Goal: Information Seeking & Learning: Learn about a topic

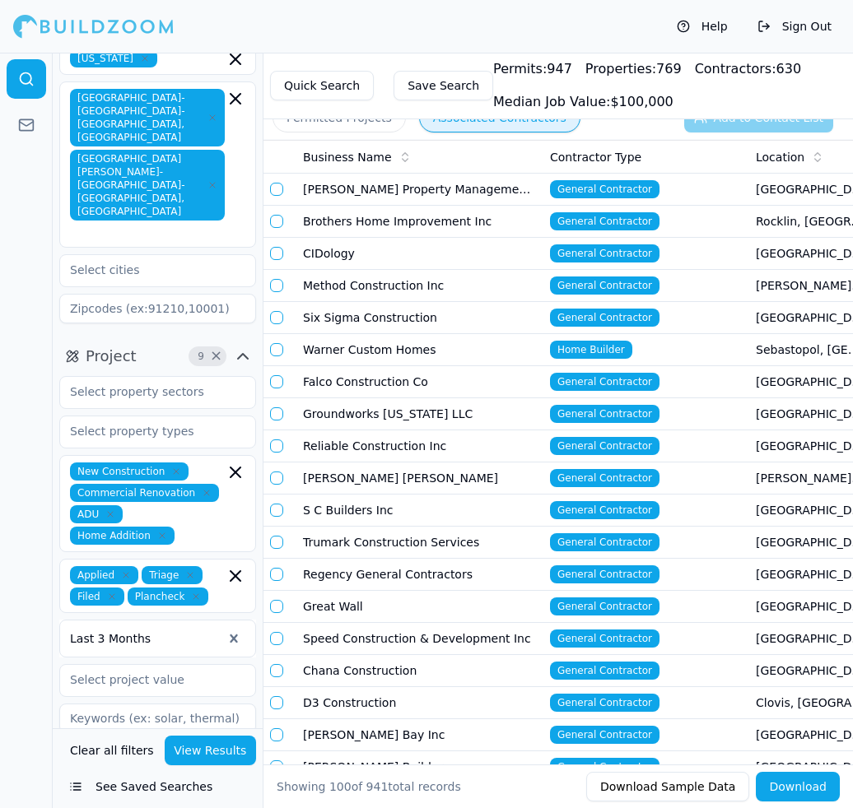
scroll to position [65, 0]
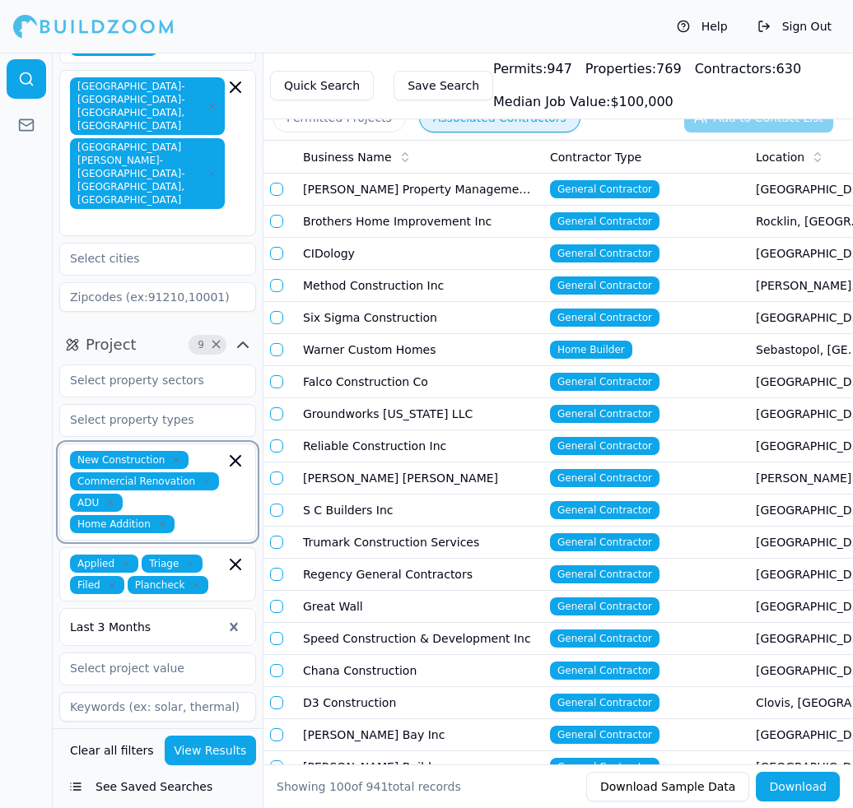
click at [204, 515] on input "text" at bounding box center [203, 524] width 44 height 18
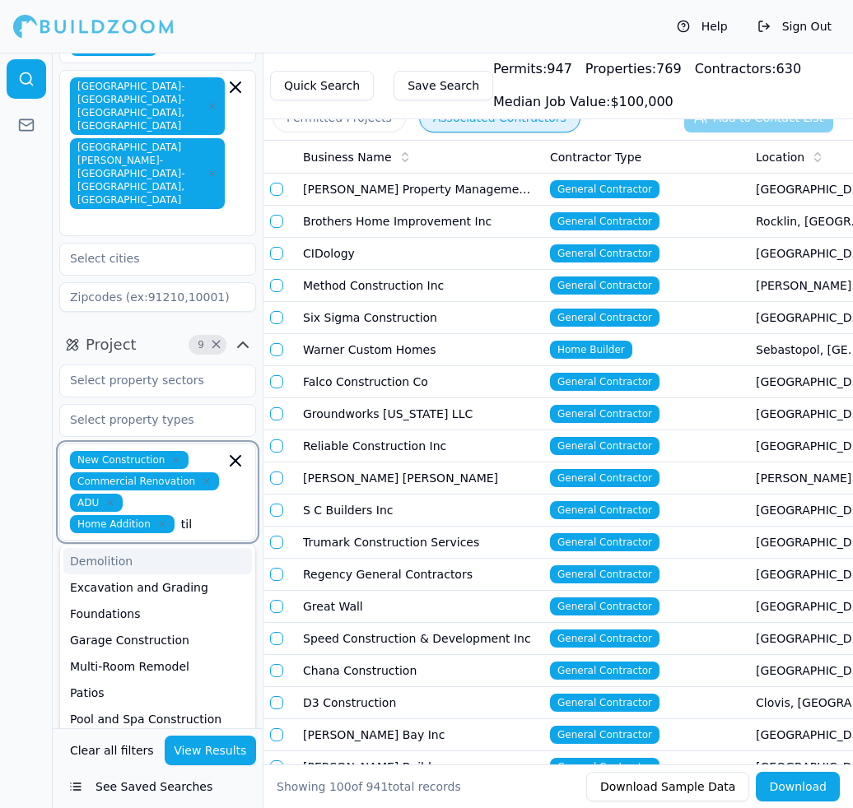
type input "tile"
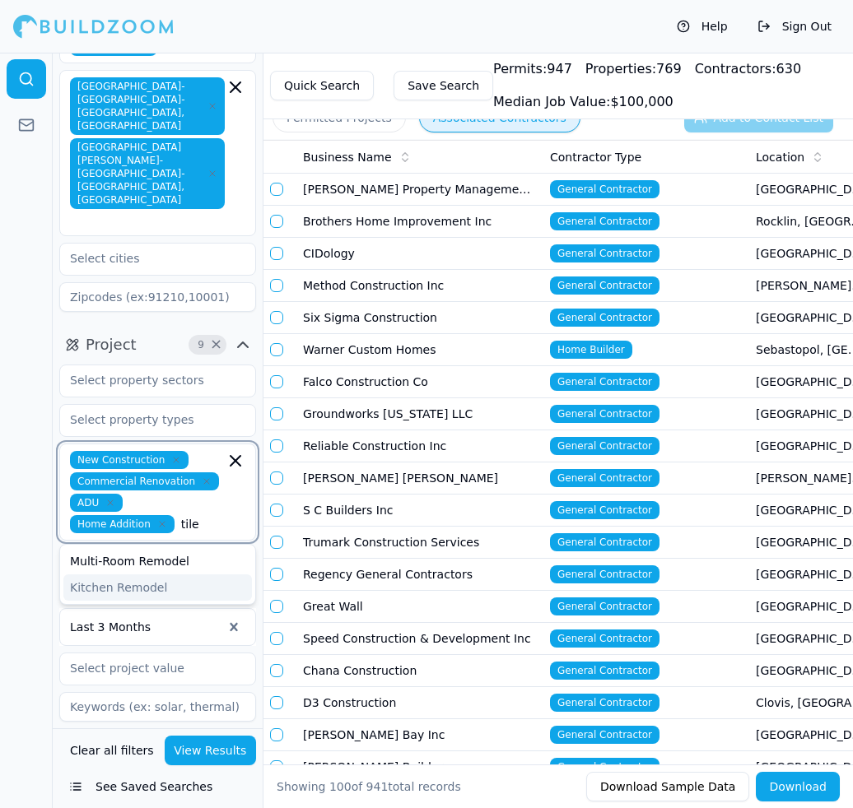
click at [170, 574] on div "Kitchen Remodel" at bounding box center [157, 587] width 188 height 26
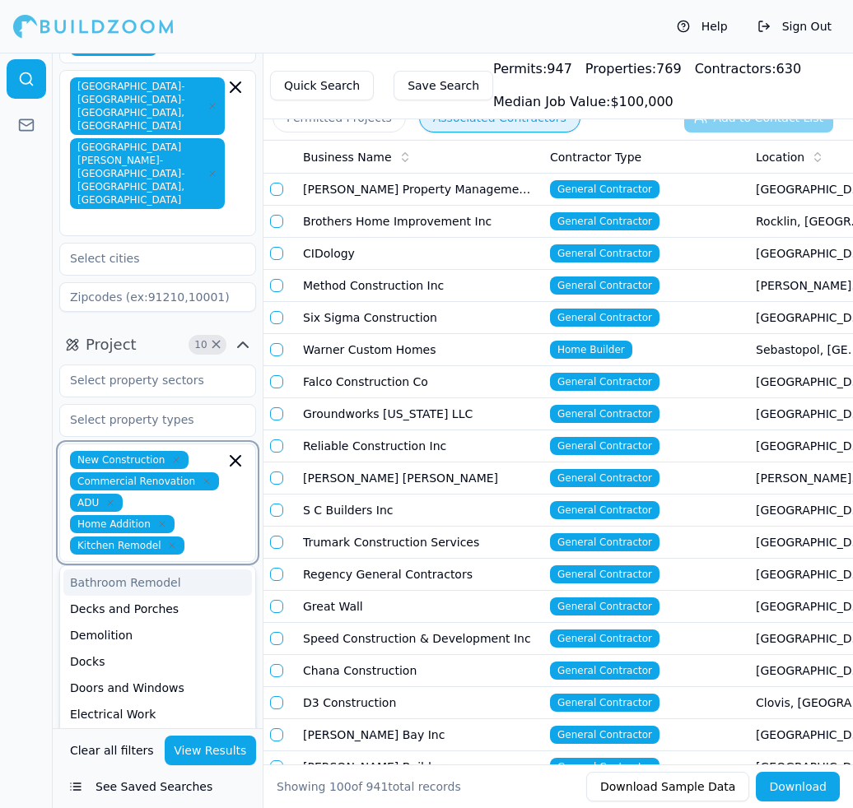
click at [174, 455] on icon "button" at bounding box center [176, 460] width 10 height 10
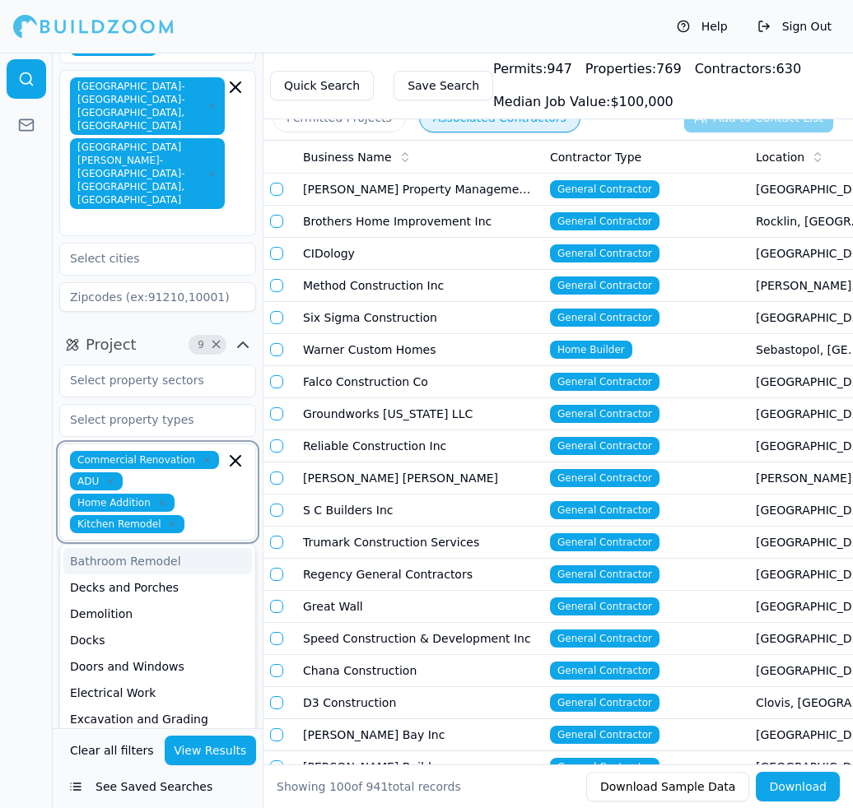
click at [111, 476] on icon "button" at bounding box center [110, 481] width 10 height 10
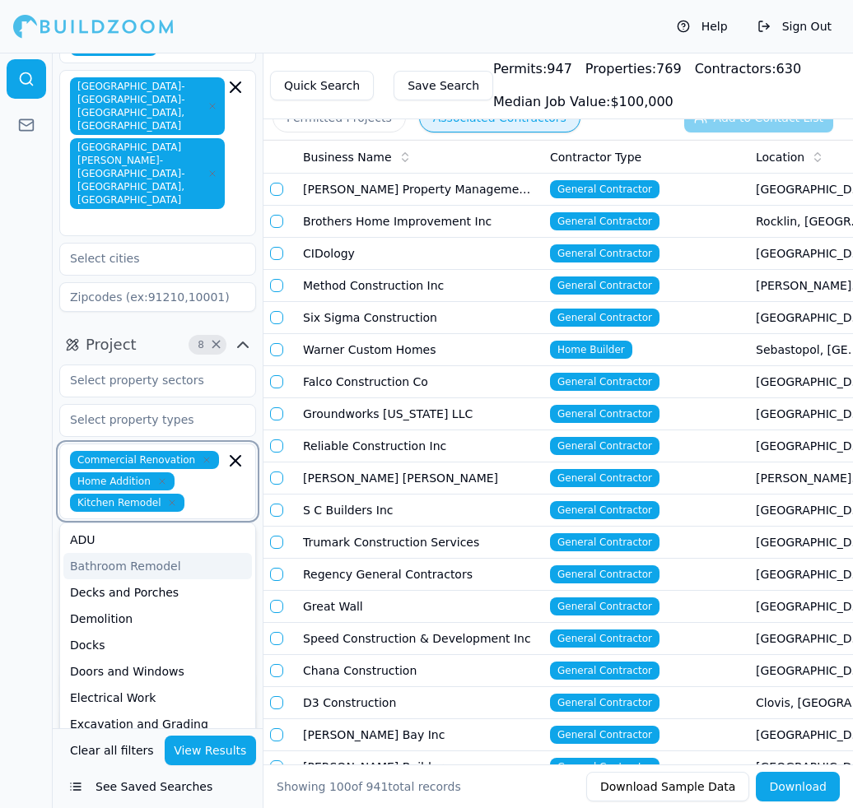
click at [80, 553] on div "Bathroom Remodel" at bounding box center [157, 566] width 188 height 26
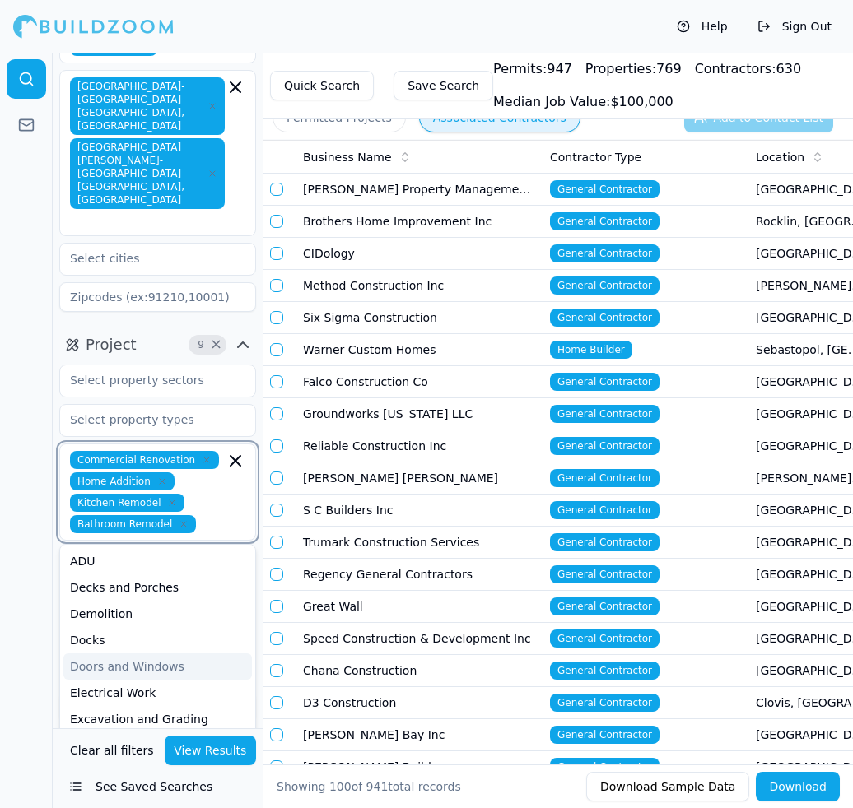
scroll to position [21, 0]
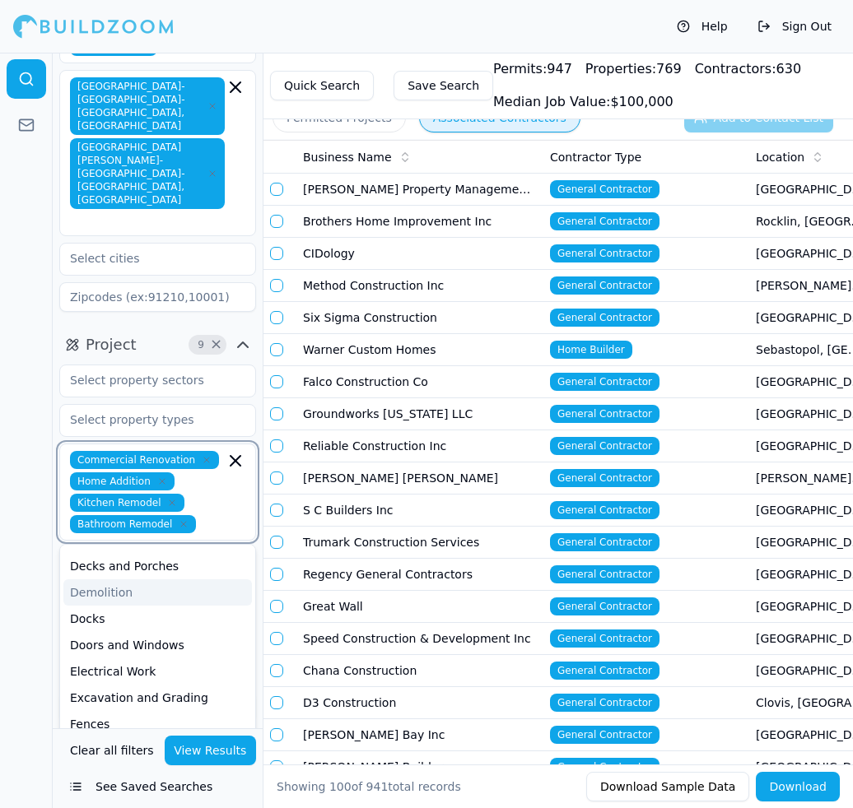
click at [113, 579] on div "Demolition" at bounding box center [157, 592] width 188 height 26
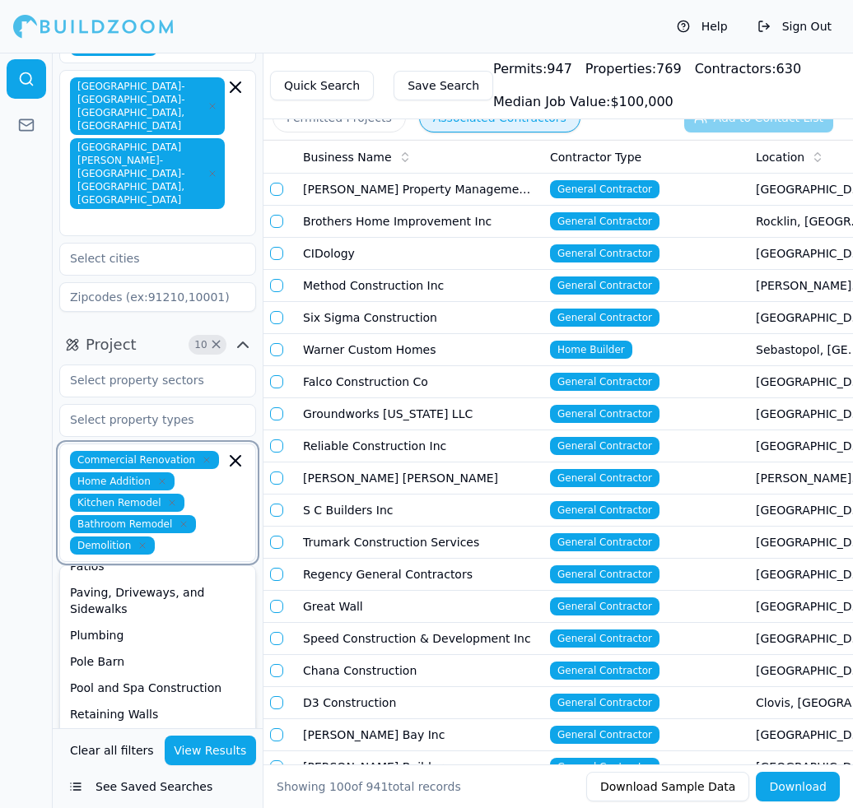
scroll to position [489, 0]
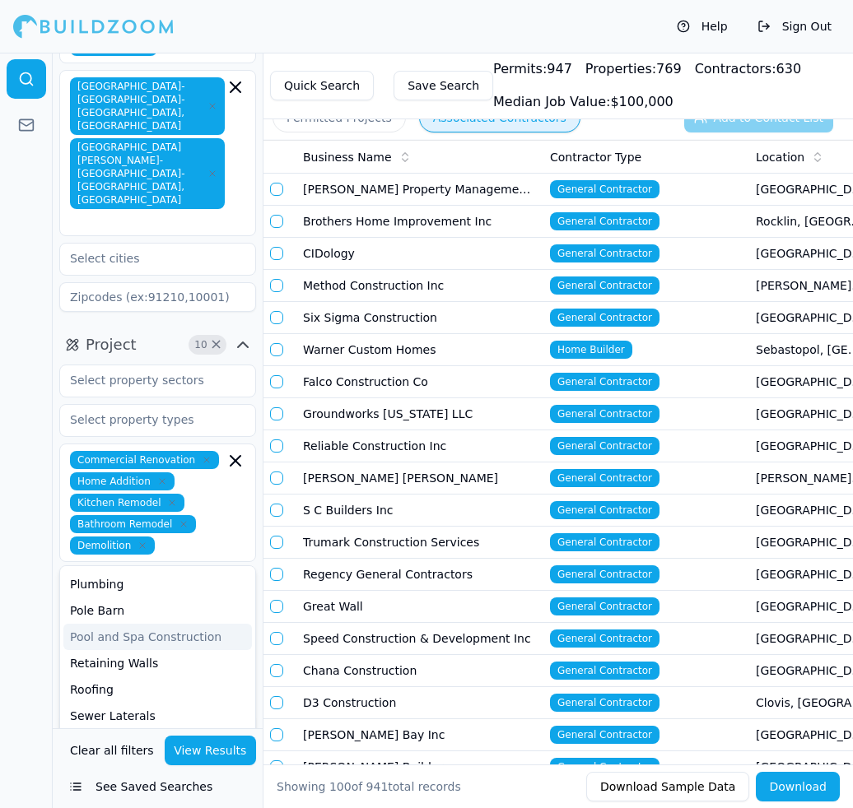
click at [40, 633] on div at bounding box center [26, 430] width 53 height 755
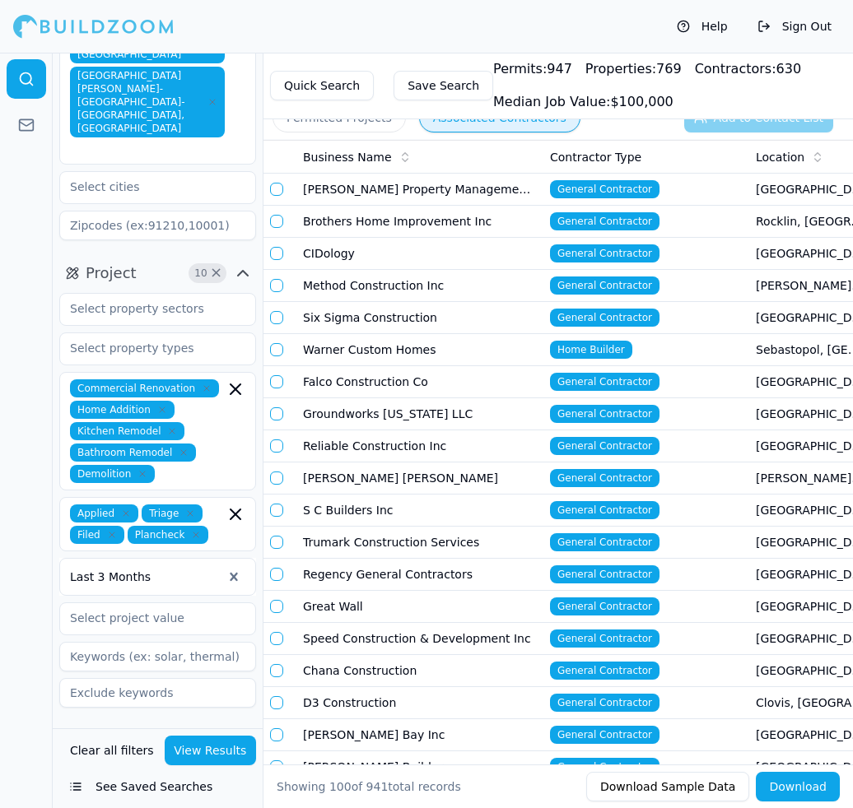
scroll to position [151, 0]
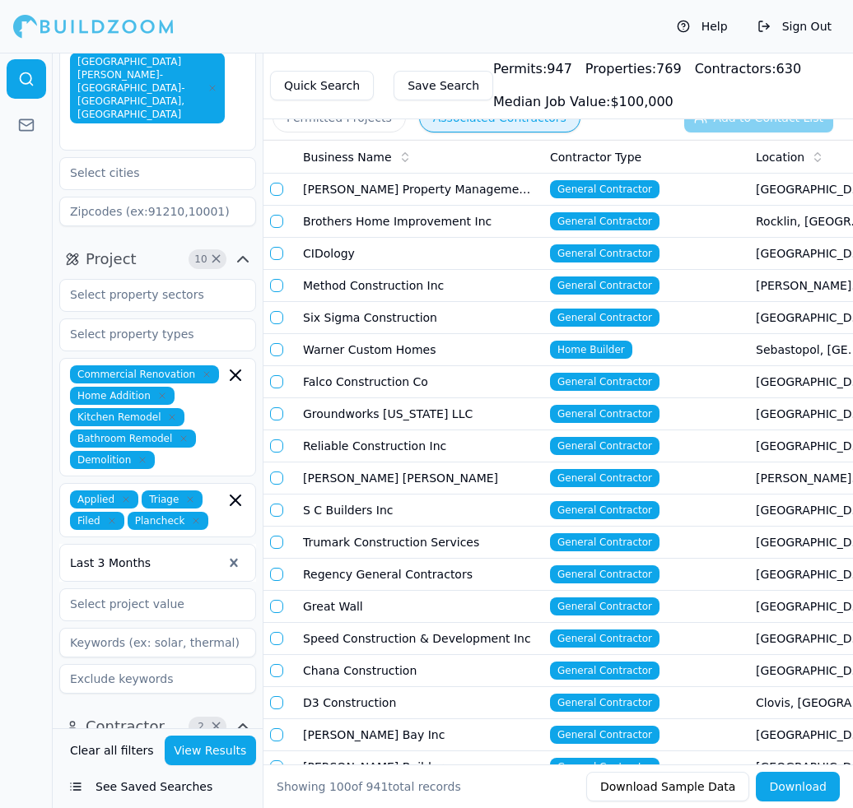
click at [124, 495] on icon "button" at bounding box center [126, 500] width 10 height 10
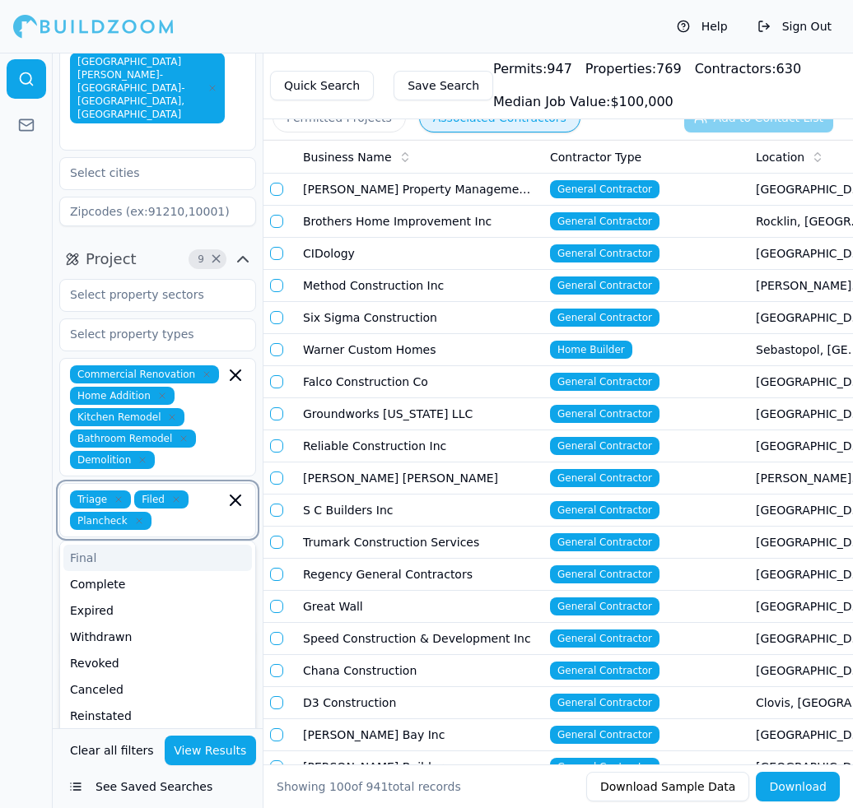
click at [119, 497] on icon "button" at bounding box center [118, 499] width 5 height 5
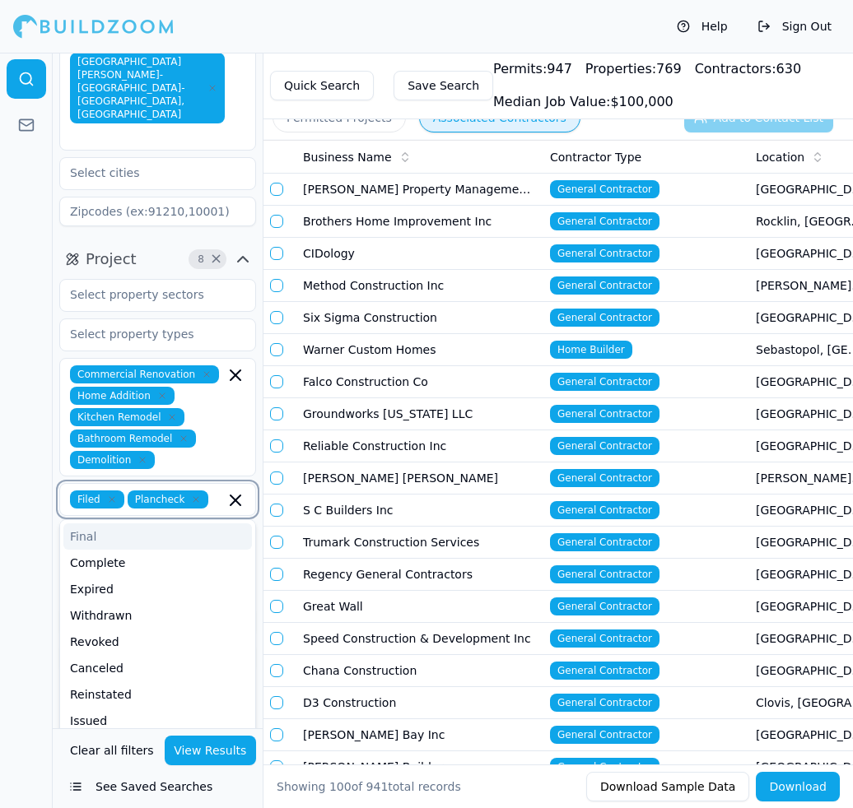
click at [114, 495] on icon "button" at bounding box center [112, 500] width 10 height 10
click at [141, 495] on icon "button" at bounding box center [139, 500] width 10 height 10
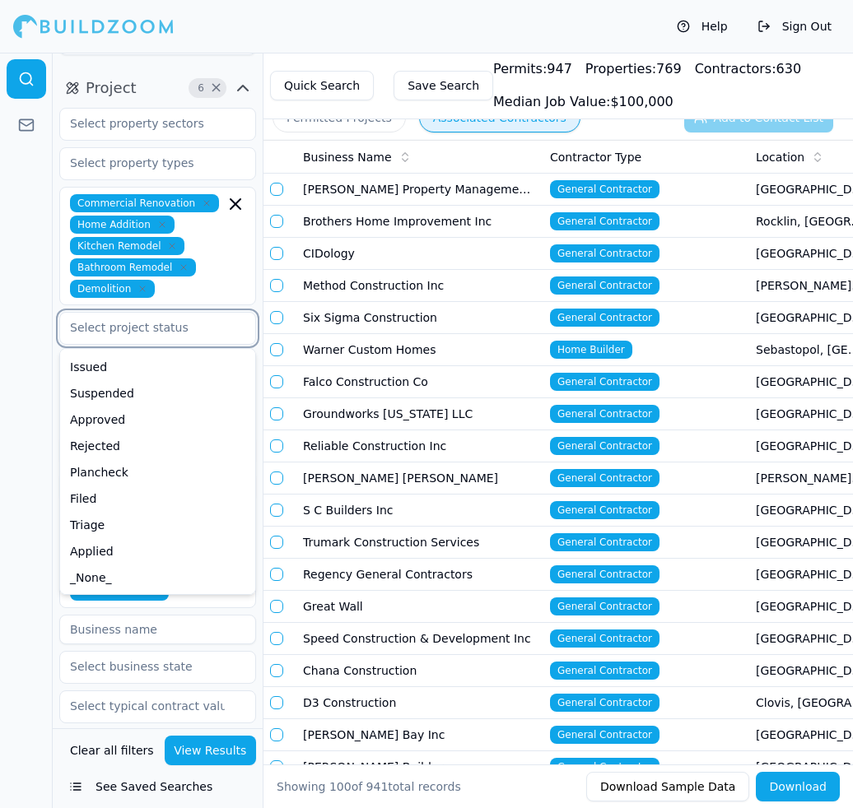
scroll to position [190, 0]
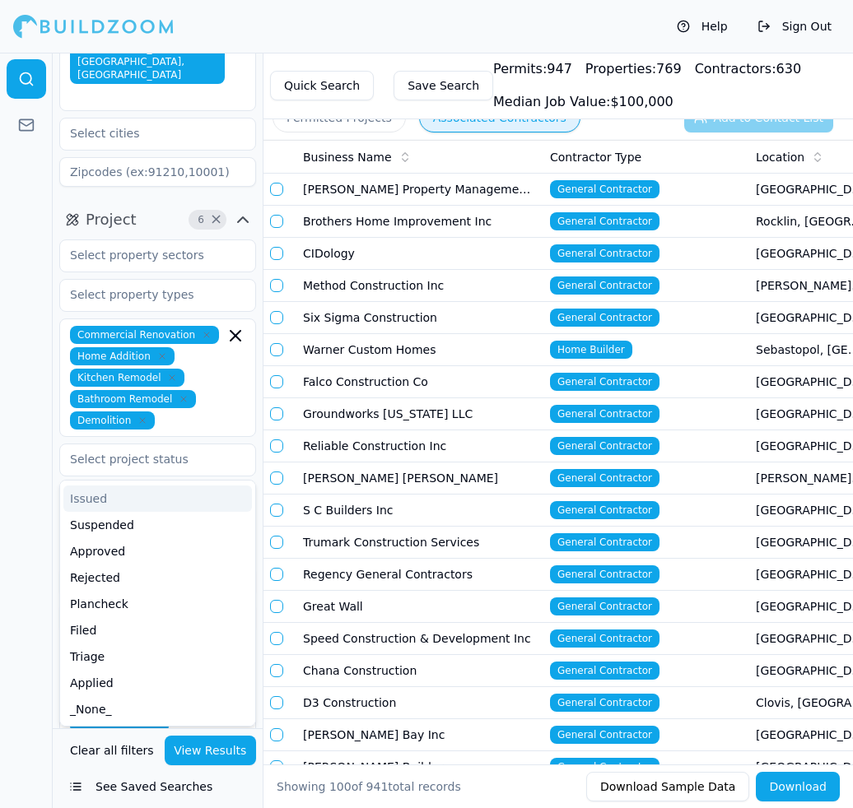
click at [38, 425] on div at bounding box center [26, 430] width 53 height 755
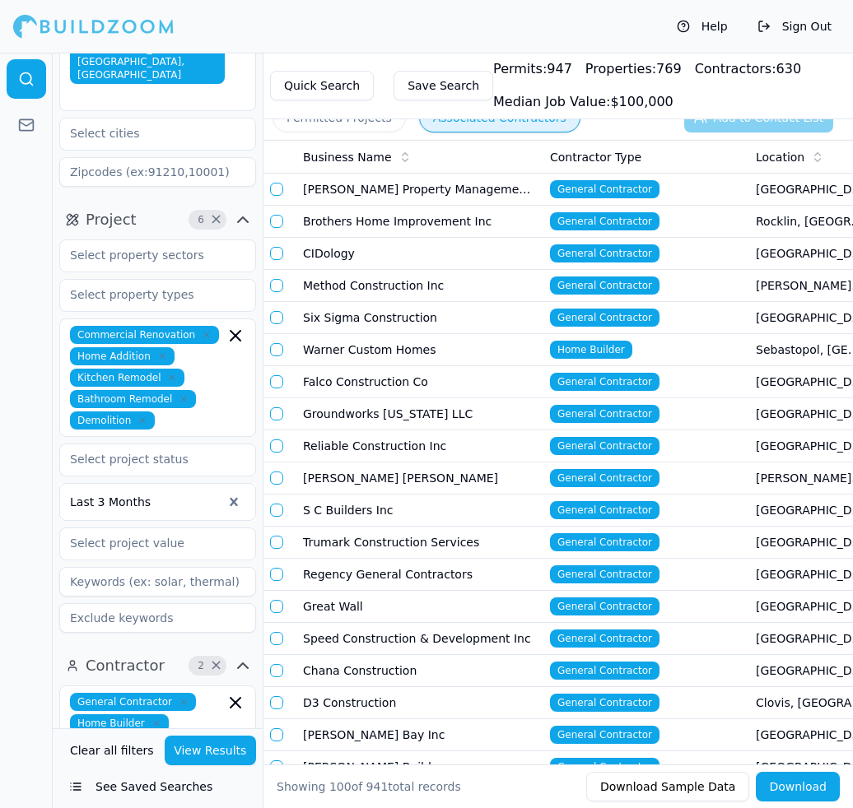
click at [135, 494] on div at bounding box center [146, 502] width 152 height 16
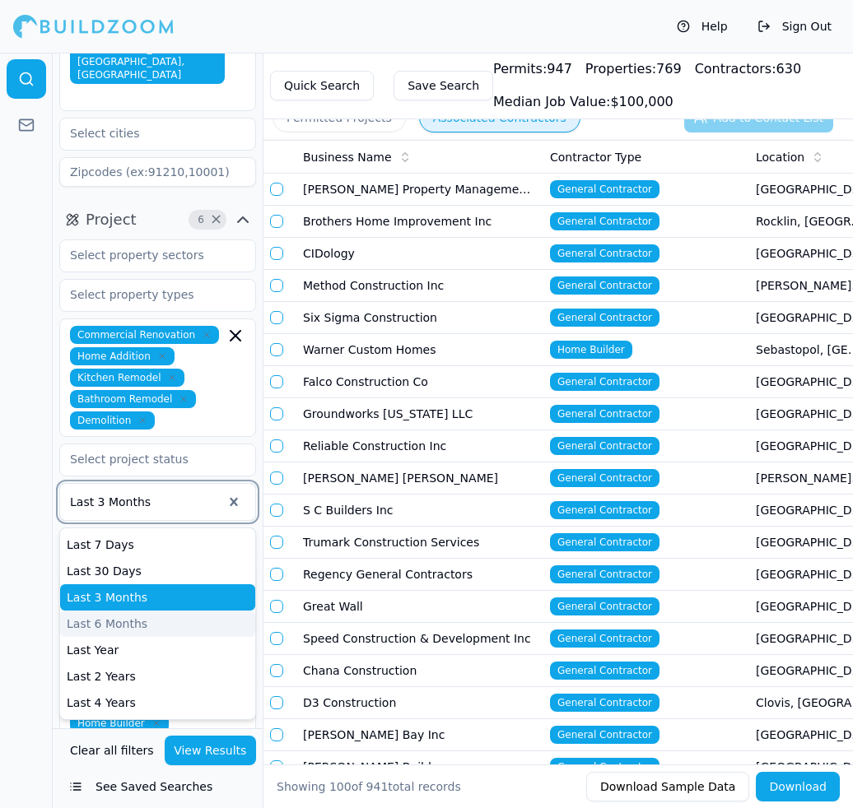
click at [109, 611] on div "Last 6 Months" at bounding box center [157, 624] width 195 height 26
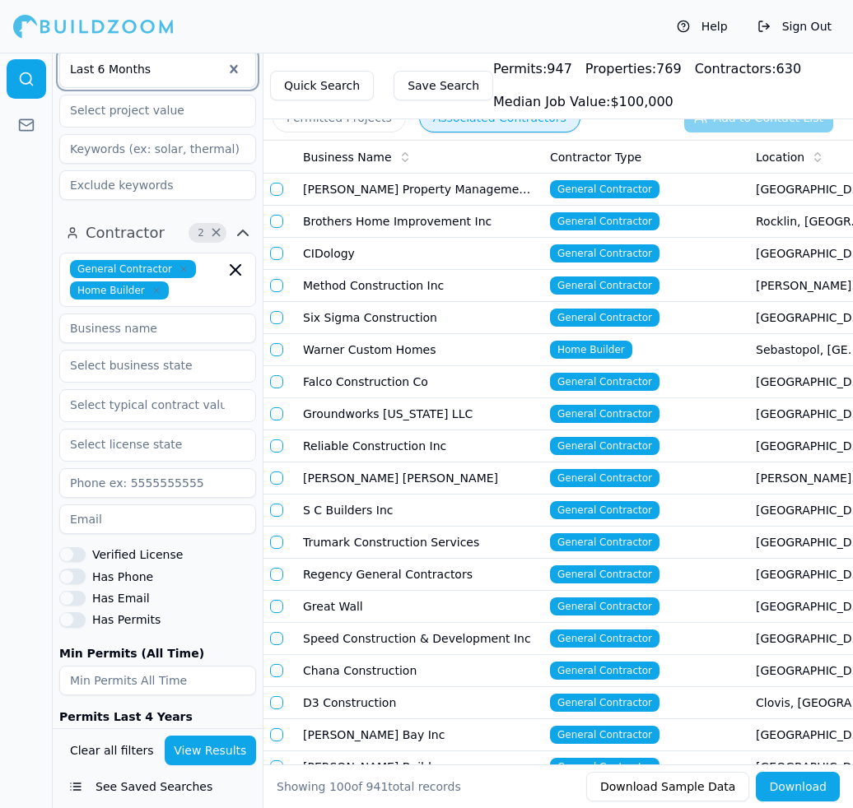
scroll to position [625, 0]
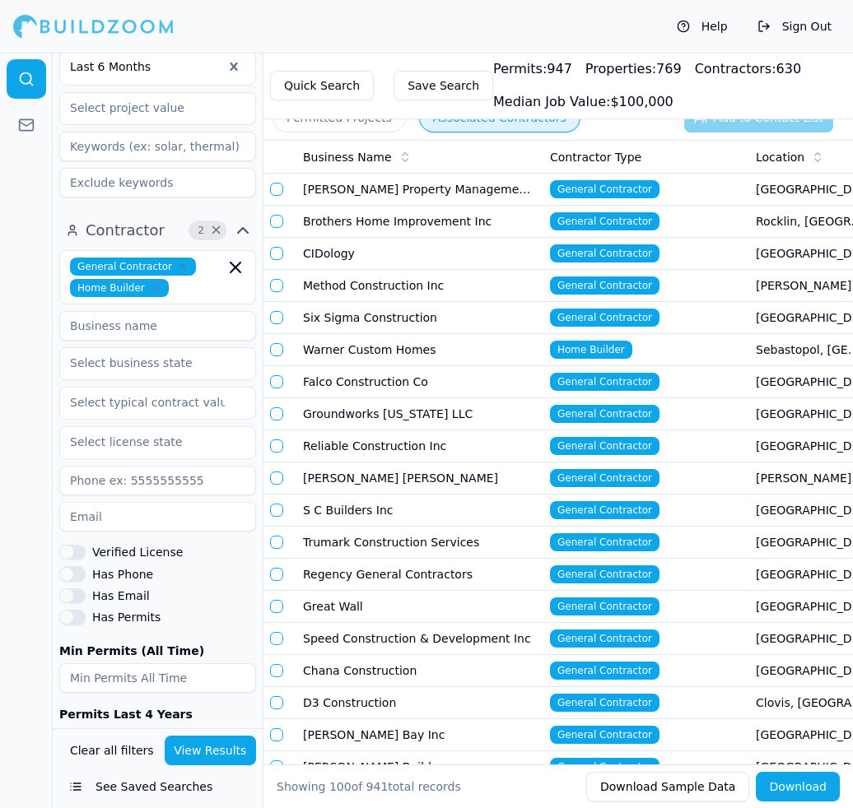
click at [67, 566] on button "Has Phone" at bounding box center [72, 573] width 26 height 15
click at [63, 588] on button "Has Email" at bounding box center [72, 595] width 26 height 15
click at [65, 545] on button "Verified License" at bounding box center [72, 552] width 26 height 15
click at [68, 610] on button "Has Permits" at bounding box center [72, 617] width 26 height 15
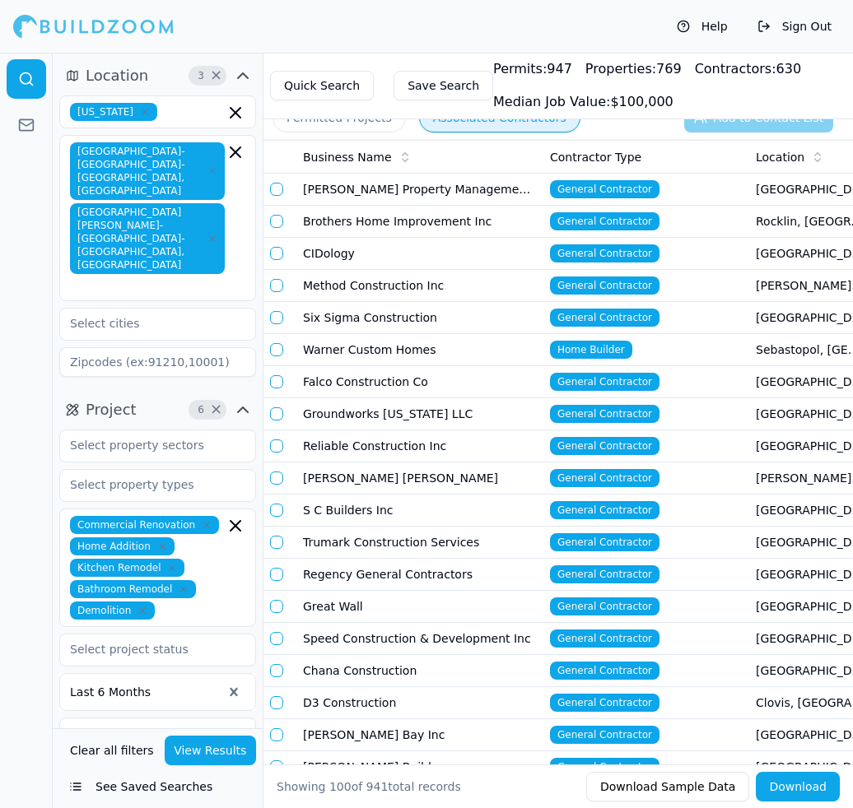
click at [210, 747] on button "View Results" at bounding box center [211, 751] width 92 height 30
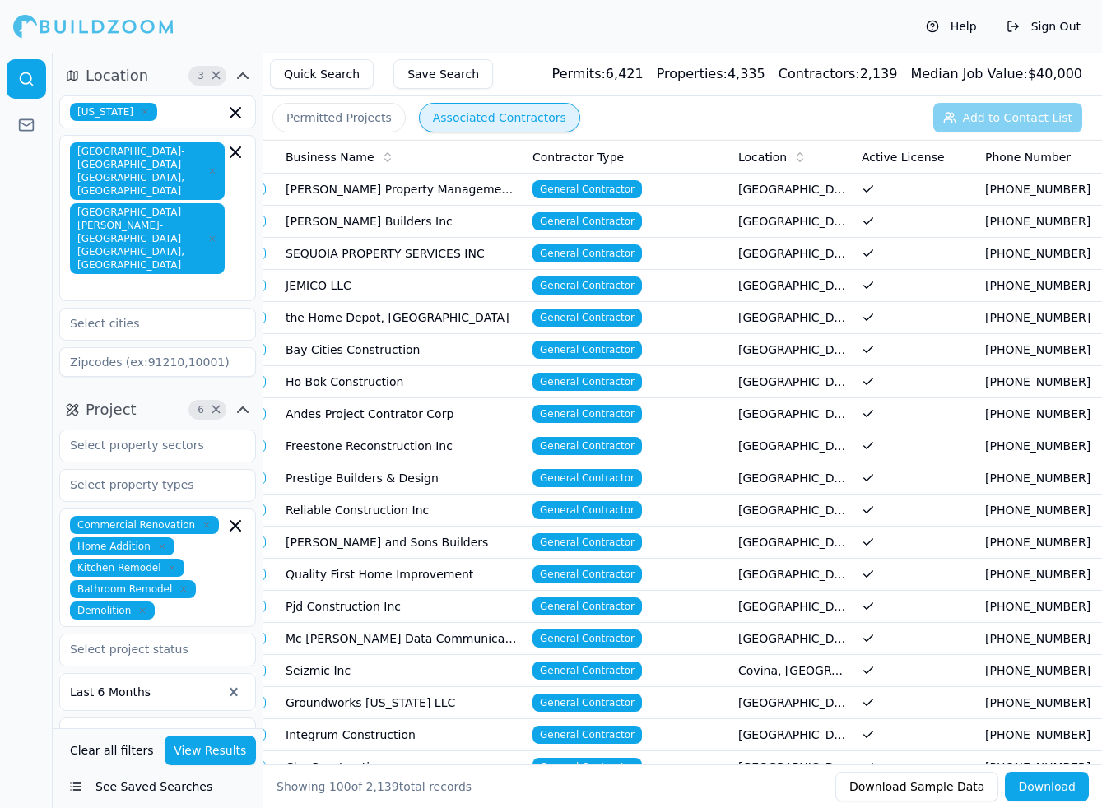
scroll to position [0, 10]
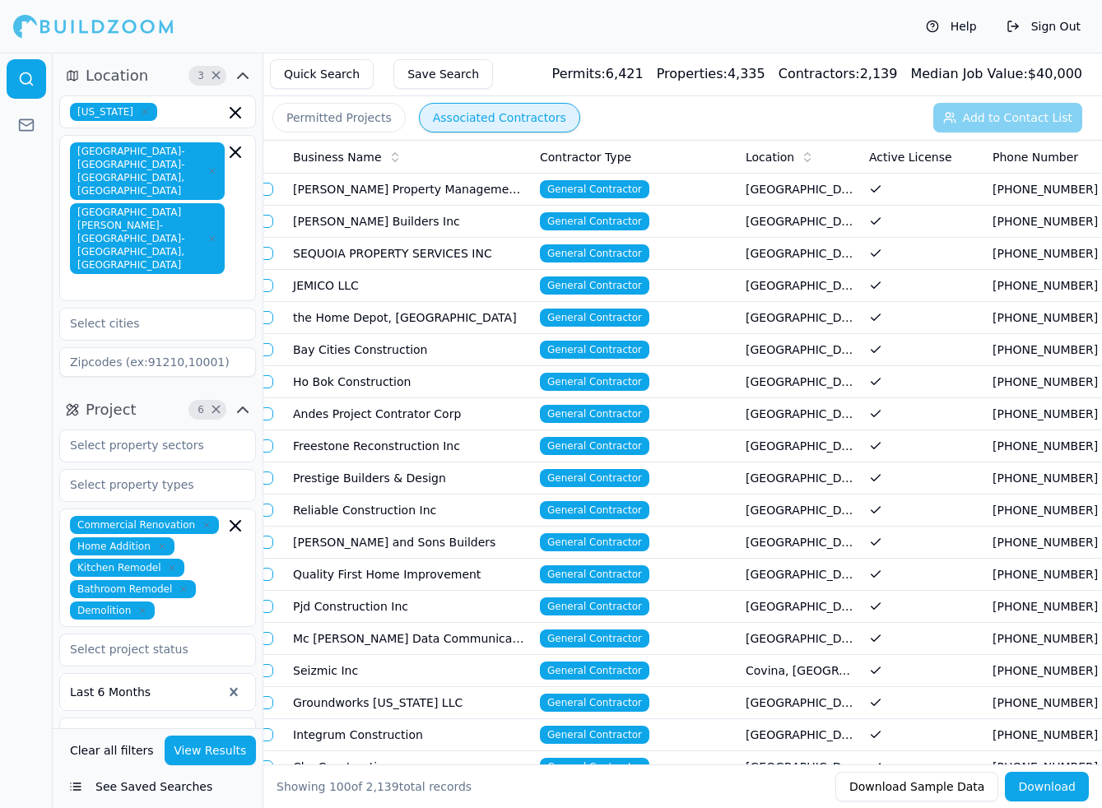
click at [495, 187] on td "[PERSON_NAME] Property Management And Investments" at bounding box center [409, 190] width 247 height 32
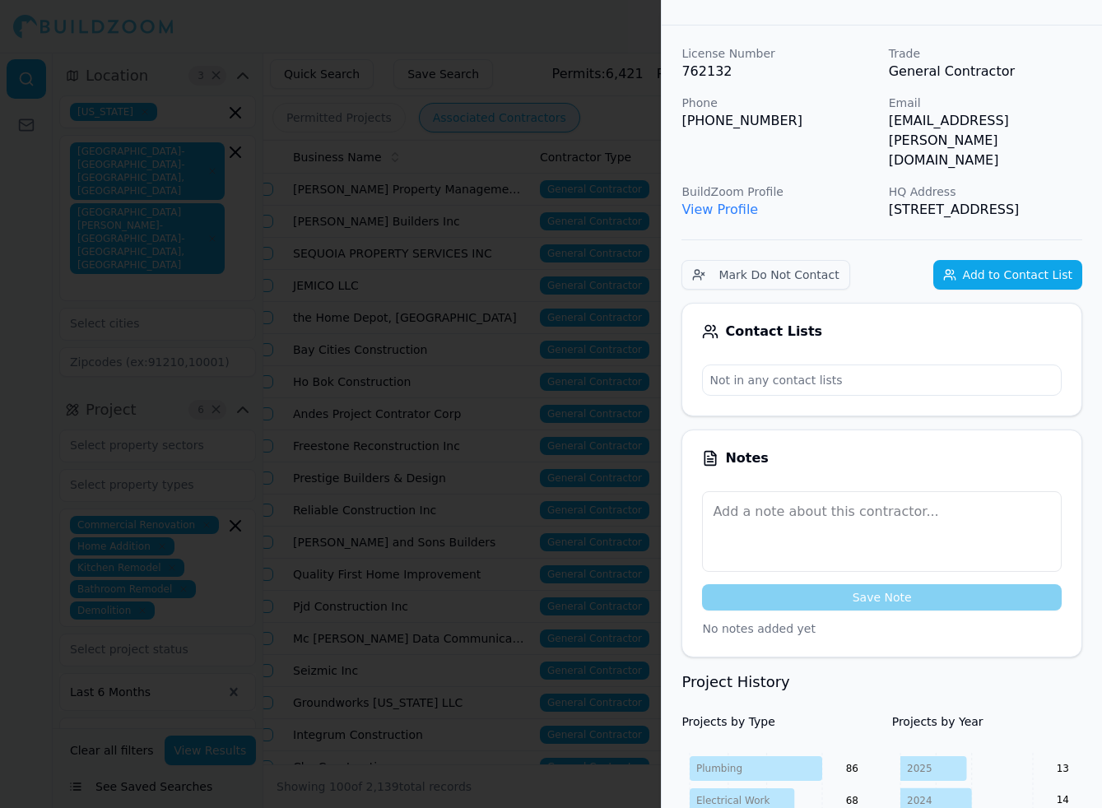
scroll to position [0, 0]
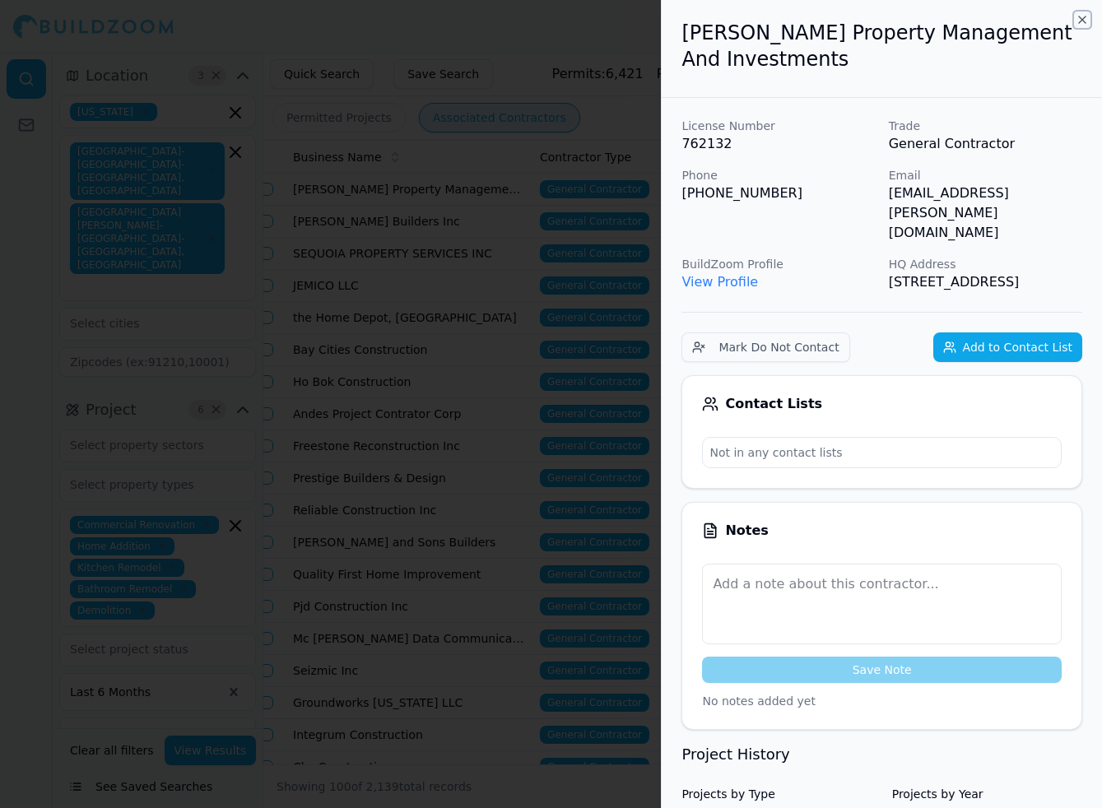
click at [852, 23] on icon "button" at bounding box center [1082, 19] width 13 height 13
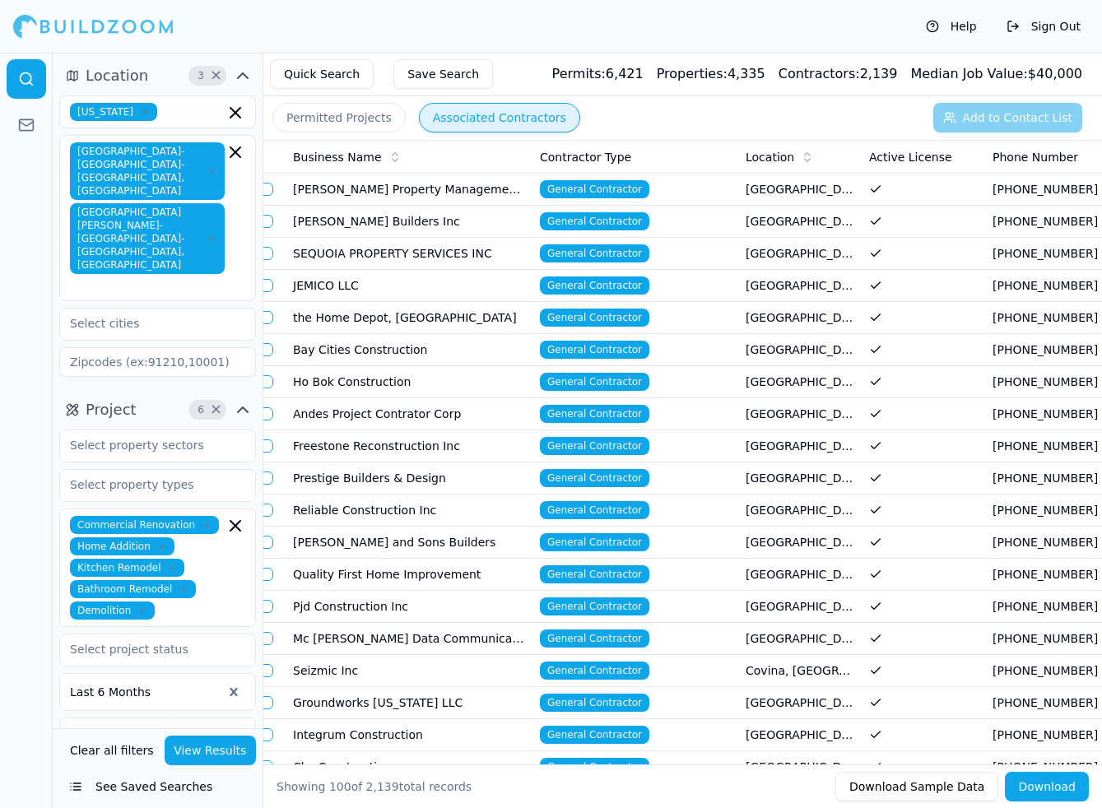
click at [350, 215] on td "[PERSON_NAME] Builders Inc" at bounding box center [409, 222] width 247 height 32
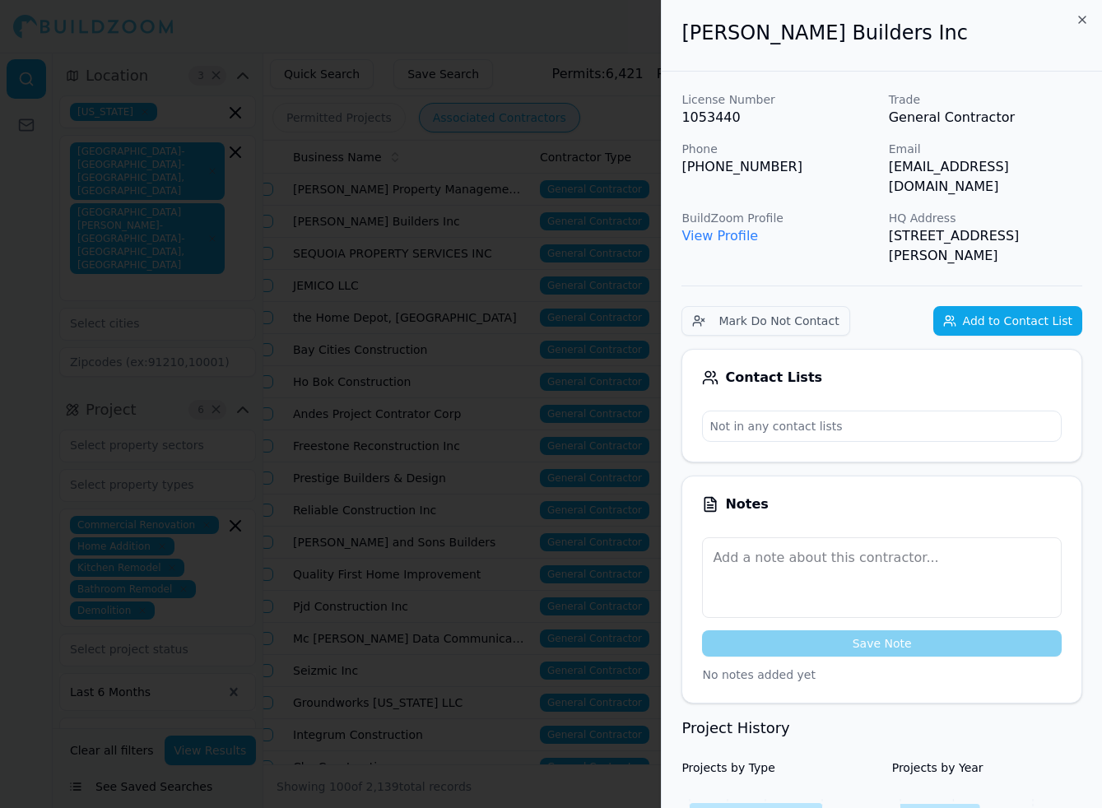
click at [501, 390] on div at bounding box center [551, 404] width 1102 height 808
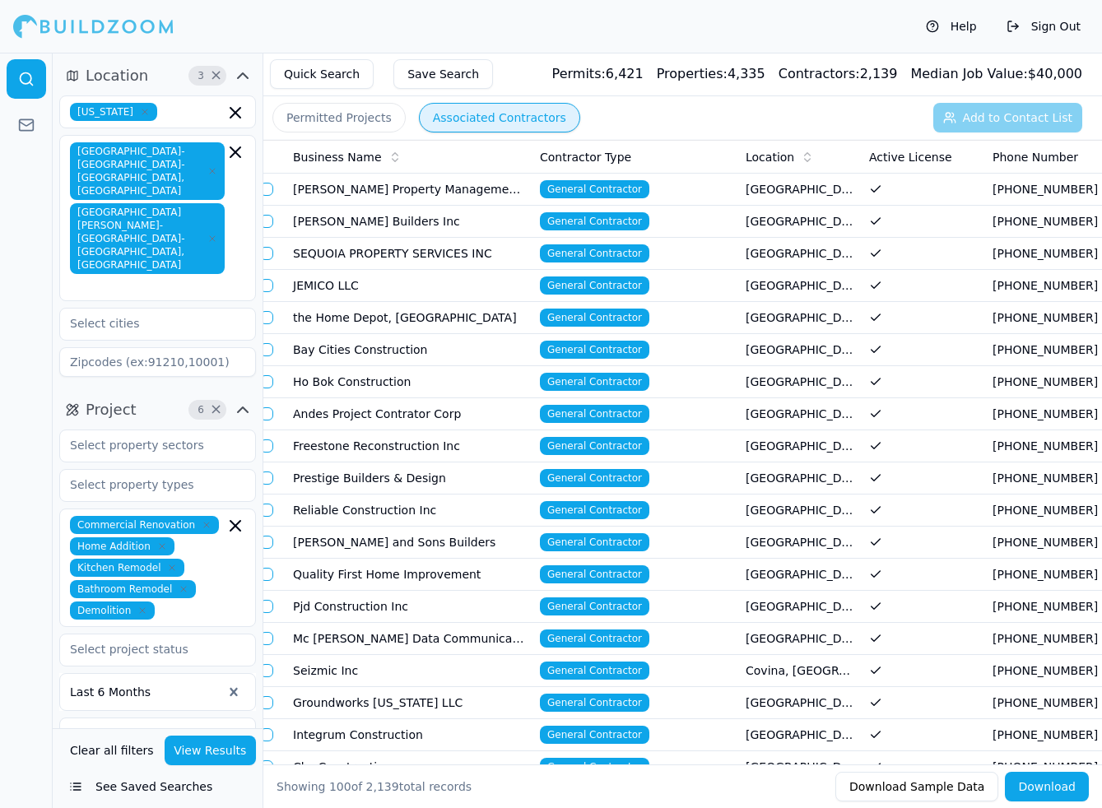
click at [389, 254] on td "SEQUOIA PROPERTY SERVICES INC" at bounding box center [409, 254] width 247 height 32
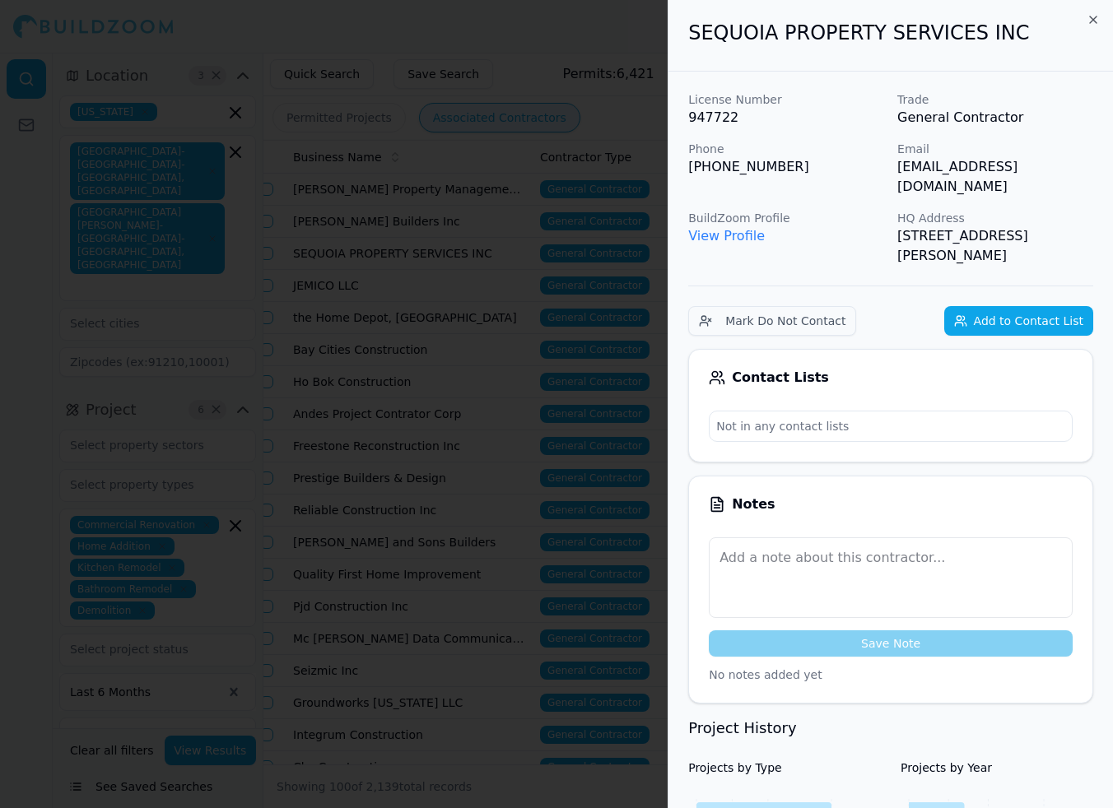
click at [466, 239] on div at bounding box center [556, 404] width 1113 height 808
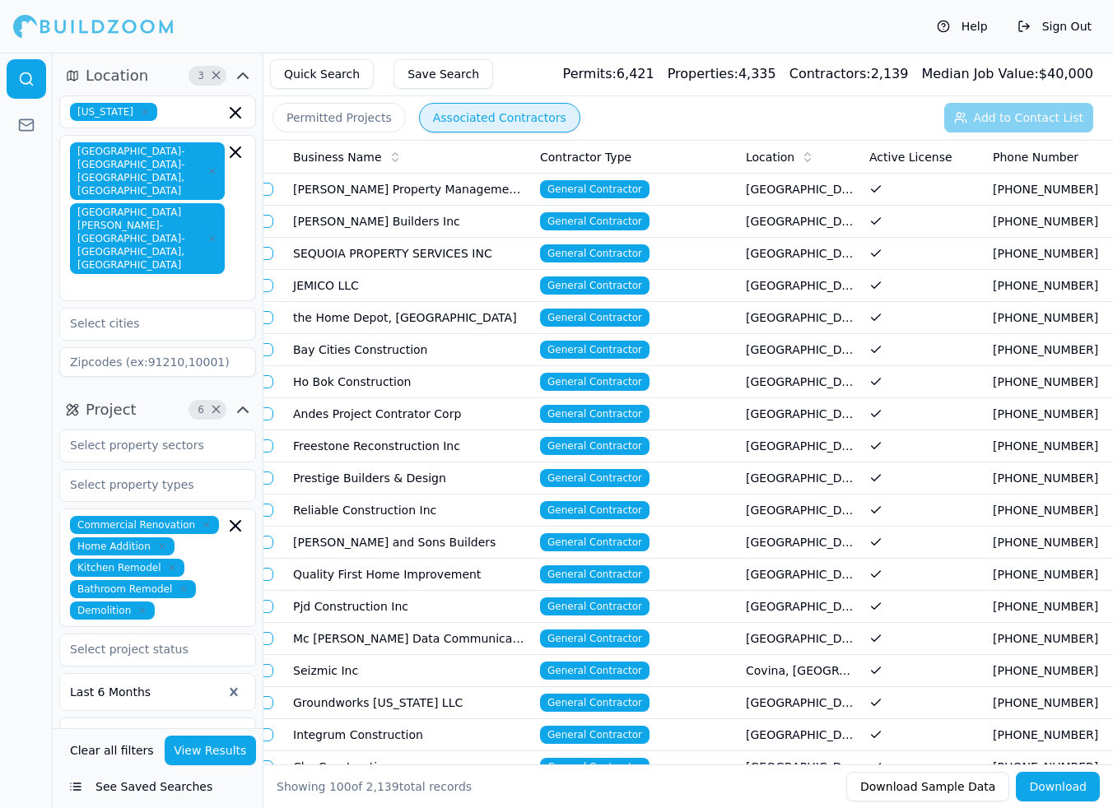
click at [429, 285] on td "JEMICO LLC" at bounding box center [409, 286] width 247 height 32
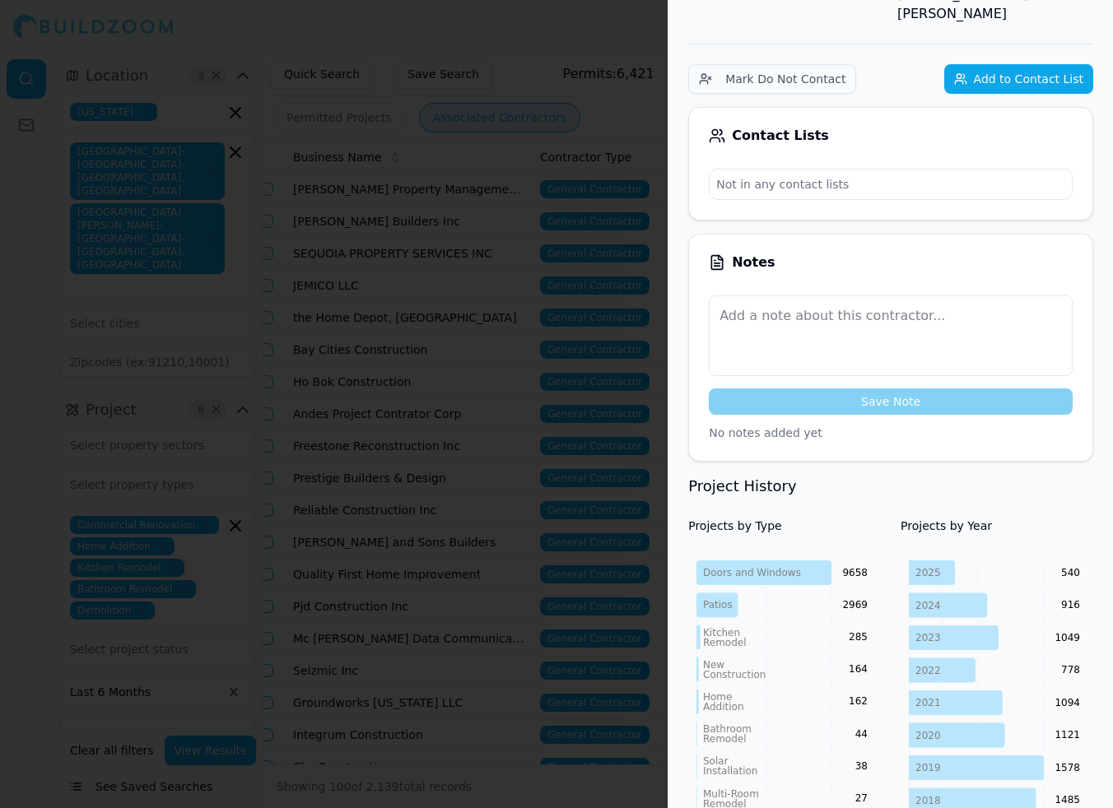
scroll to position [243, 0]
click at [413, 474] on div at bounding box center [556, 404] width 1113 height 808
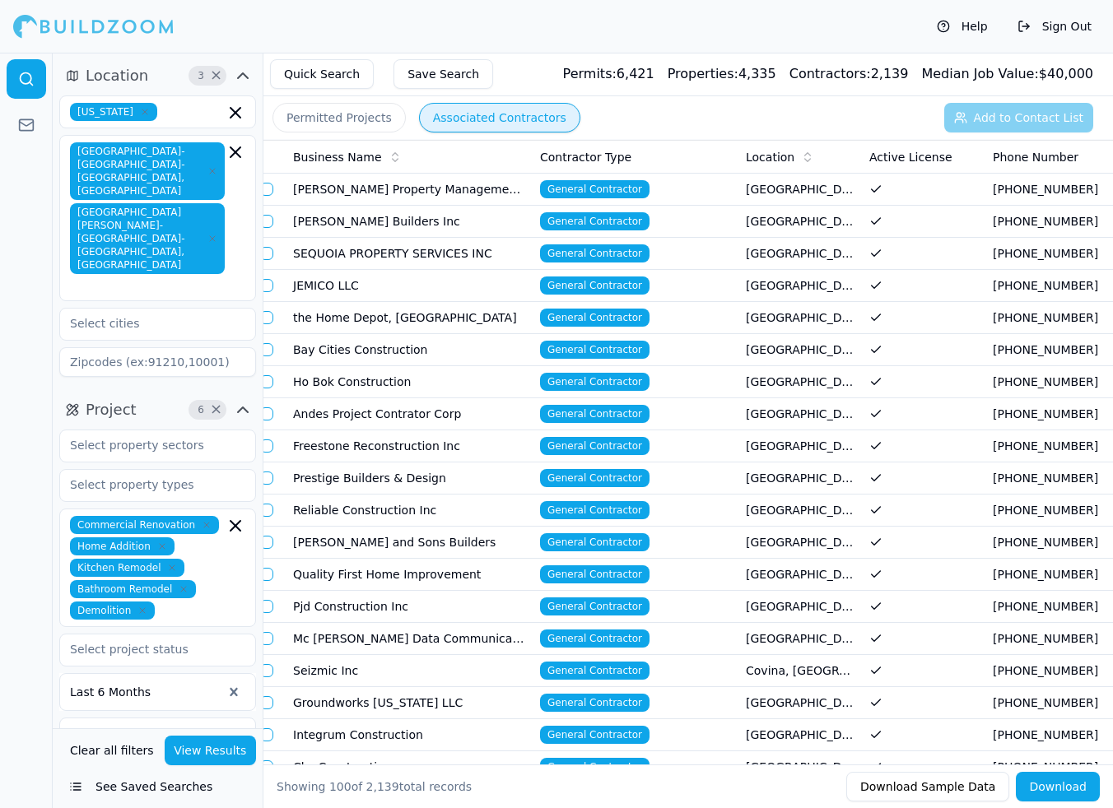
click at [365, 541] on td "[PERSON_NAME] and Sons Builders" at bounding box center [409, 543] width 247 height 32
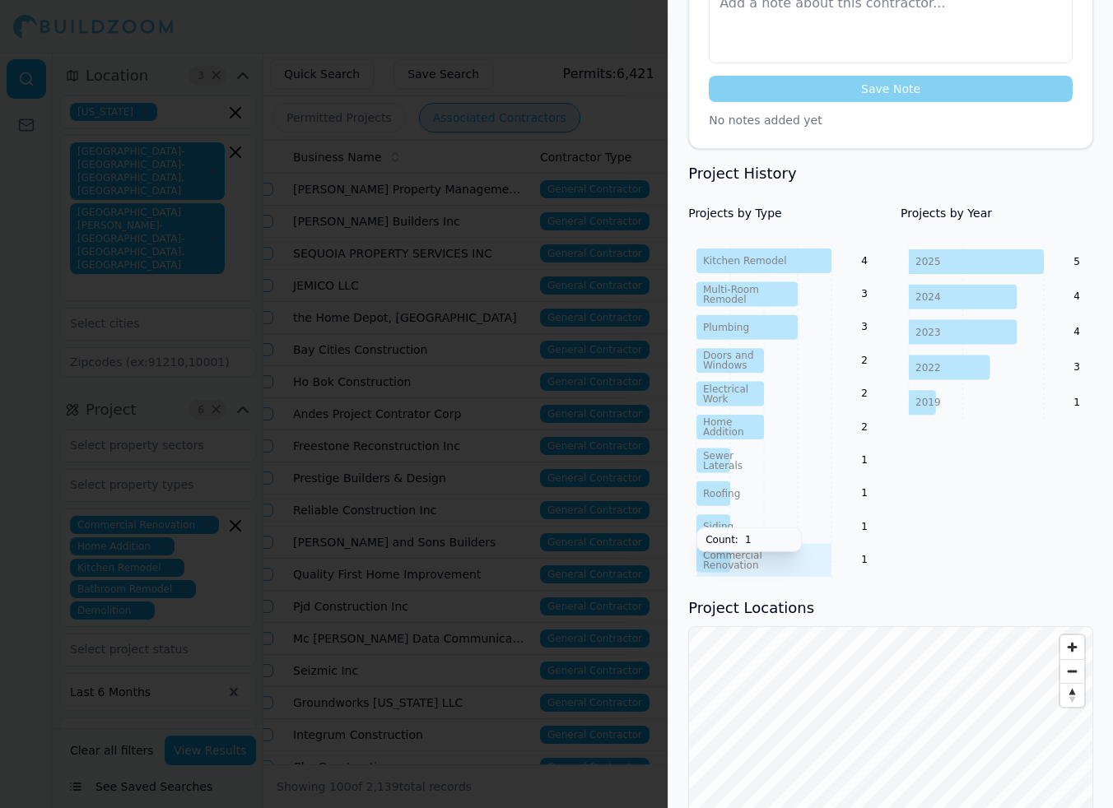
scroll to position [0, 0]
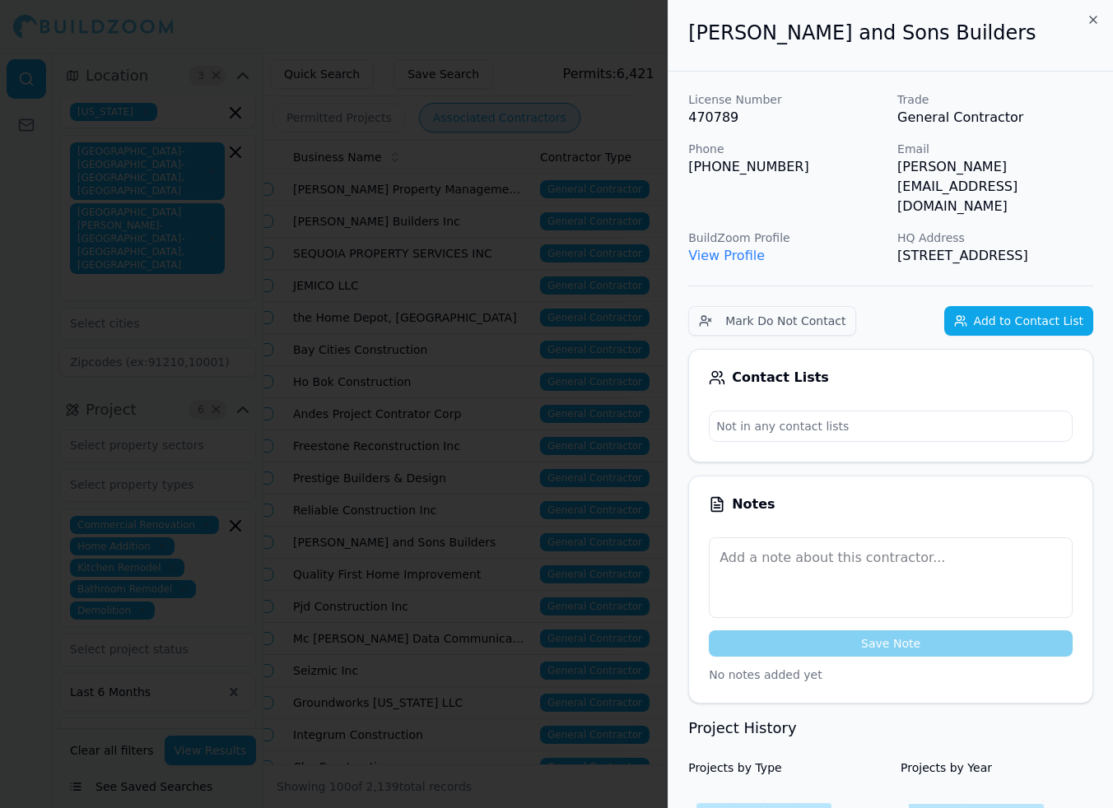
click at [296, 416] on div at bounding box center [556, 404] width 1113 height 808
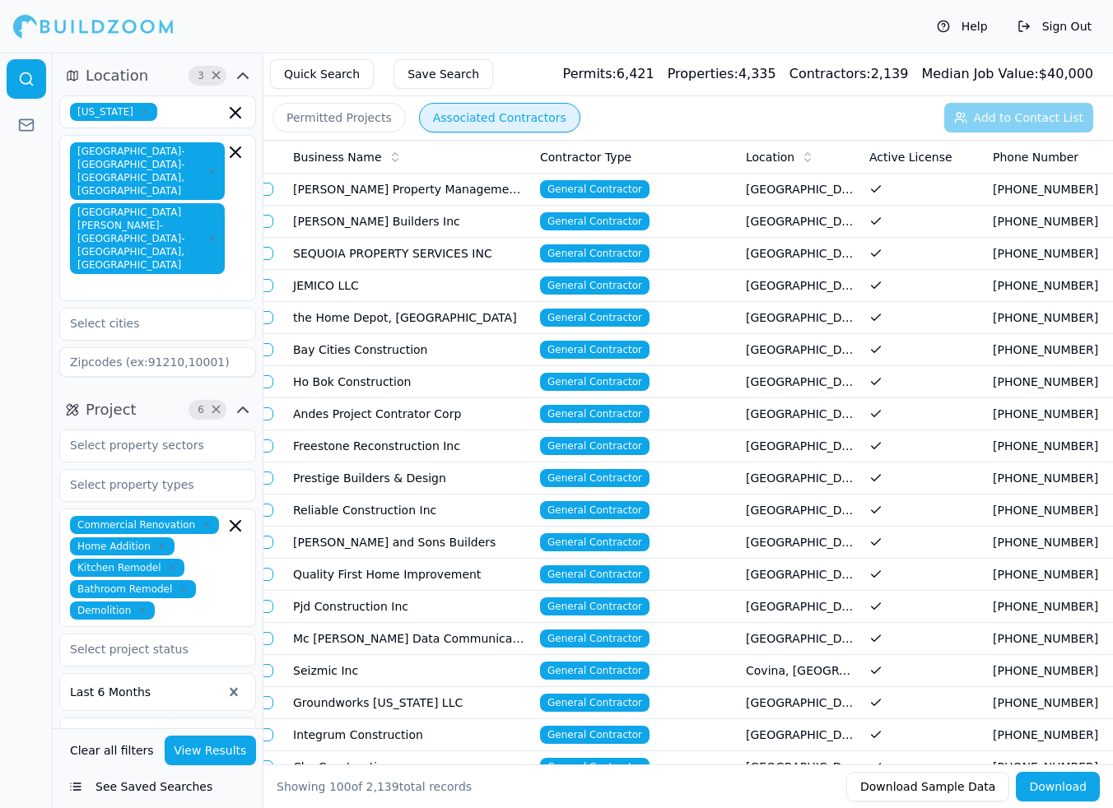
click at [327, 572] on td "Quality First Home Improvement" at bounding box center [409, 575] width 247 height 32
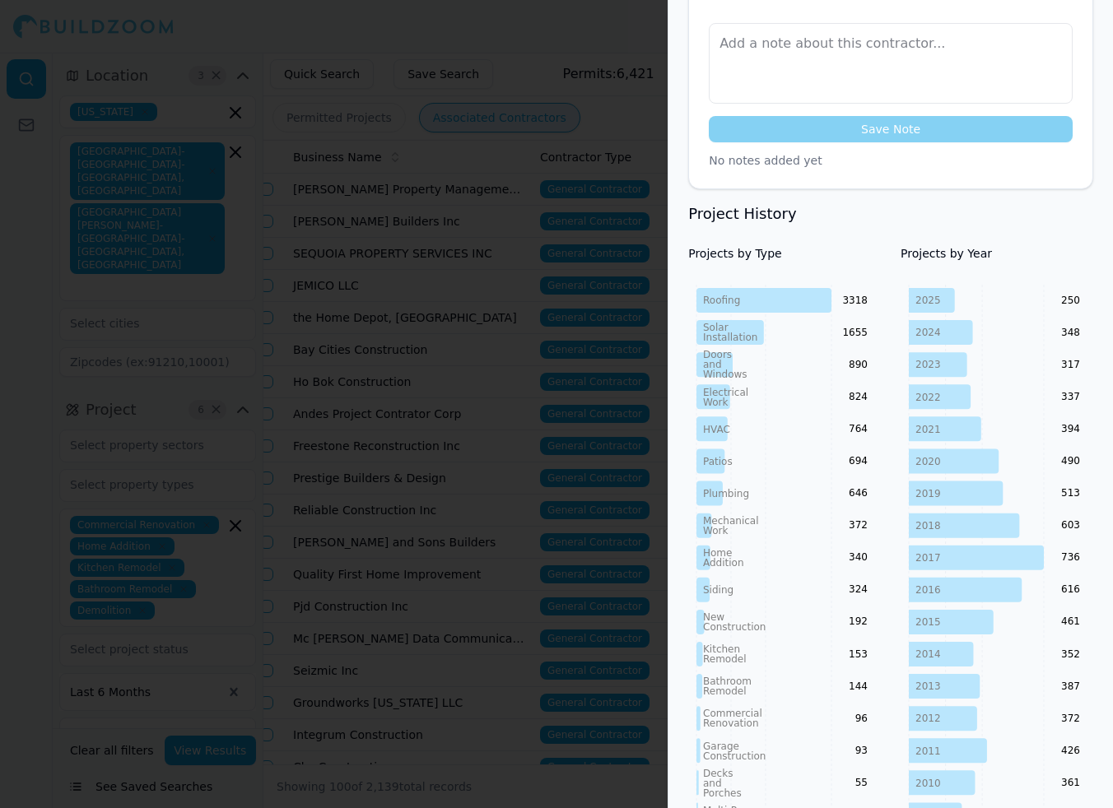
scroll to position [515, 0]
click at [327, 540] on div at bounding box center [556, 404] width 1113 height 808
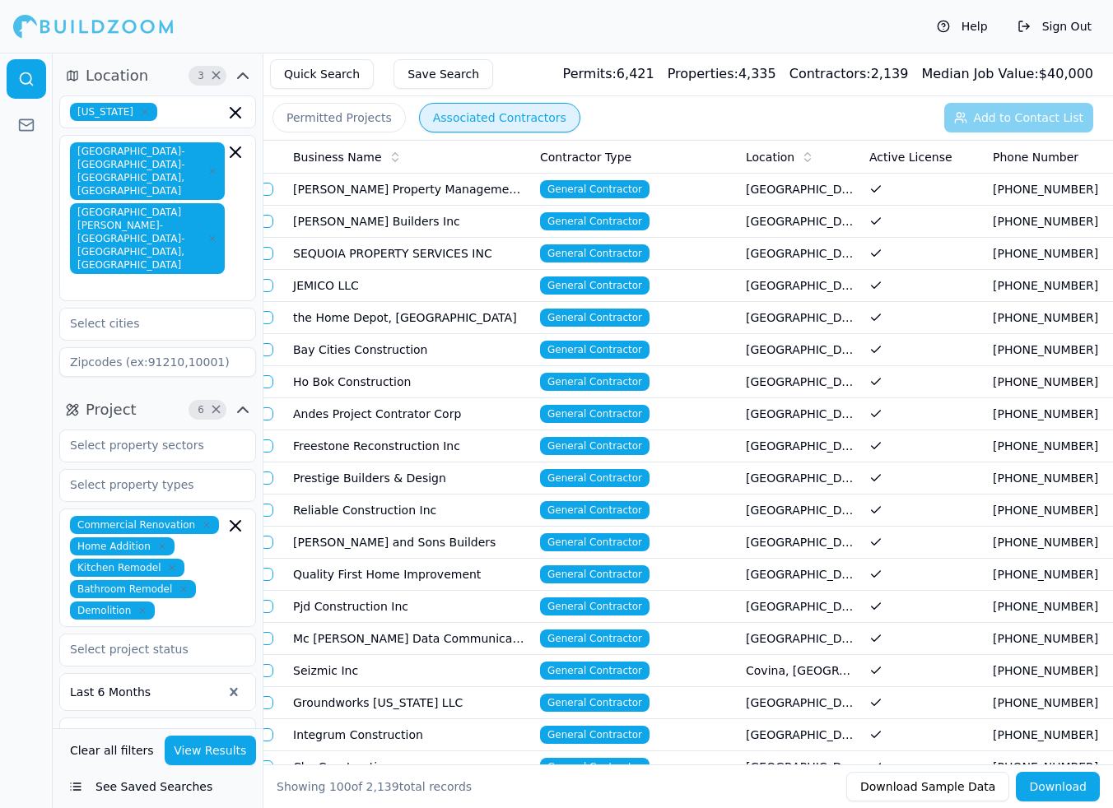
click at [323, 322] on td "the Home Depot, [GEOGRAPHIC_DATA]" at bounding box center [409, 318] width 247 height 32
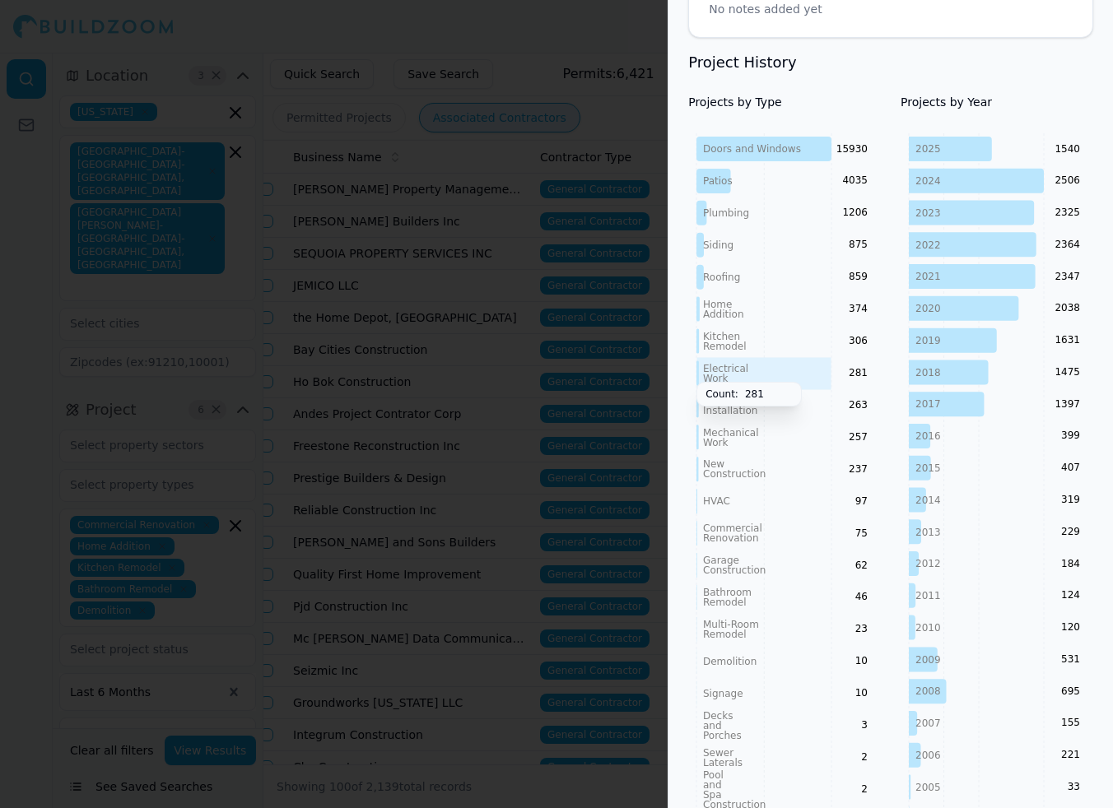
scroll to position [709, 0]
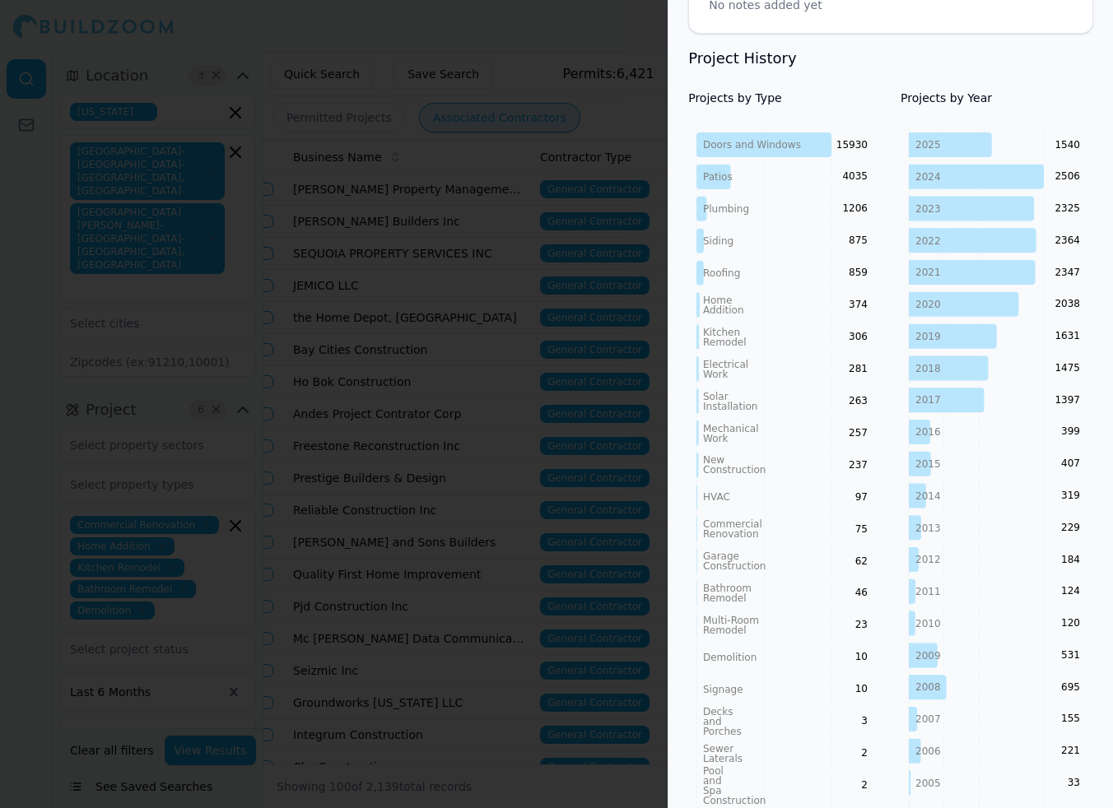
click at [444, 602] on div at bounding box center [556, 404] width 1113 height 808
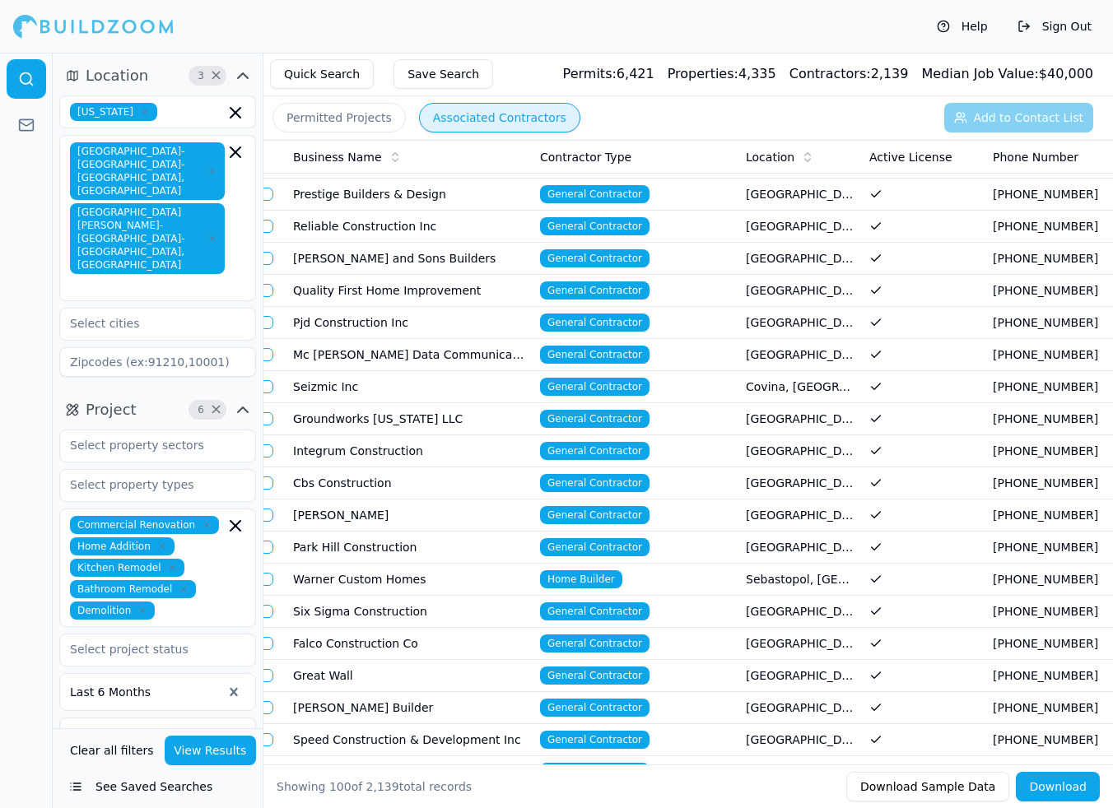
scroll to position [396, 0]
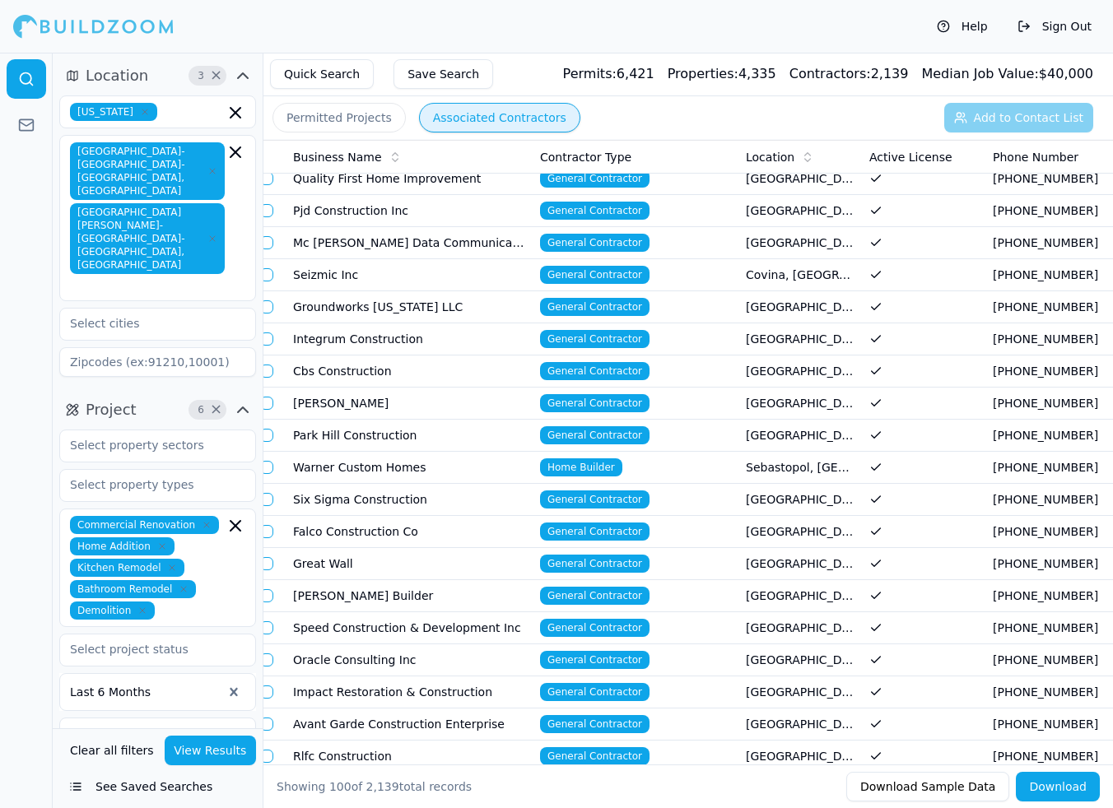
click at [331, 531] on td "Falco Construction Co" at bounding box center [409, 532] width 247 height 32
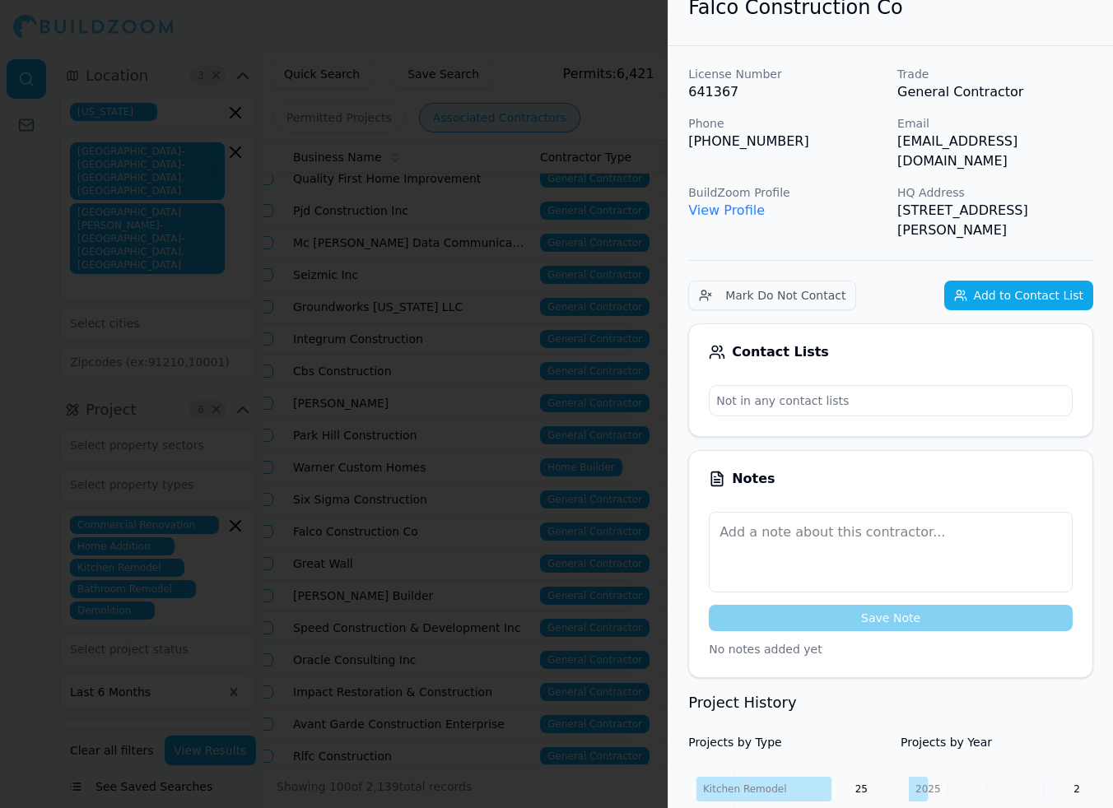
scroll to position [0, 0]
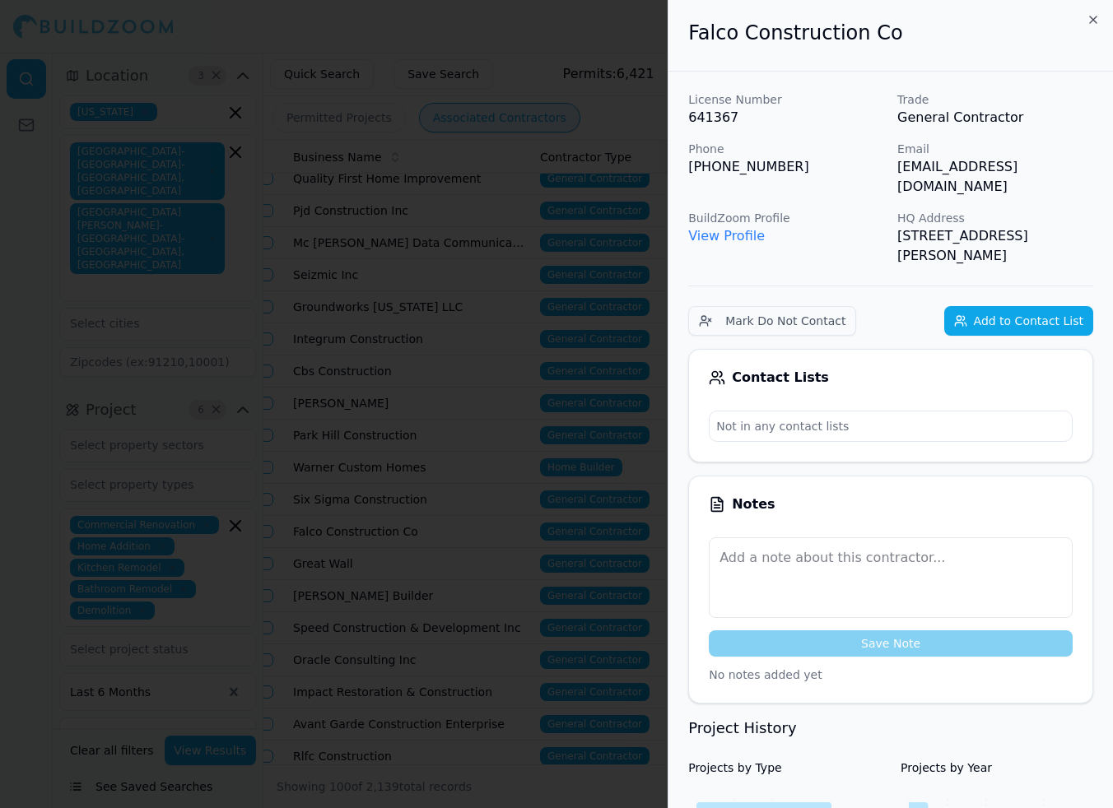
click at [444, 695] on div at bounding box center [556, 404] width 1113 height 808
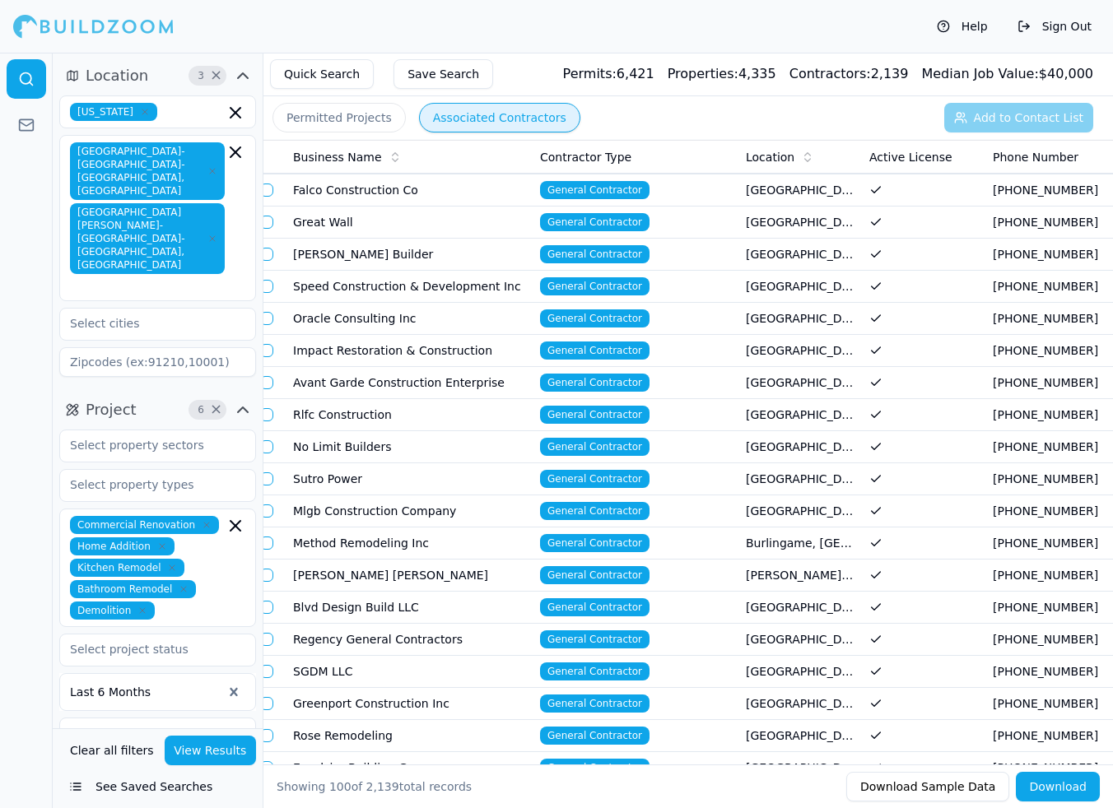
scroll to position [739, 0]
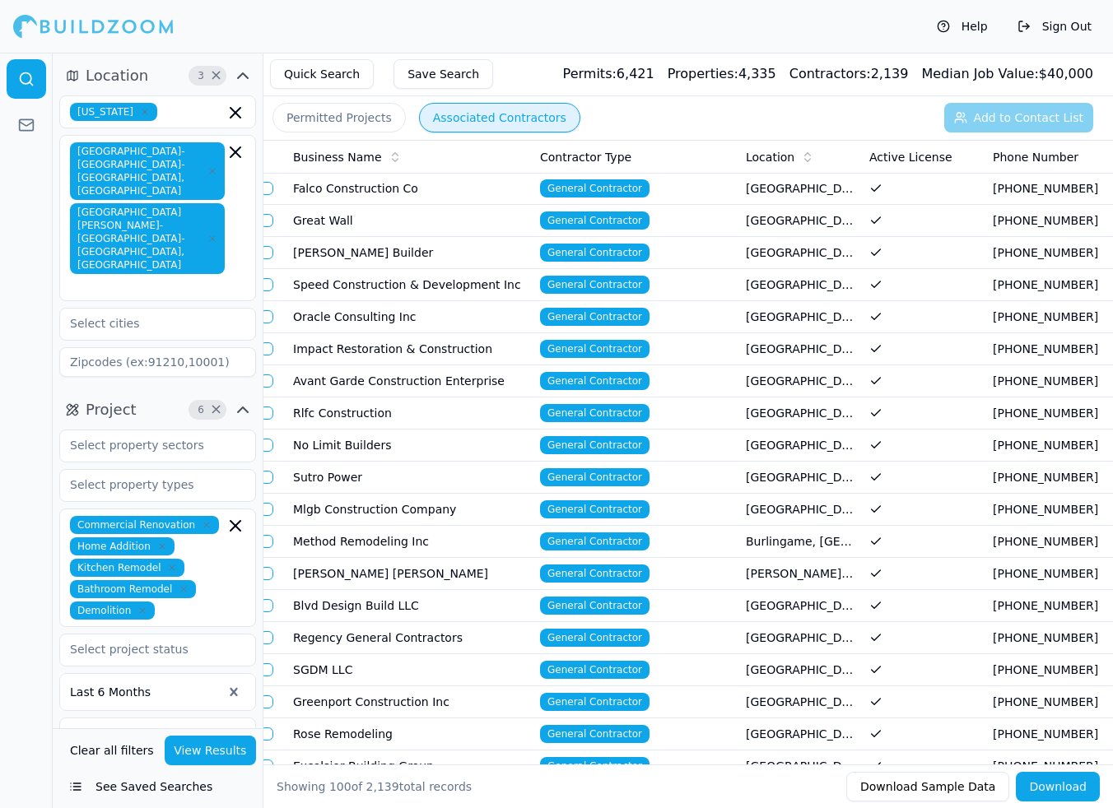
click at [360, 543] on td "Method Remodeling Inc" at bounding box center [409, 542] width 247 height 32
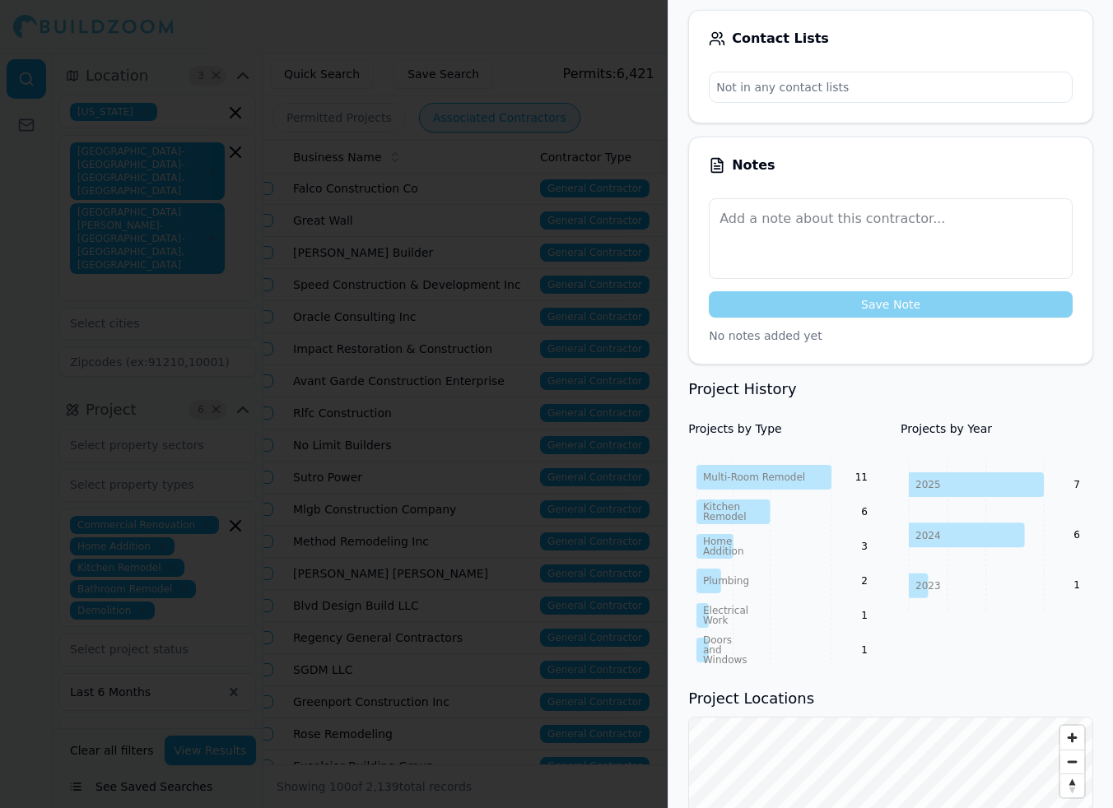
scroll to position [0, 0]
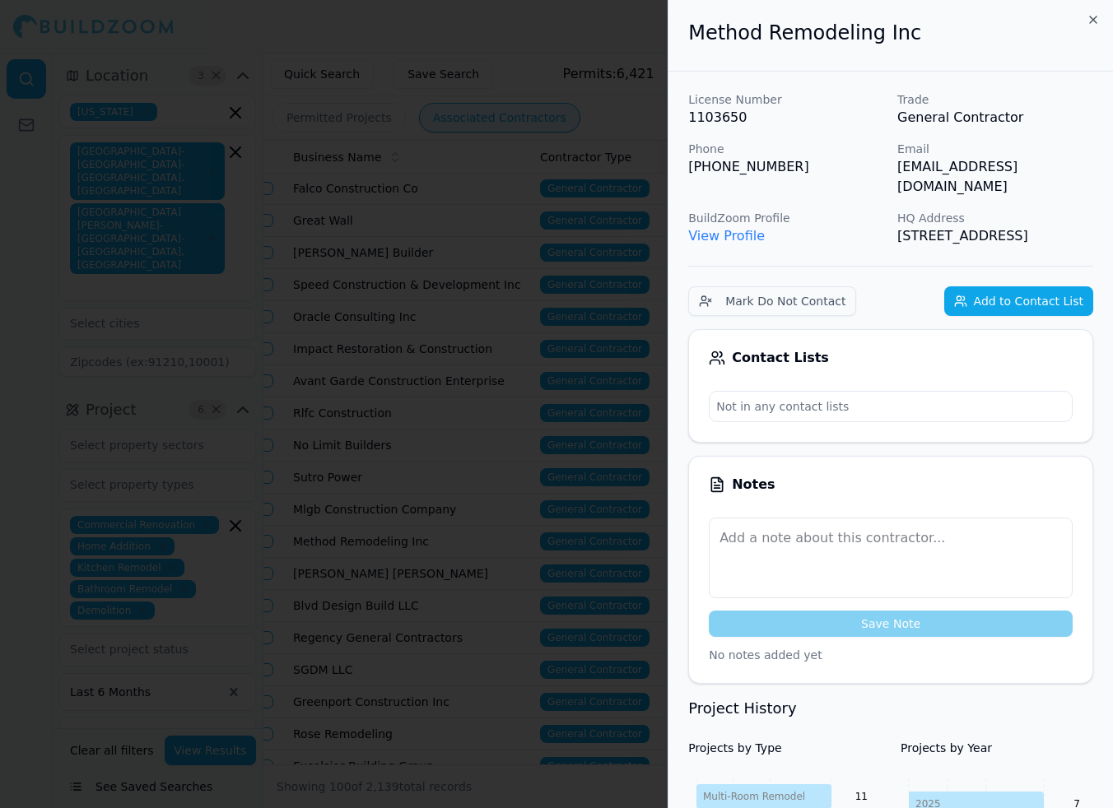
click at [534, 579] on div at bounding box center [556, 404] width 1113 height 808
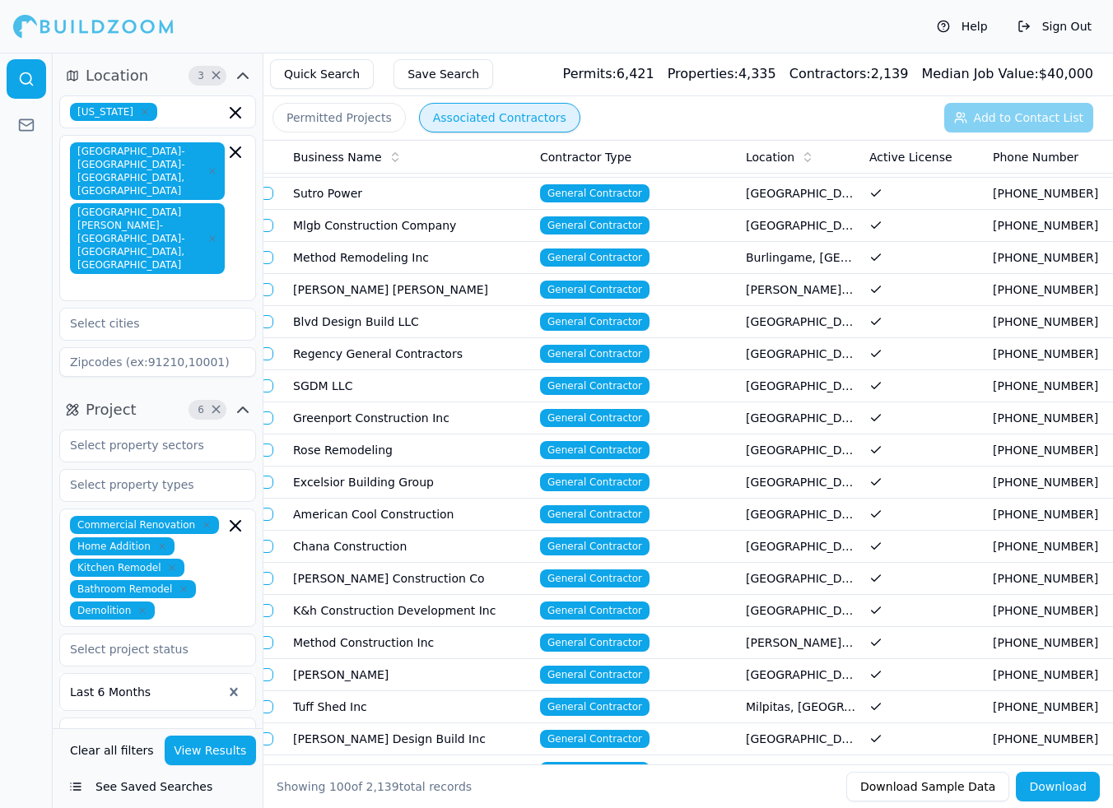
scroll to position [1029, 0]
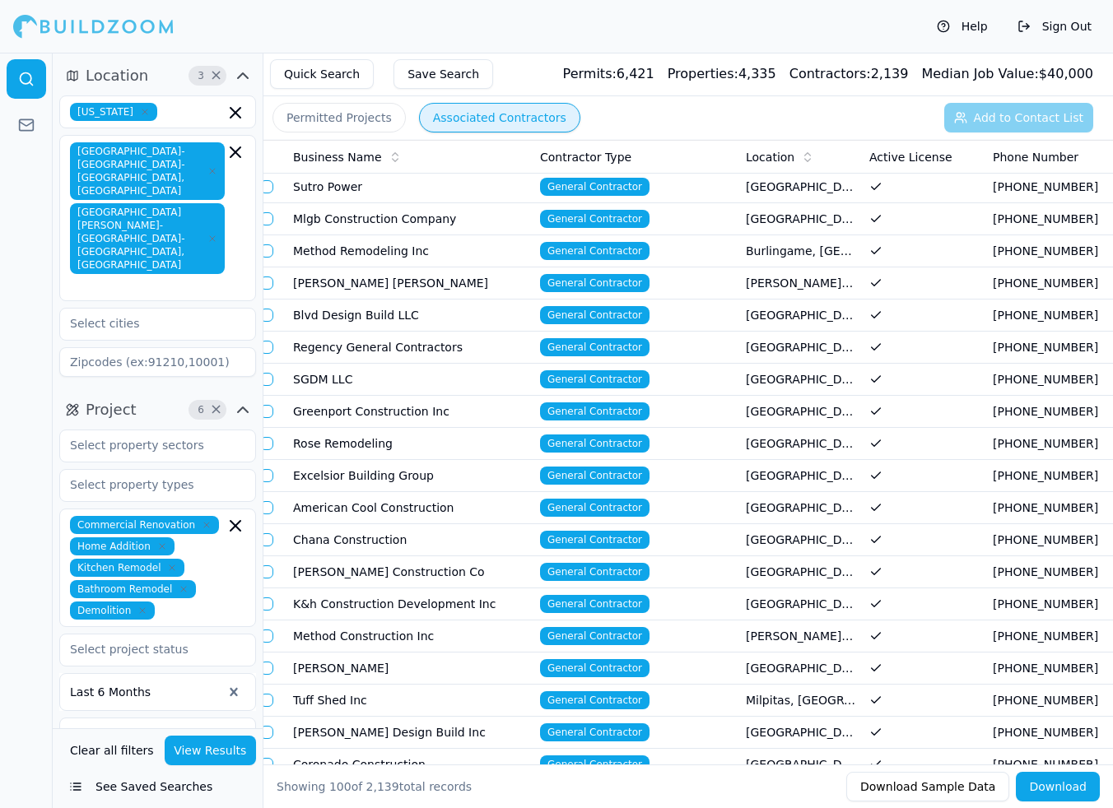
click at [381, 630] on td "Method Construction Inc" at bounding box center [409, 636] width 247 height 32
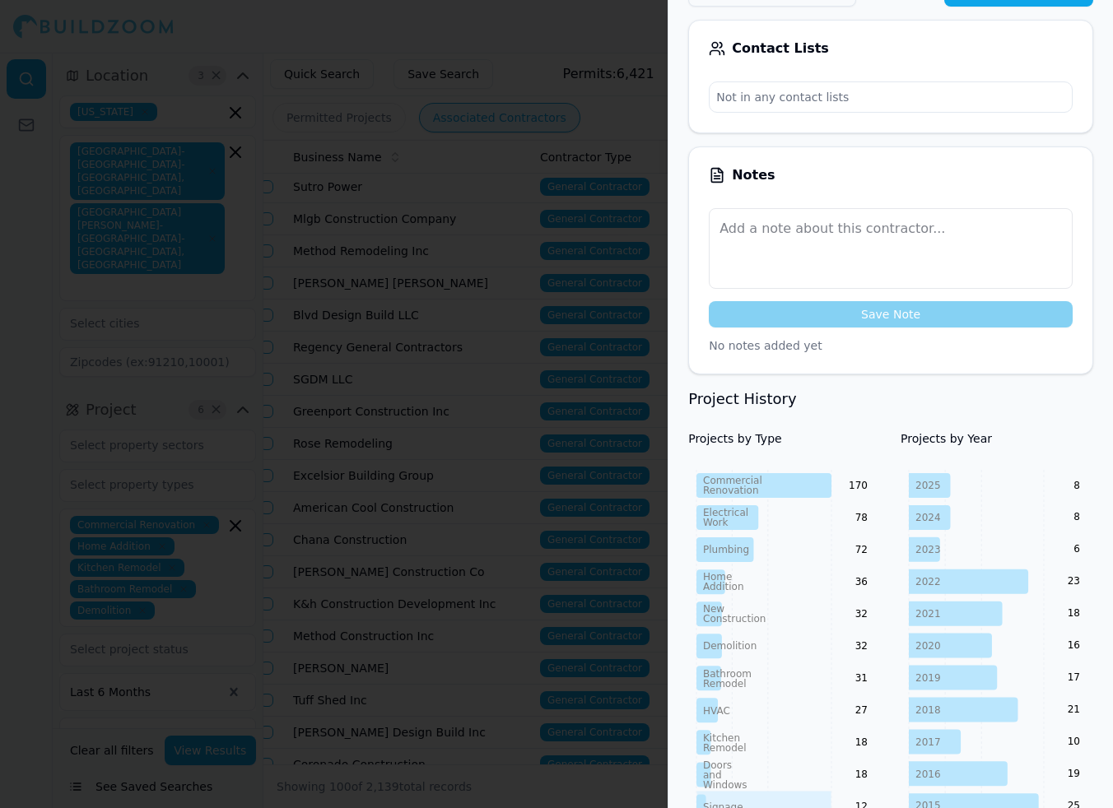
scroll to position [0, 0]
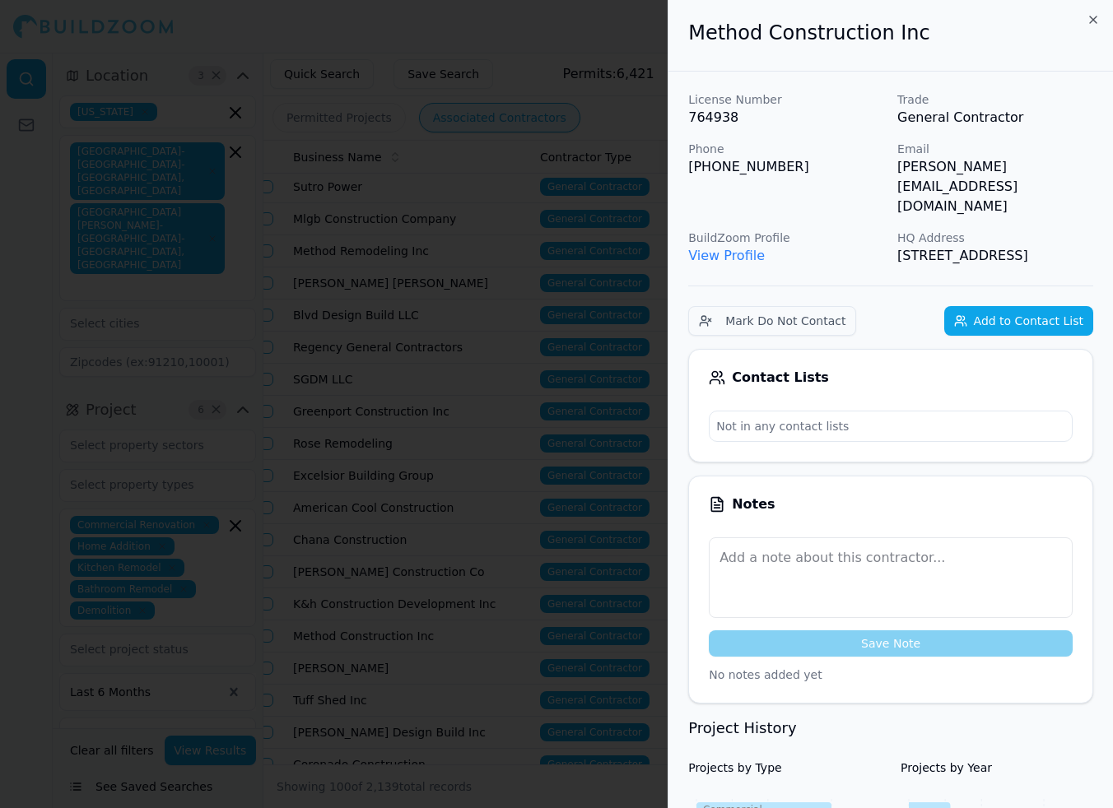
click at [493, 688] on div at bounding box center [556, 404] width 1113 height 808
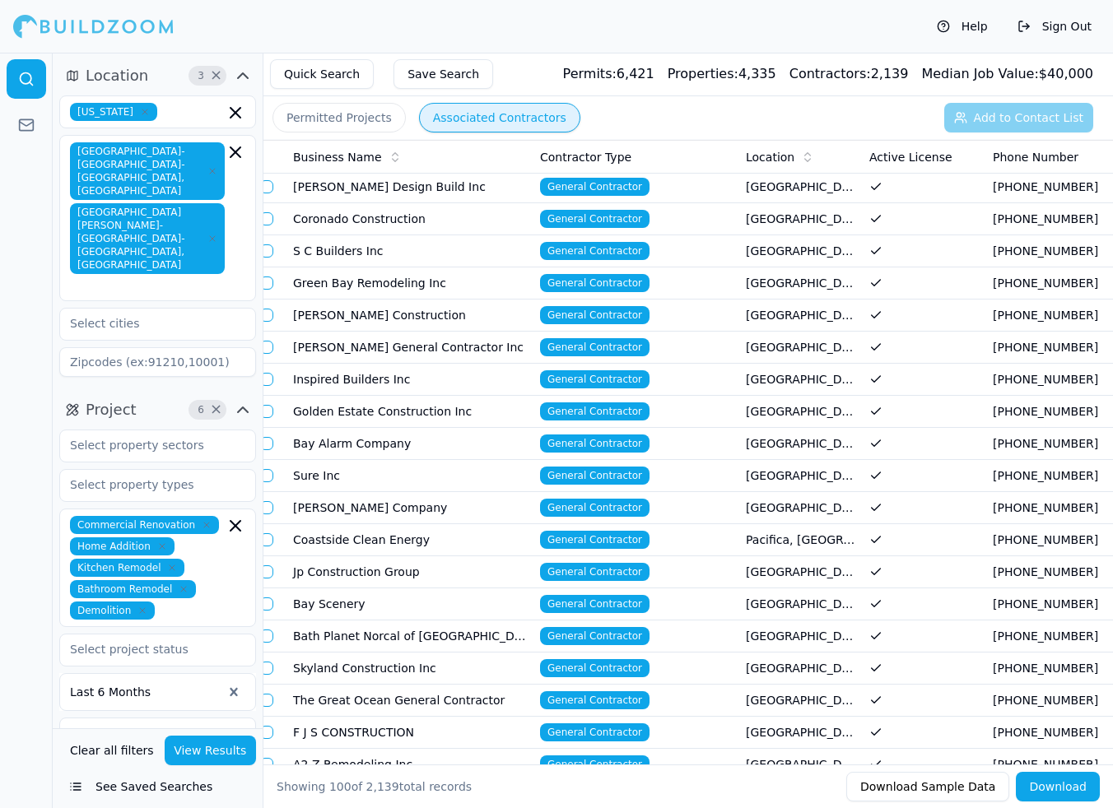
scroll to position [1629, 0]
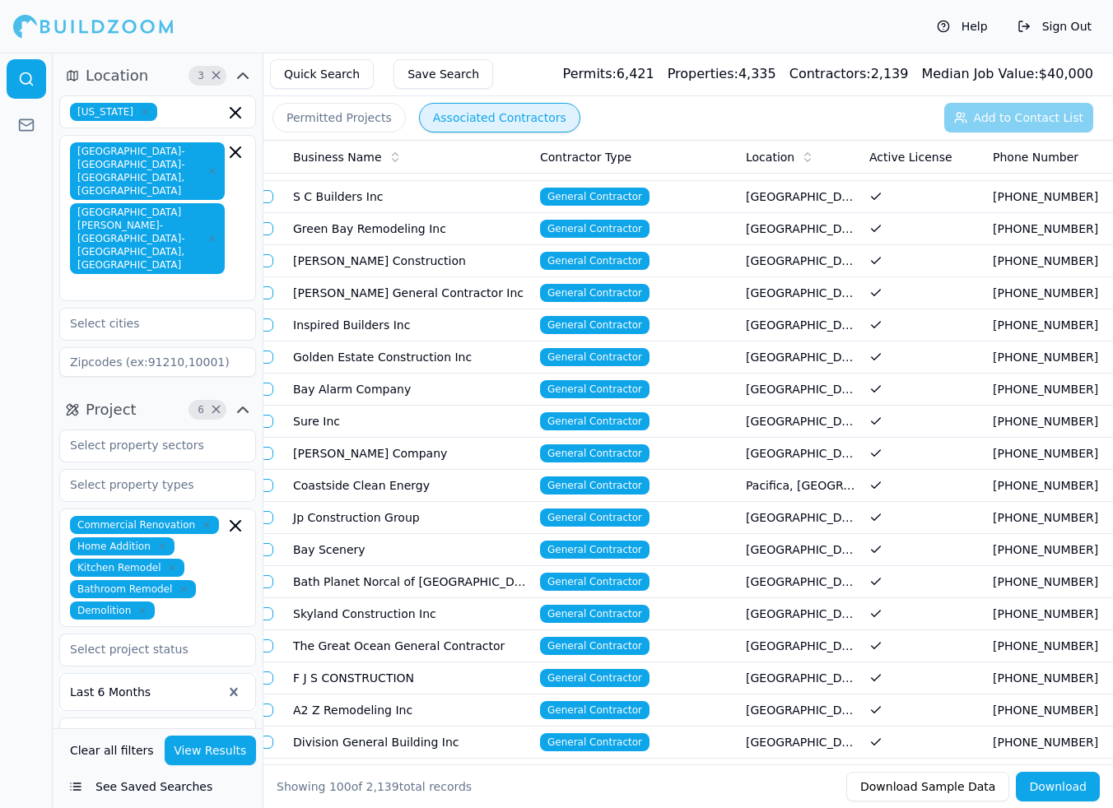
click at [314, 546] on td "Bay Scenery" at bounding box center [409, 550] width 247 height 32
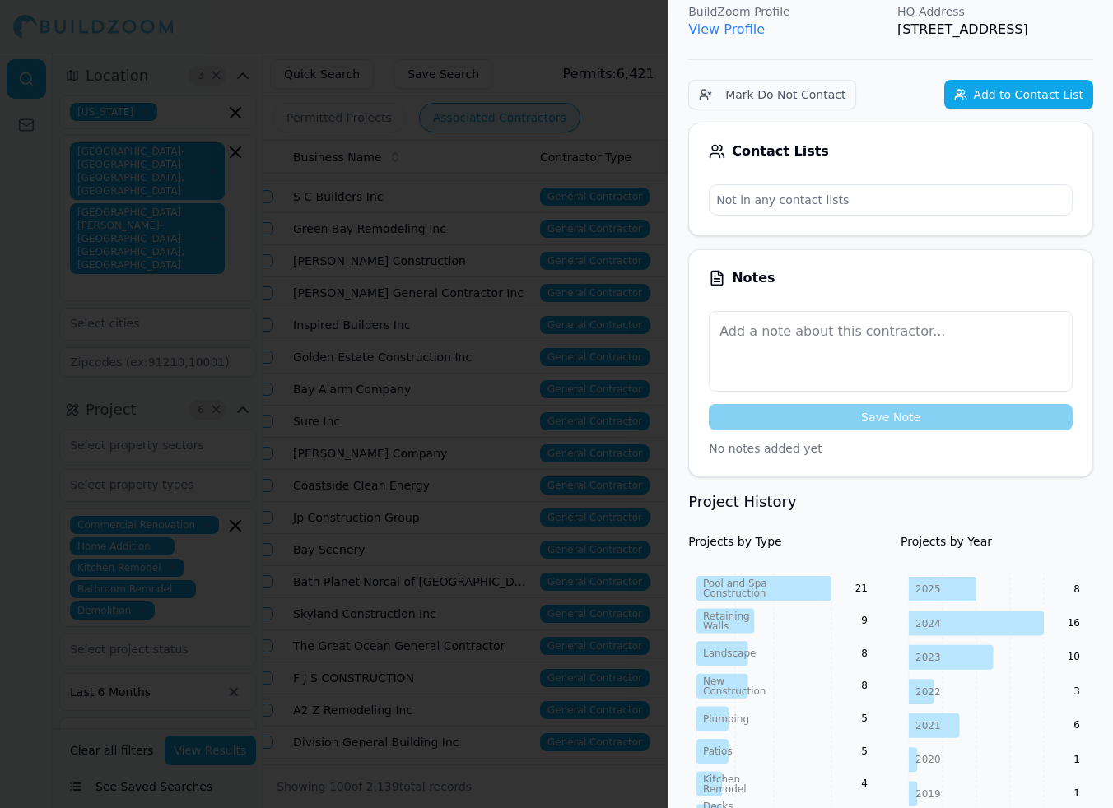
scroll to position [0, 0]
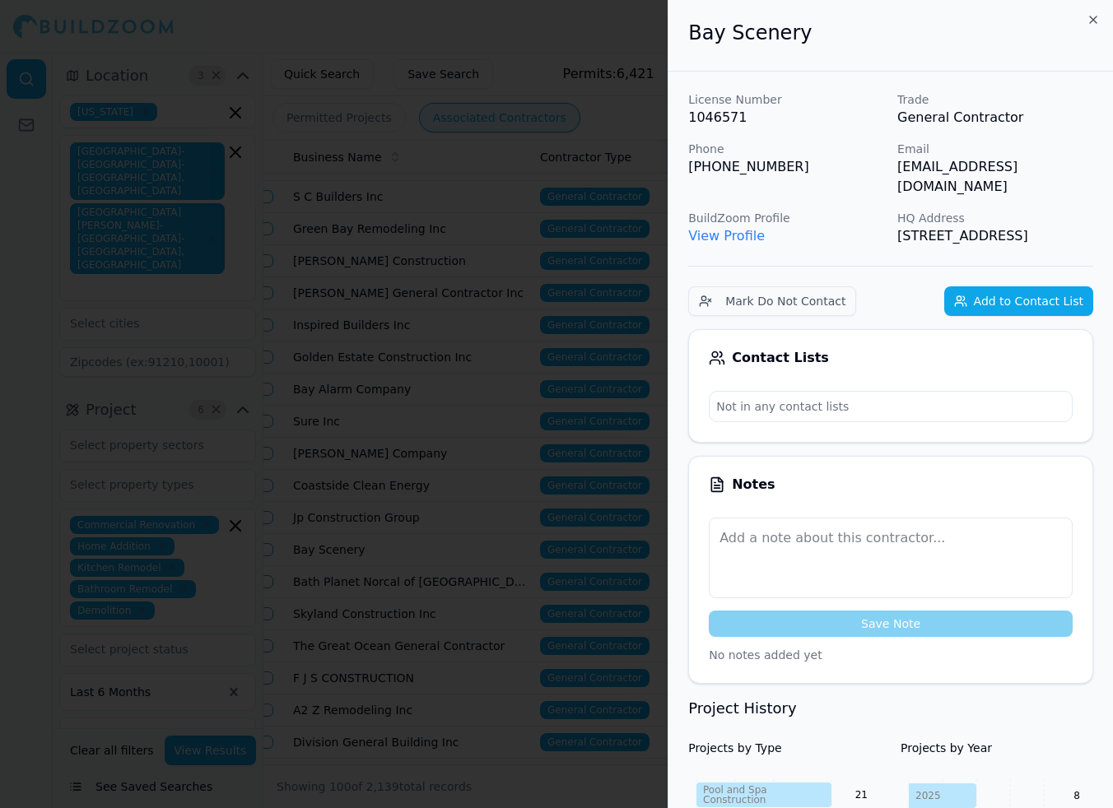
click at [525, 643] on div at bounding box center [556, 404] width 1113 height 808
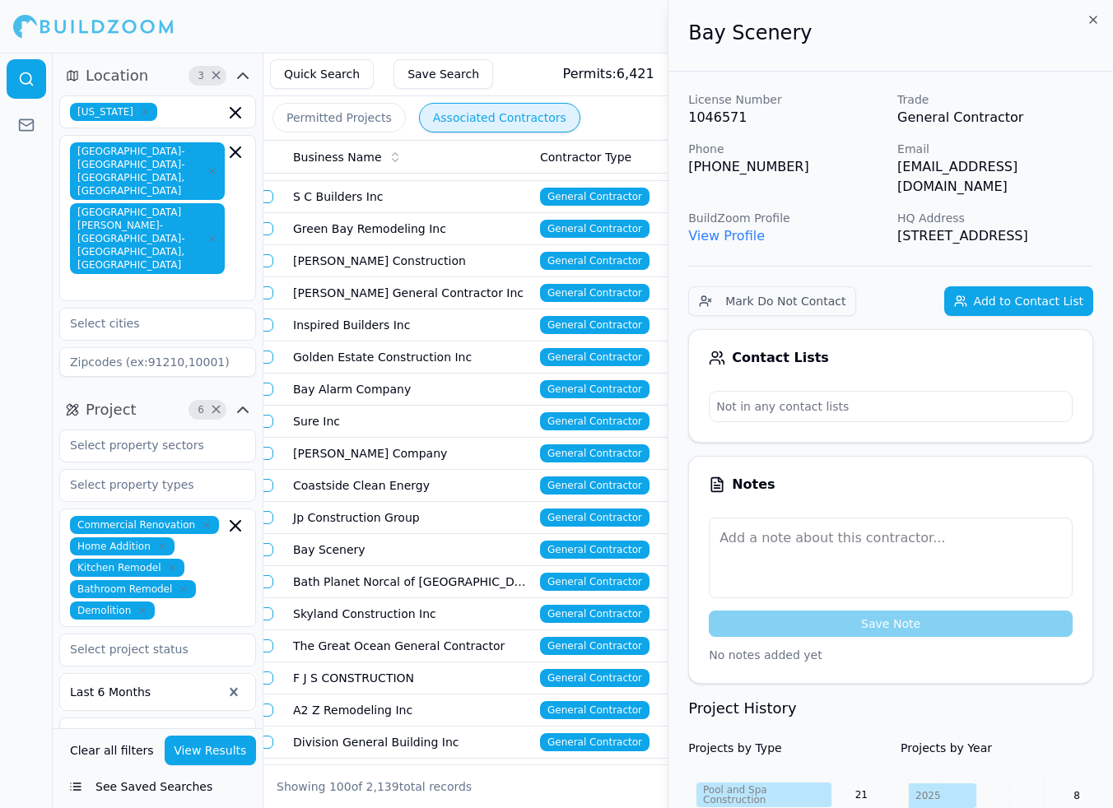
scroll to position [1912, 0]
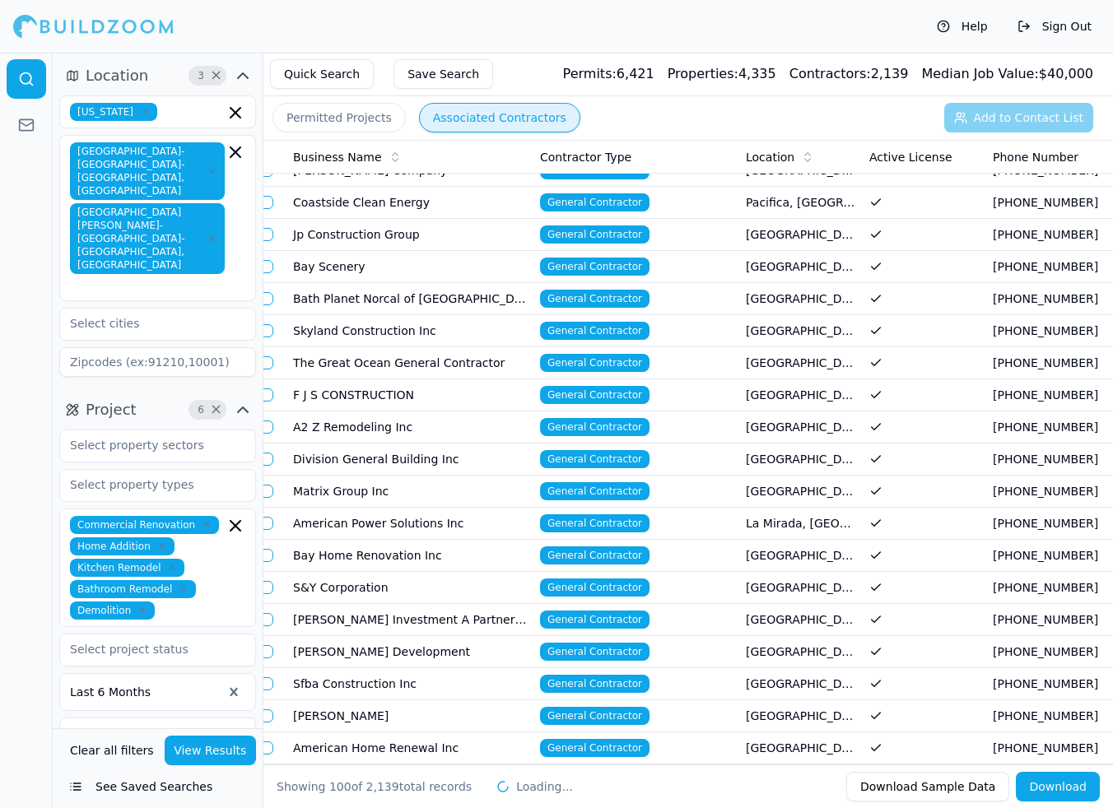
click at [323, 580] on td "S&Y Corporation" at bounding box center [409, 588] width 247 height 32
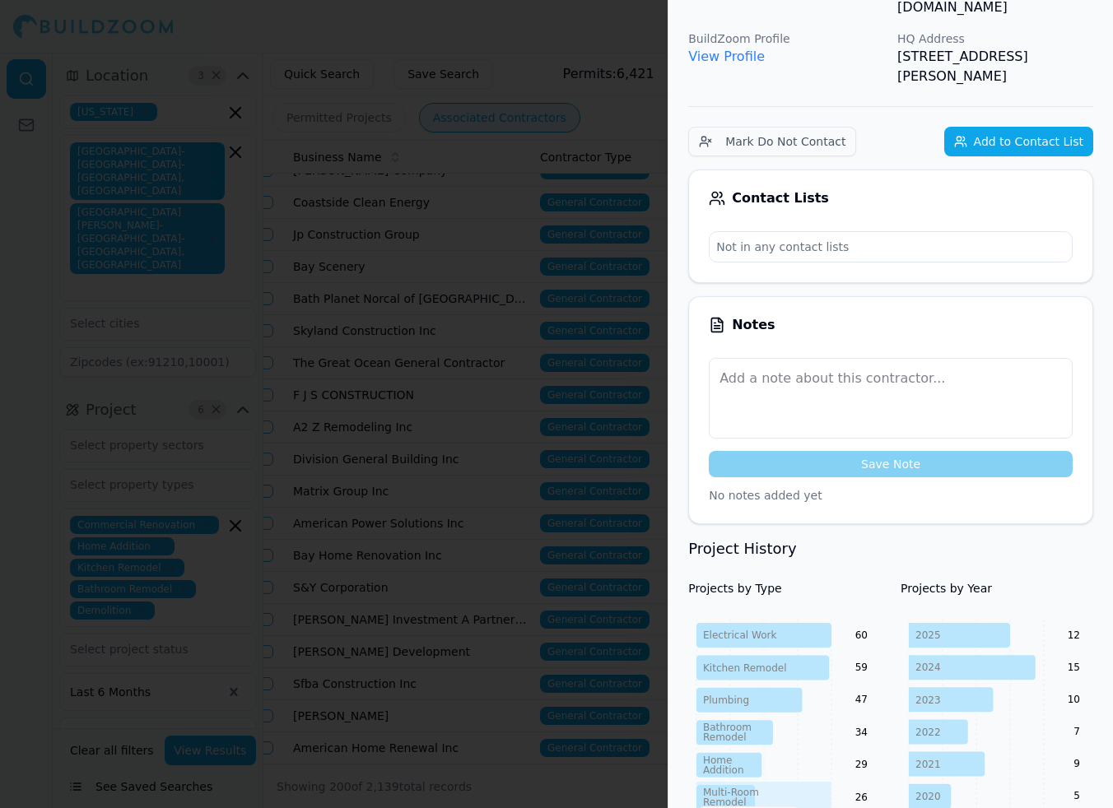
scroll to position [0, 0]
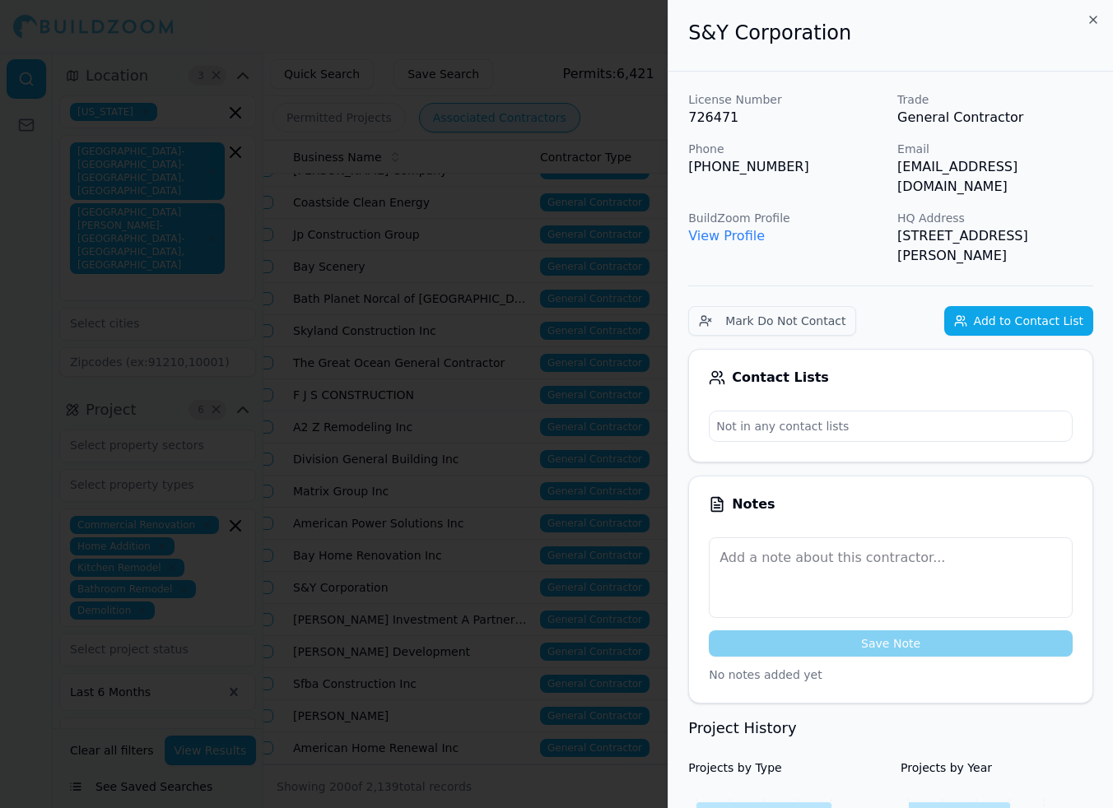
click at [469, 652] on div at bounding box center [556, 404] width 1113 height 808
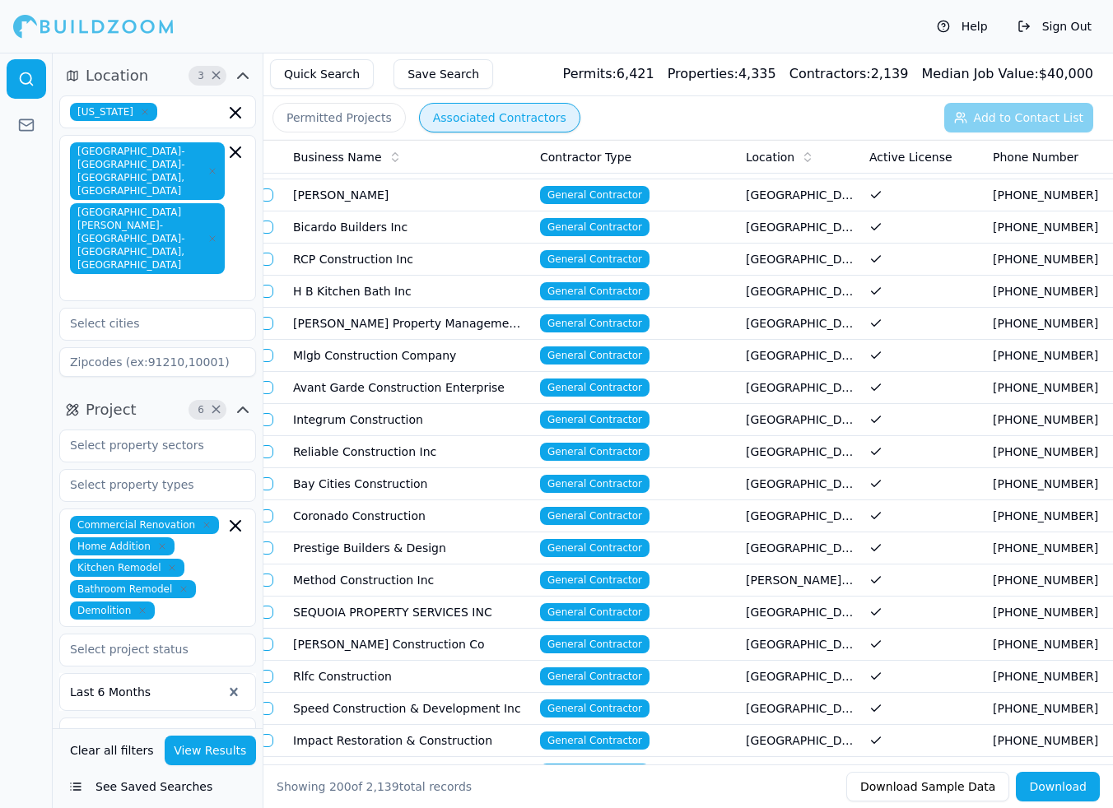
scroll to position [3167, 0]
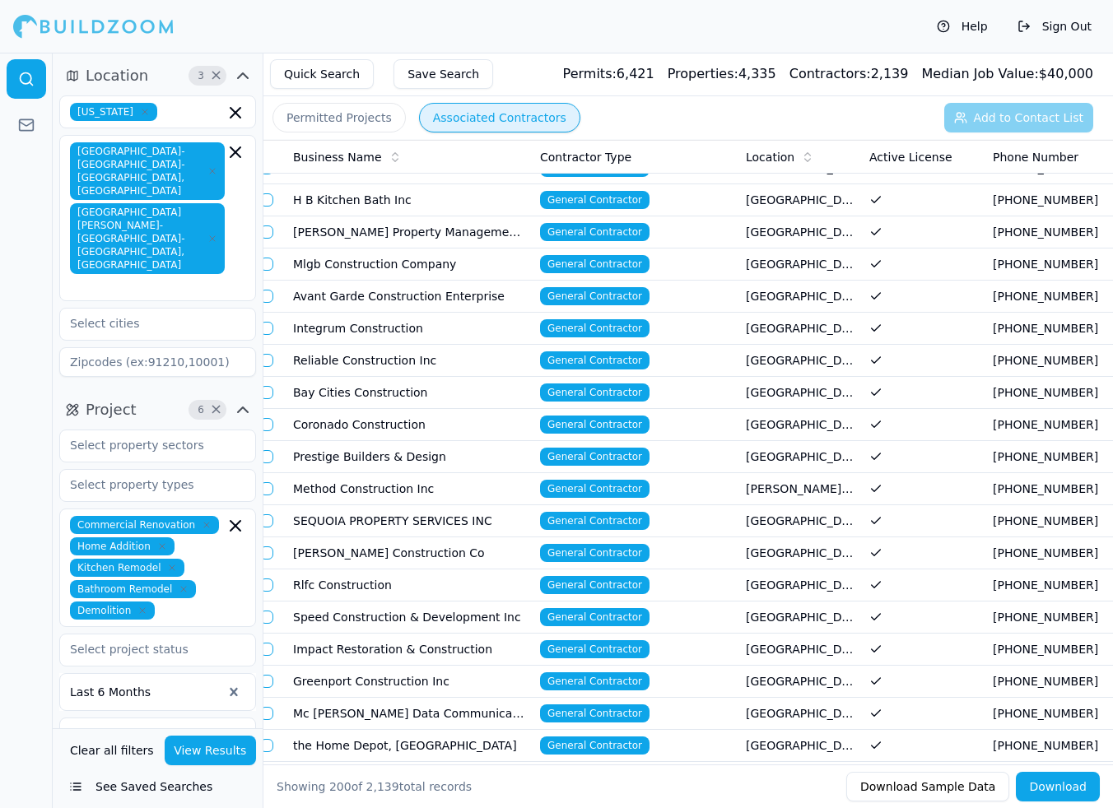
click at [360, 585] on td "Rlfc Construction" at bounding box center [409, 585] width 247 height 32
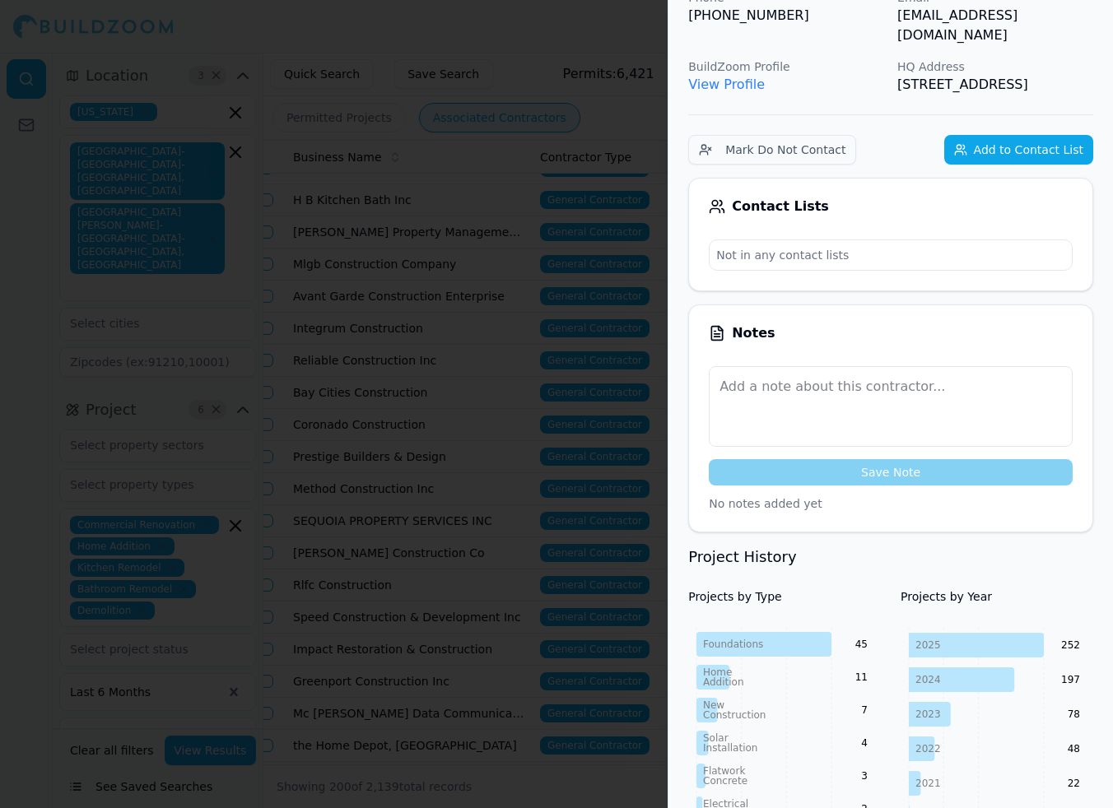
scroll to position [0, 0]
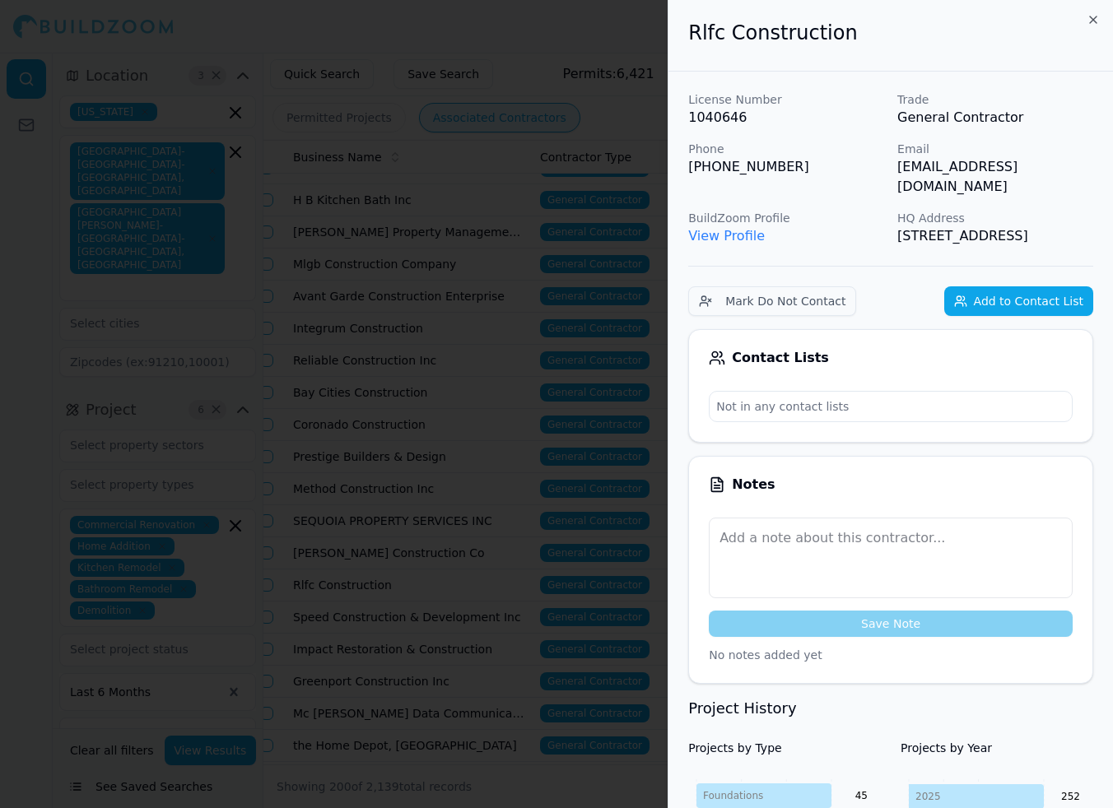
click at [494, 684] on div at bounding box center [556, 404] width 1113 height 808
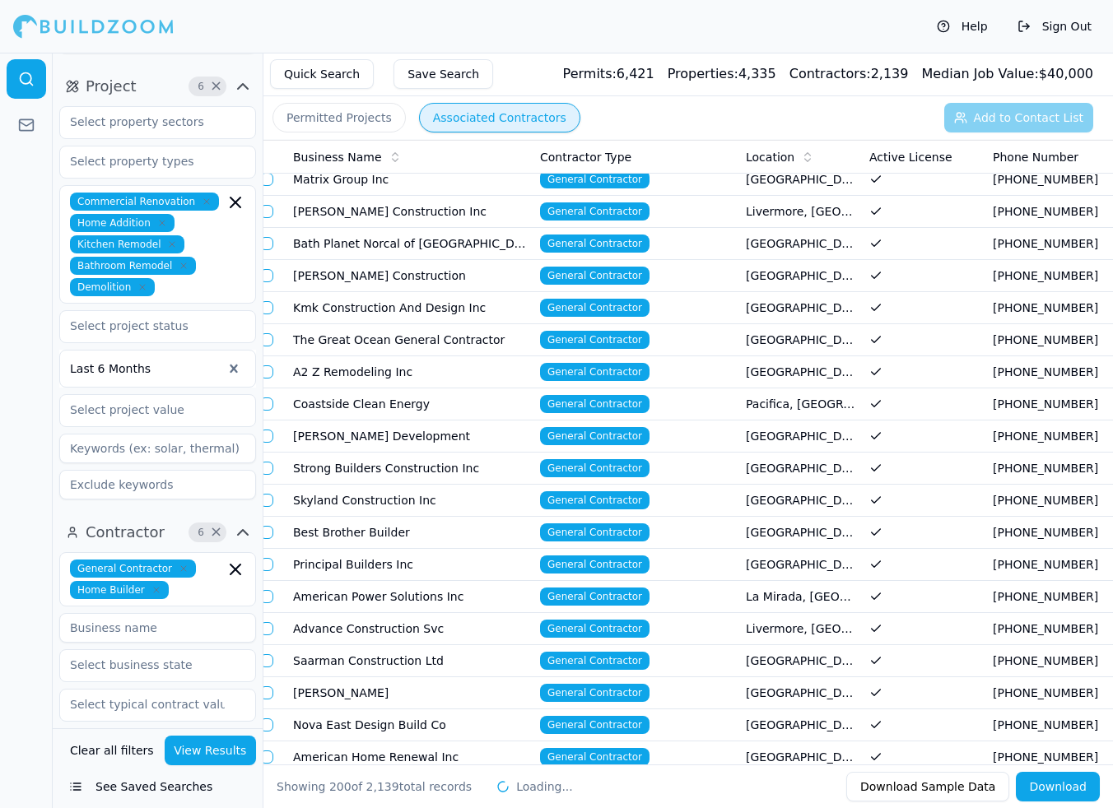
scroll to position [5014, 0]
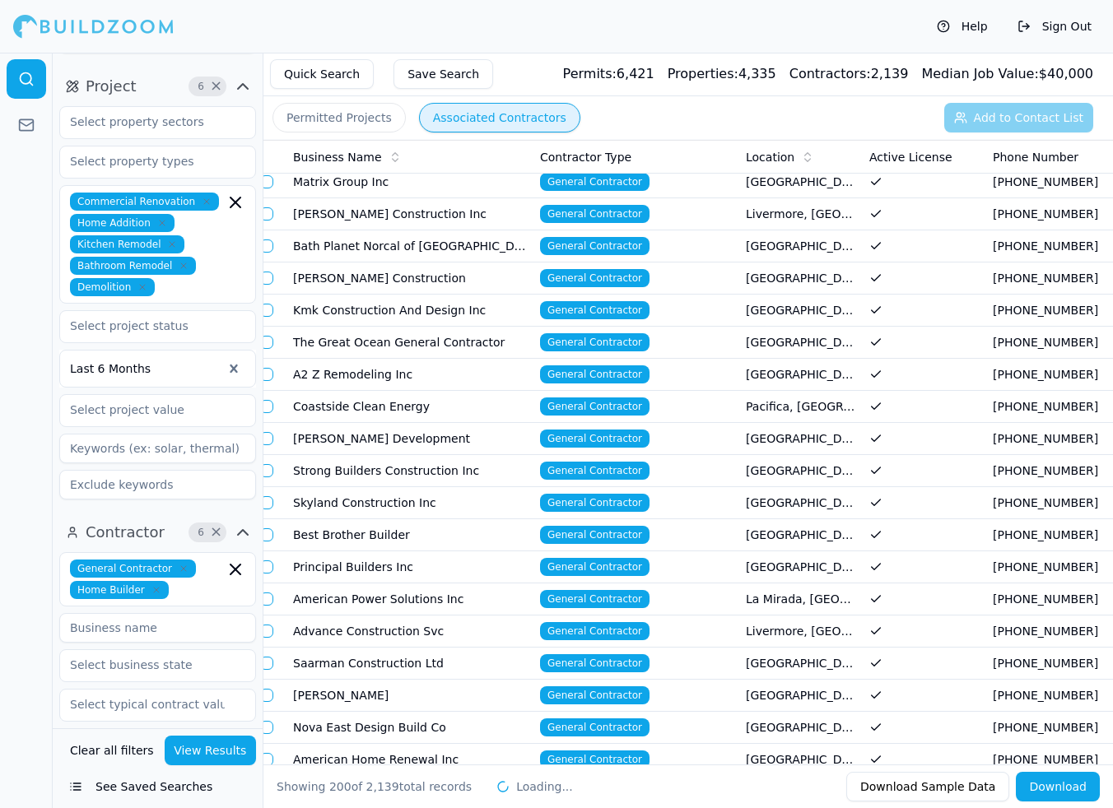
click at [353, 592] on td "American Power Solutions Inc" at bounding box center [409, 599] width 247 height 32
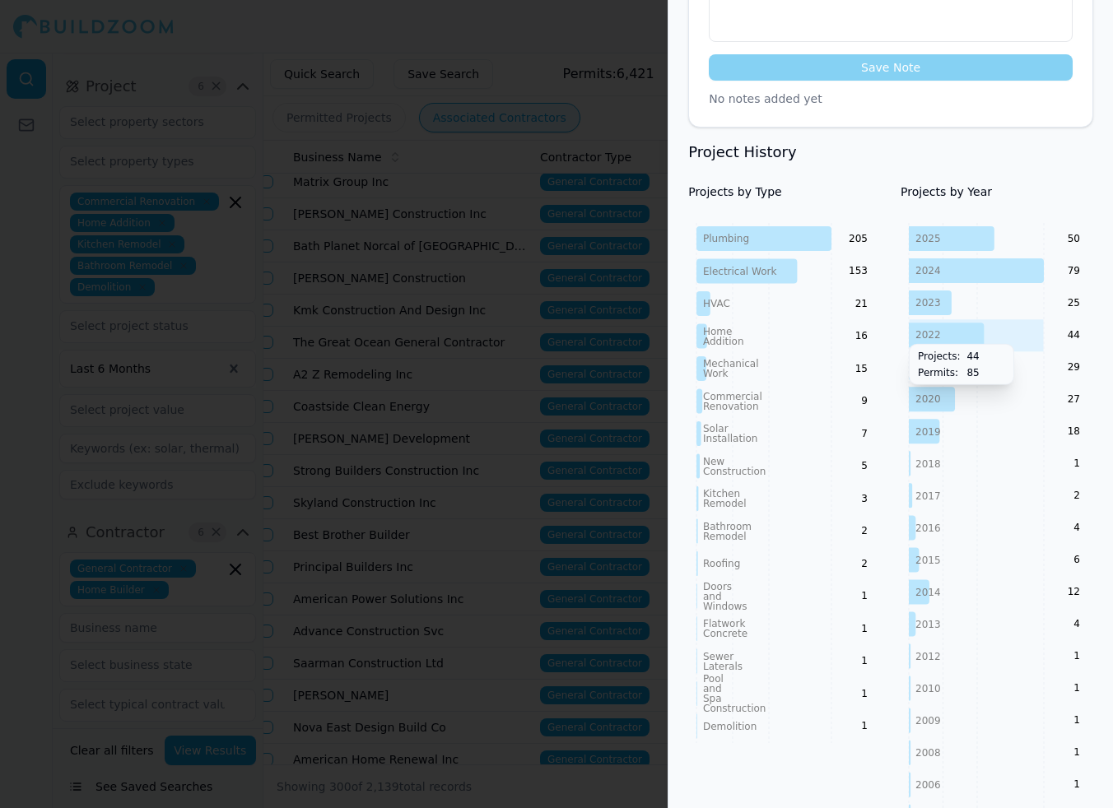
scroll to position [558, 2]
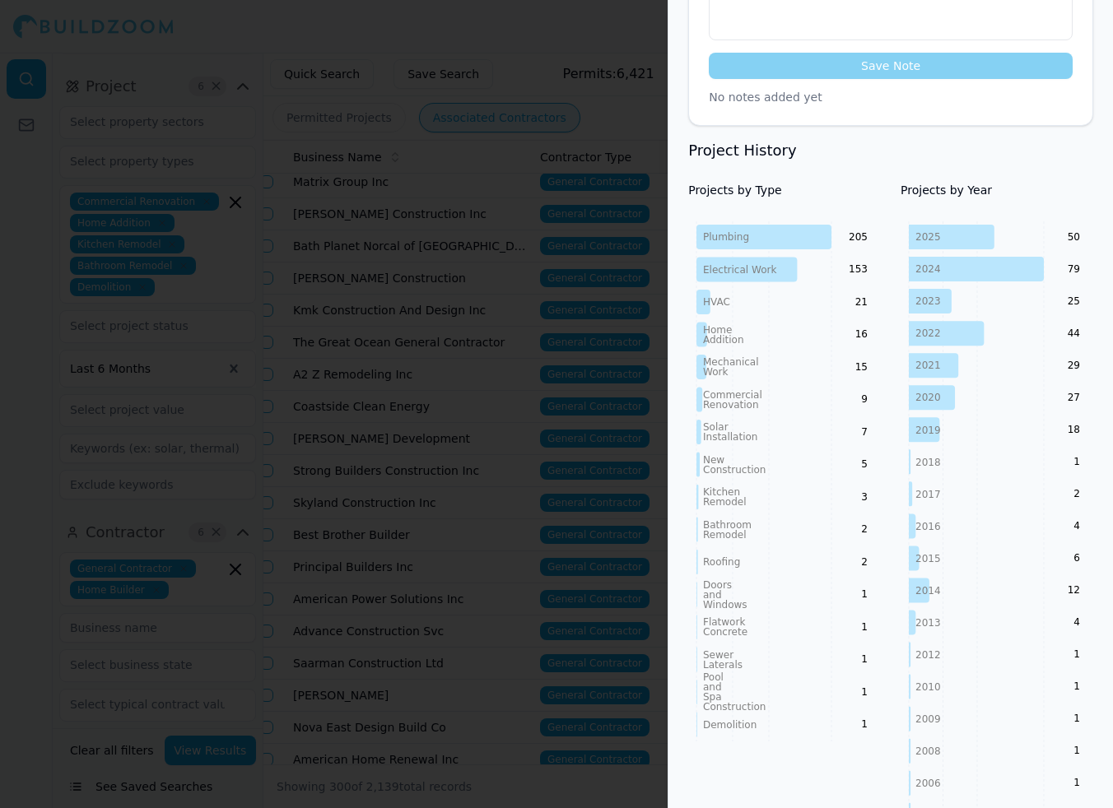
click at [507, 715] on div at bounding box center [556, 404] width 1113 height 808
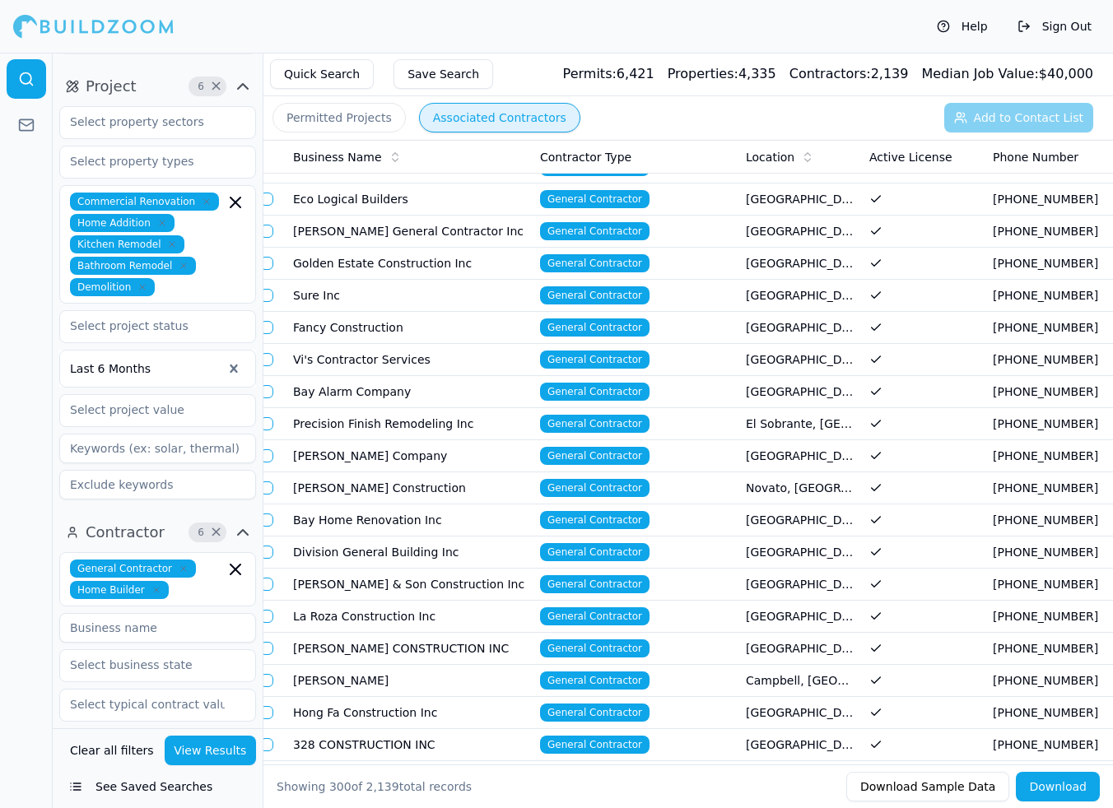
scroll to position [6243, 0]
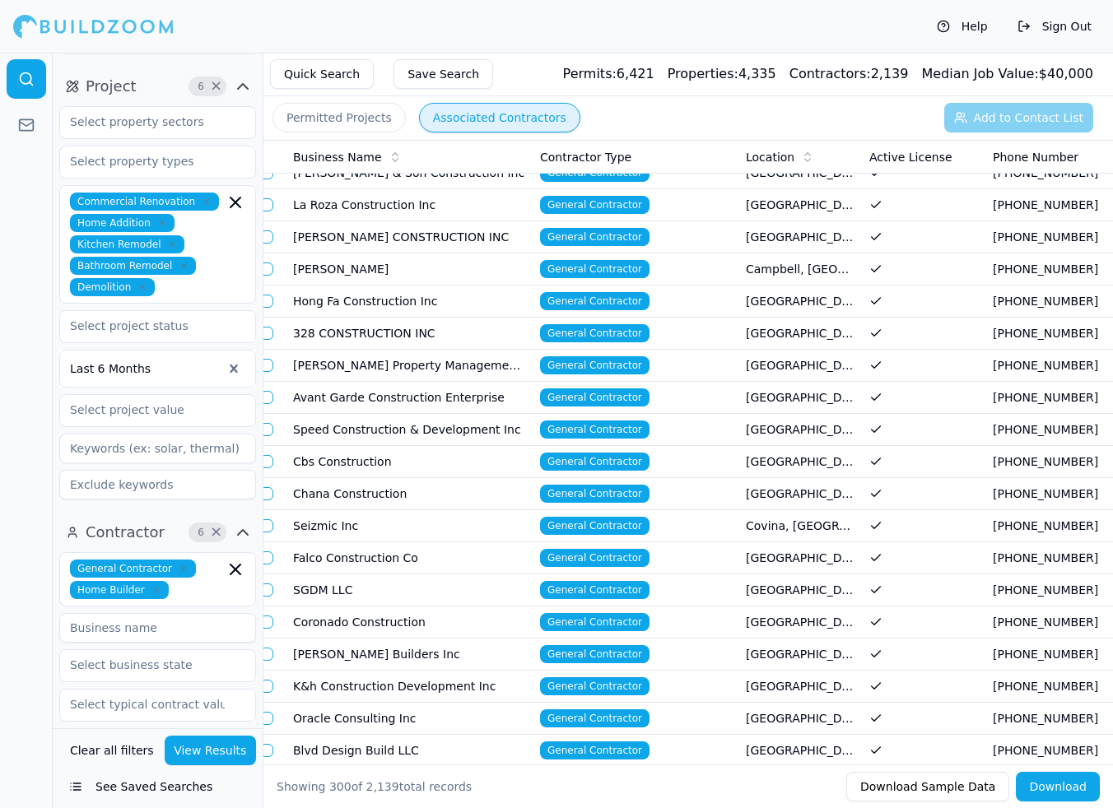
click at [355, 651] on td "[PERSON_NAME] Builders Inc" at bounding box center [409, 655] width 247 height 32
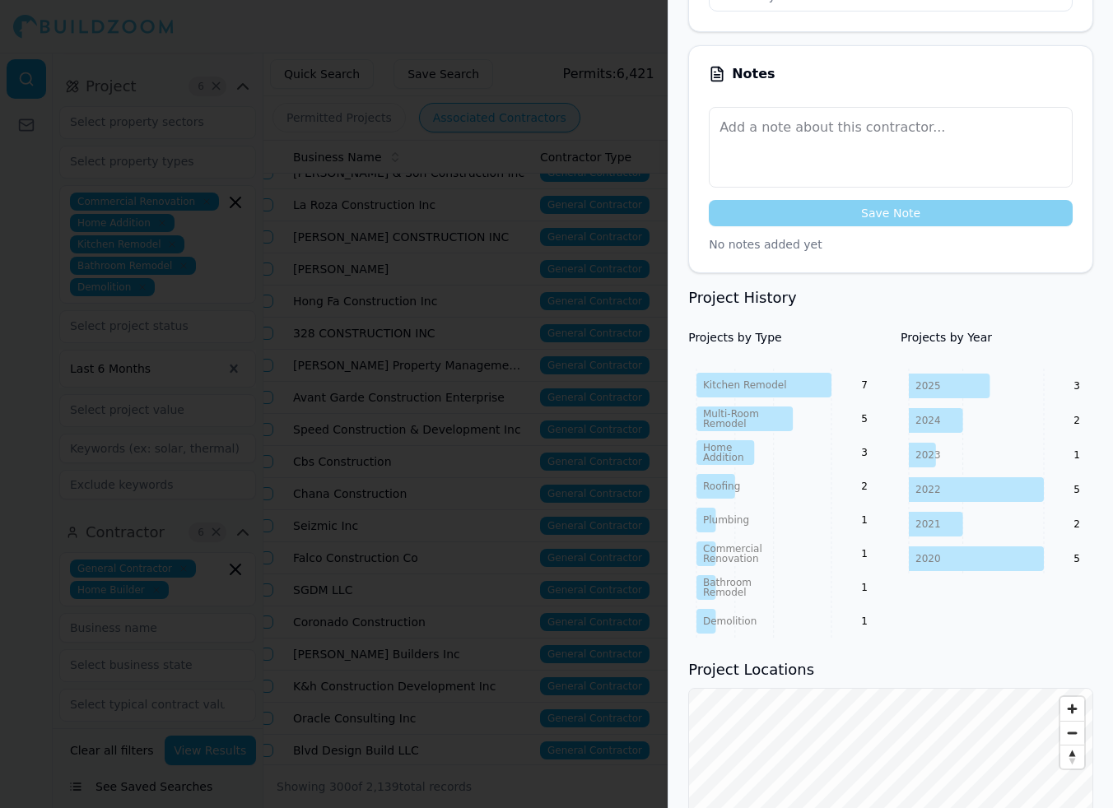
scroll to position [0, 0]
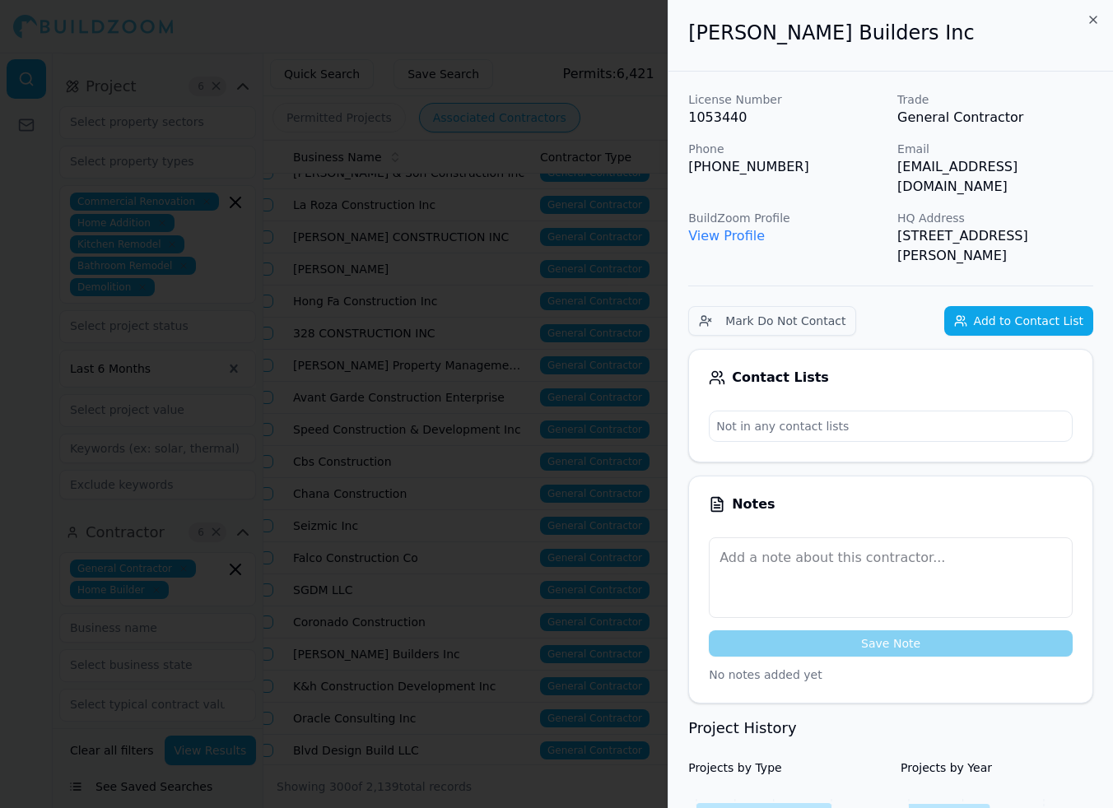
click at [448, 672] on div at bounding box center [556, 404] width 1113 height 808
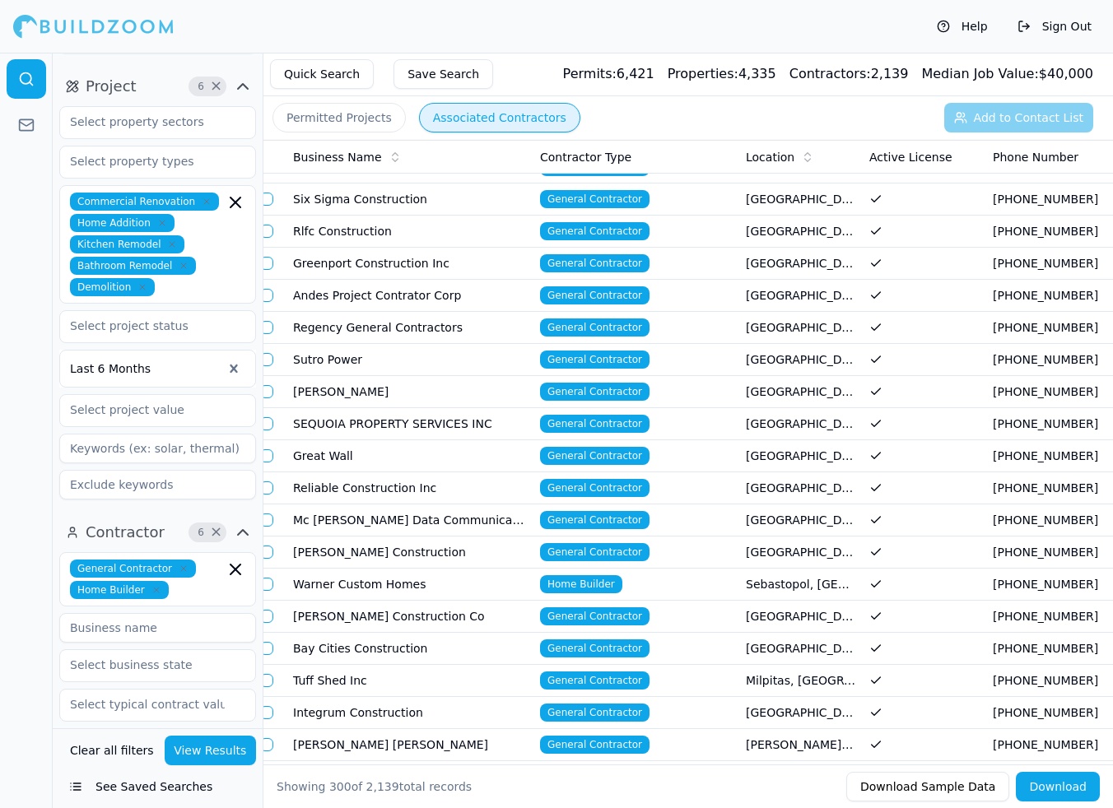
scroll to position [7732, 0]
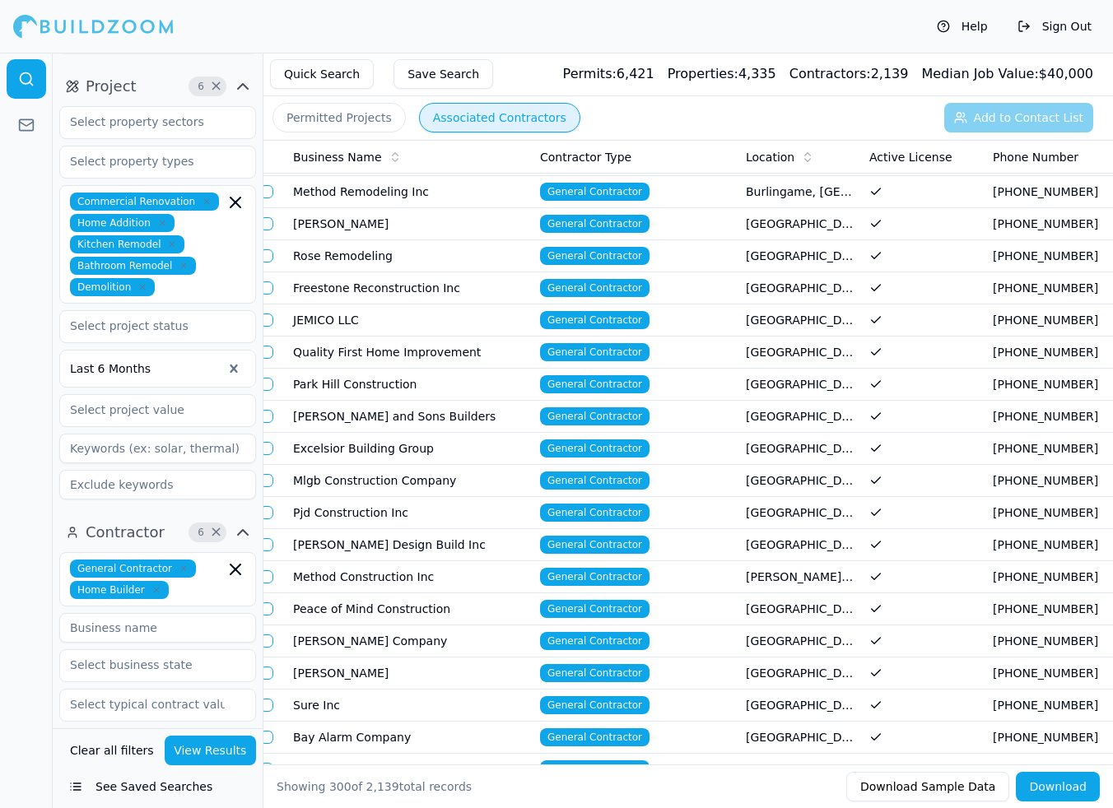
click at [365, 545] on td "[PERSON_NAME] Design Build Inc" at bounding box center [409, 545] width 247 height 32
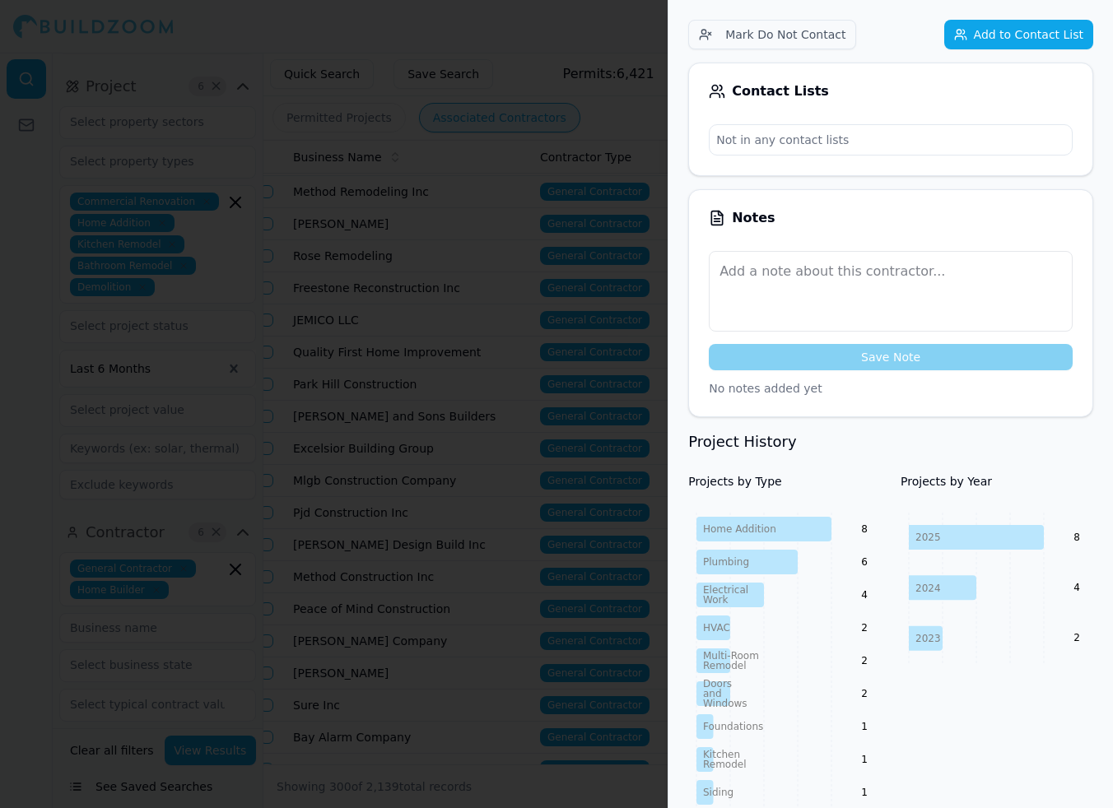
scroll to position [0, 0]
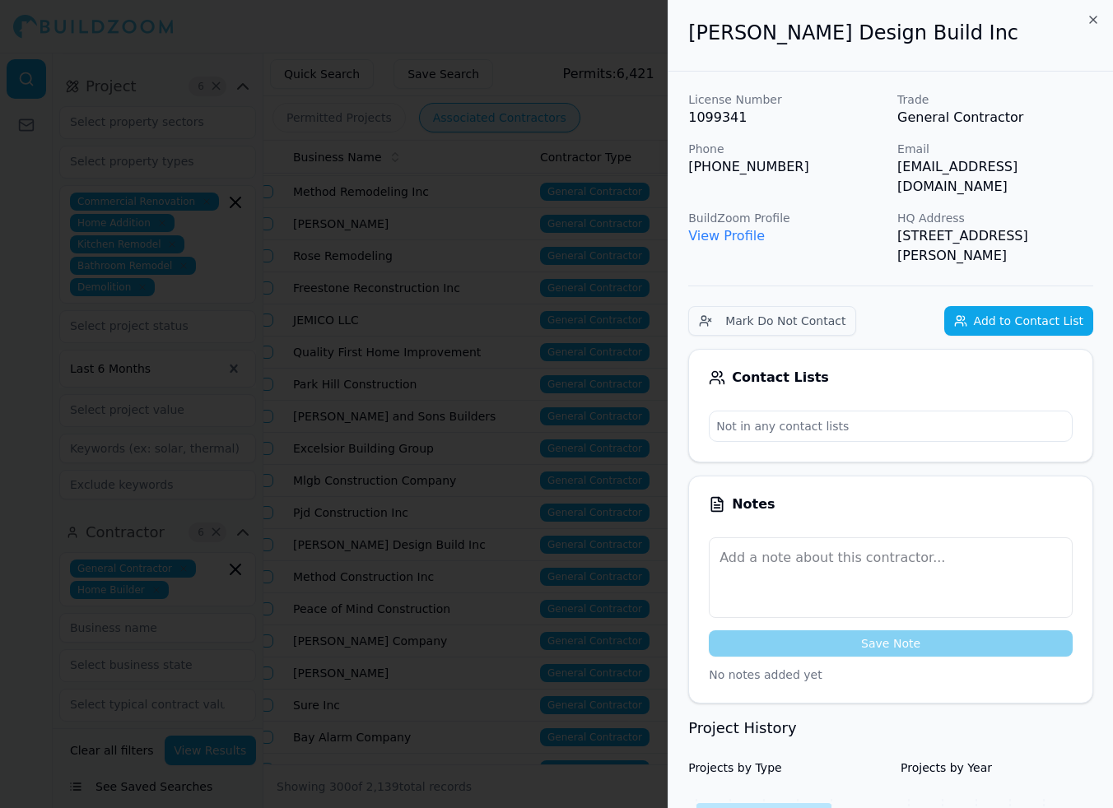
click at [392, 675] on div at bounding box center [556, 404] width 1113 height 808
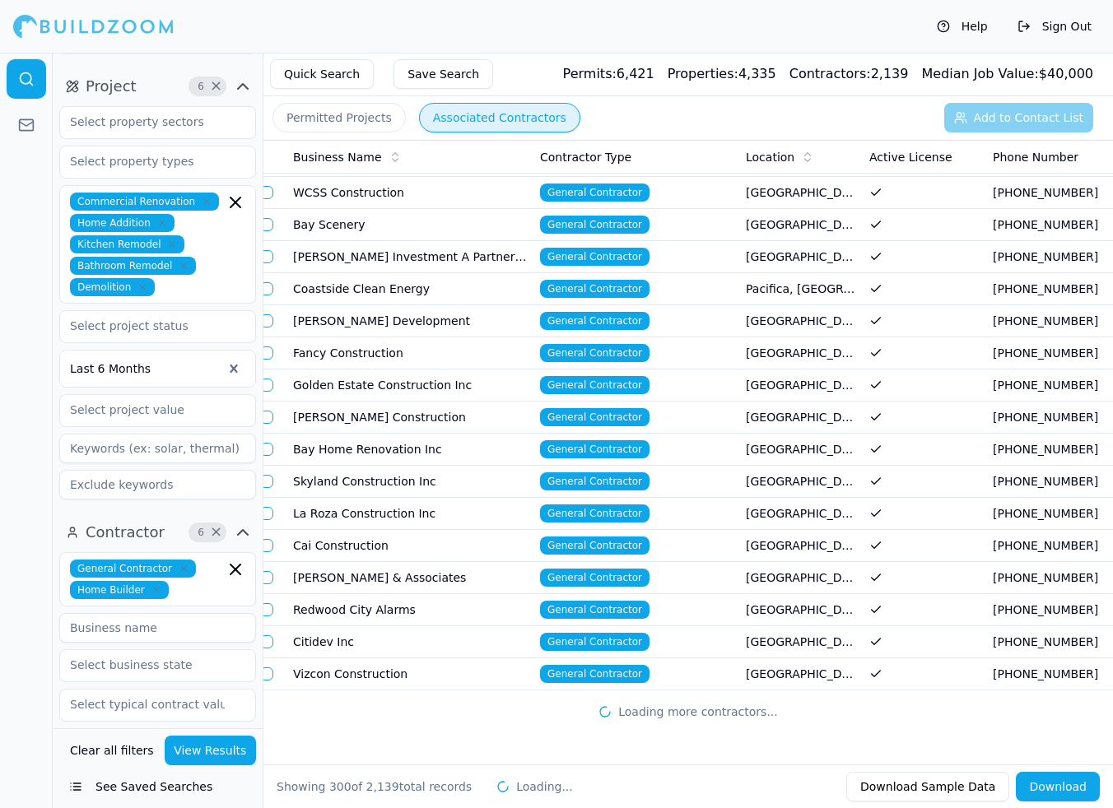
scroll to position [9146, 0]
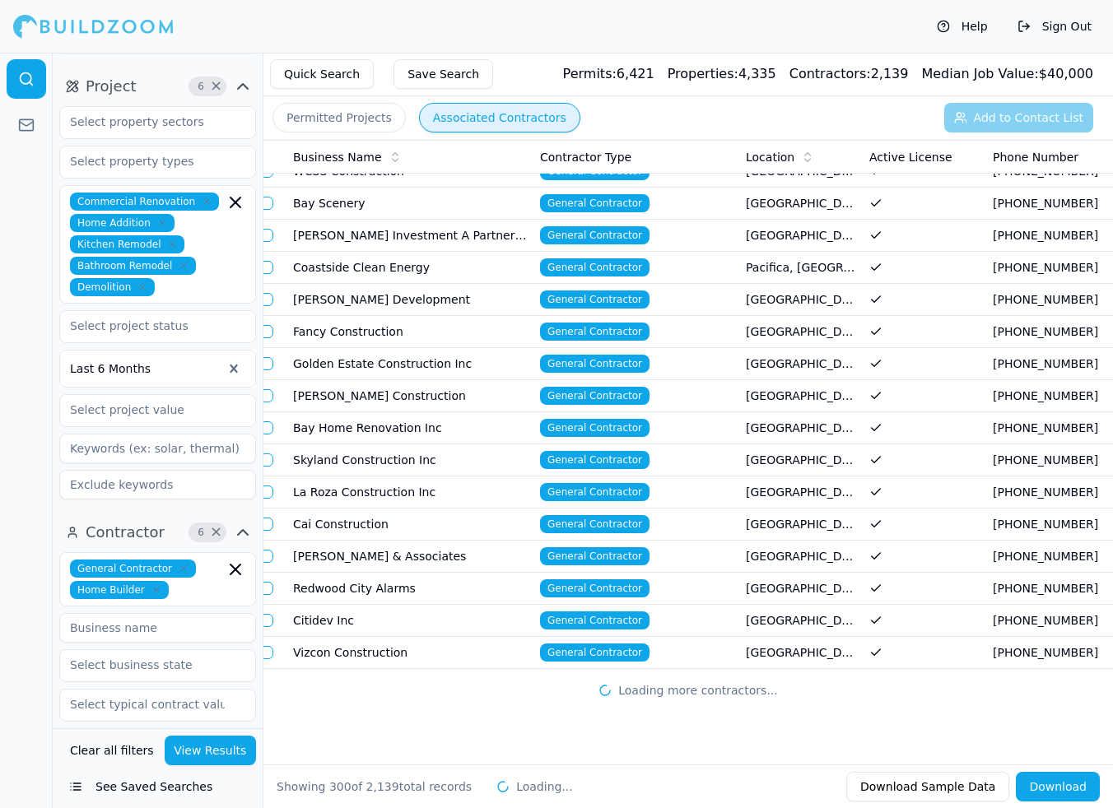
click at [393, 637] on td "Vizcon Construction" at bounding box center [409, 653] width 247 height 32
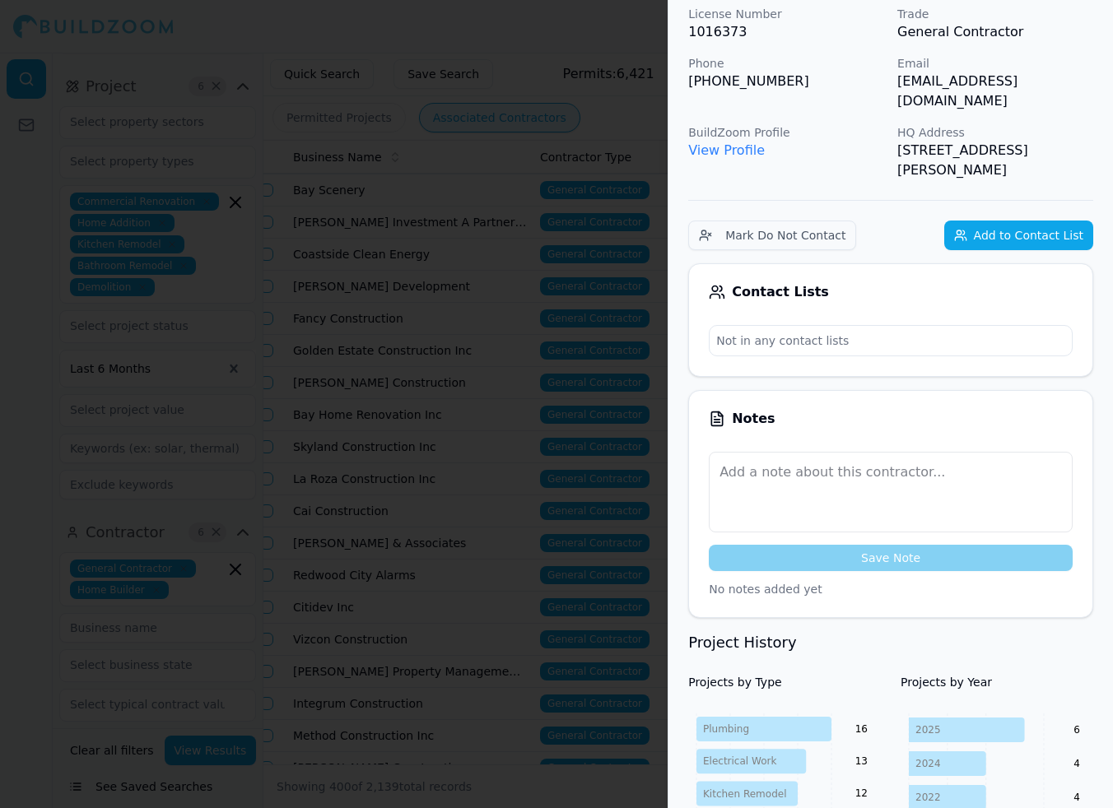
scroll to position [0, 0]
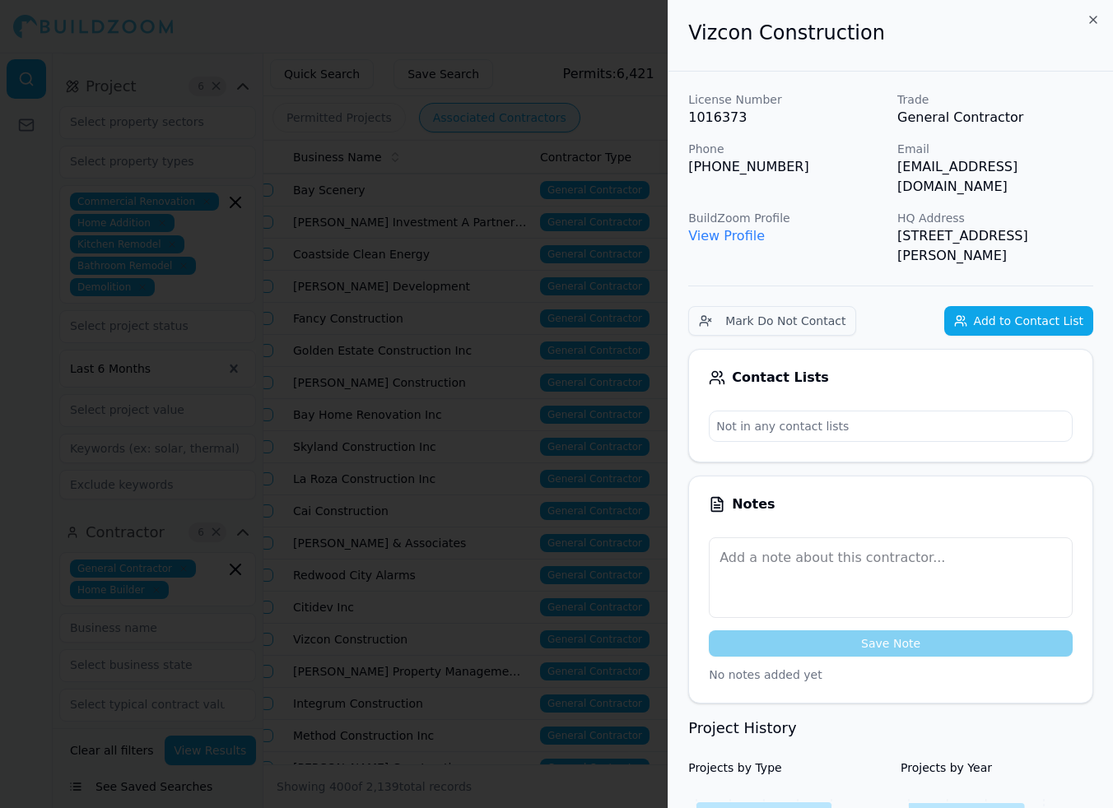
click at [289, 594] on div at bounding box center [556, 404] width 1113 height 808
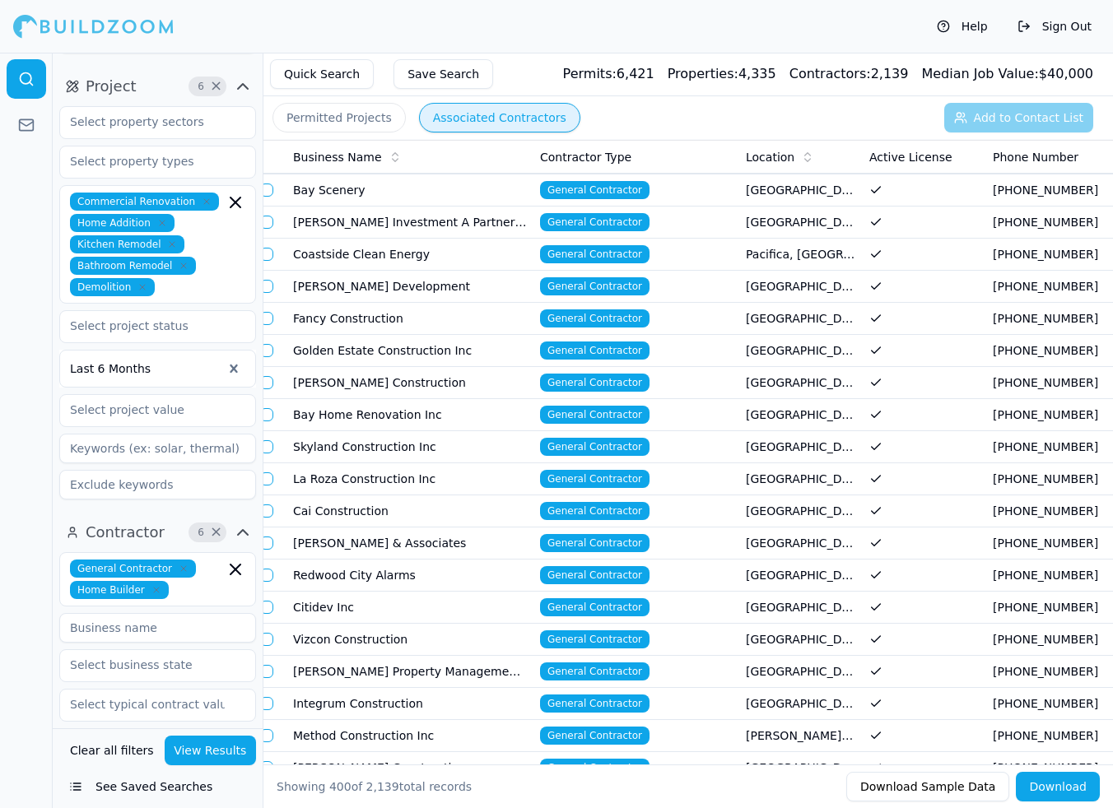
click at [356, 383] on td "[PERSON_NAME] Construction" at bounding box center [409, 383] width 247 height 32
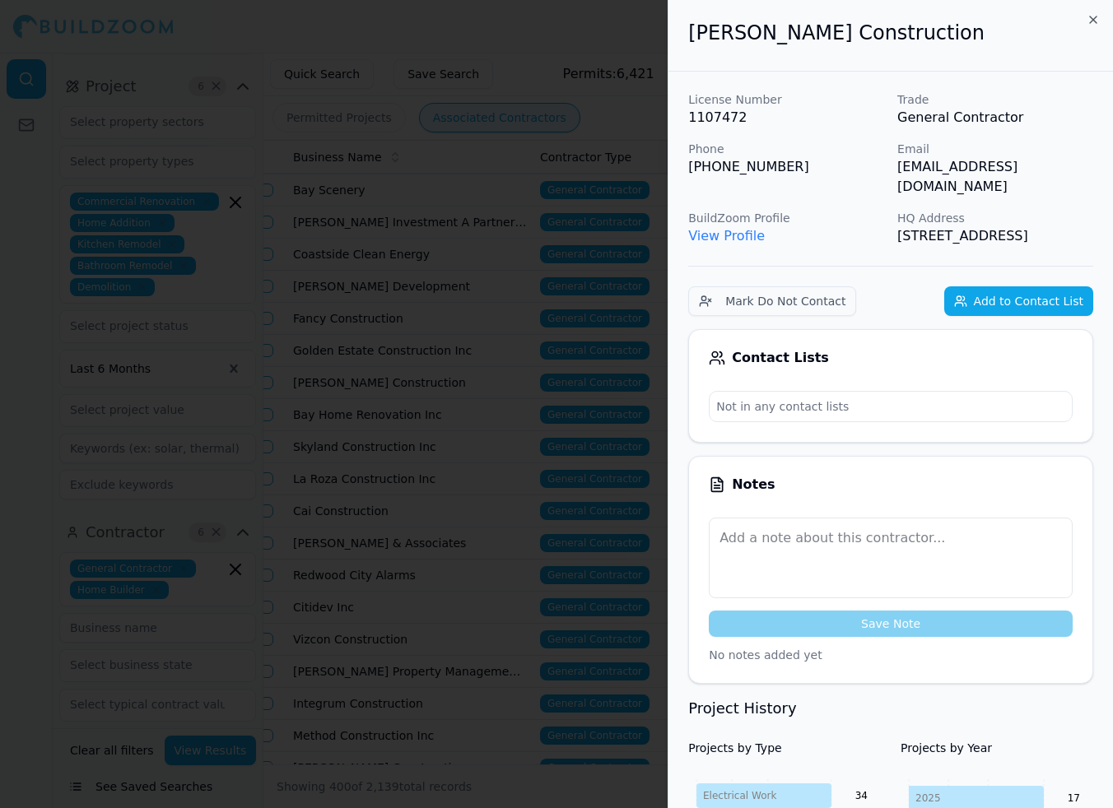
click at [472, 559] on div at bounding box center [556, 404] width 1113 height 808
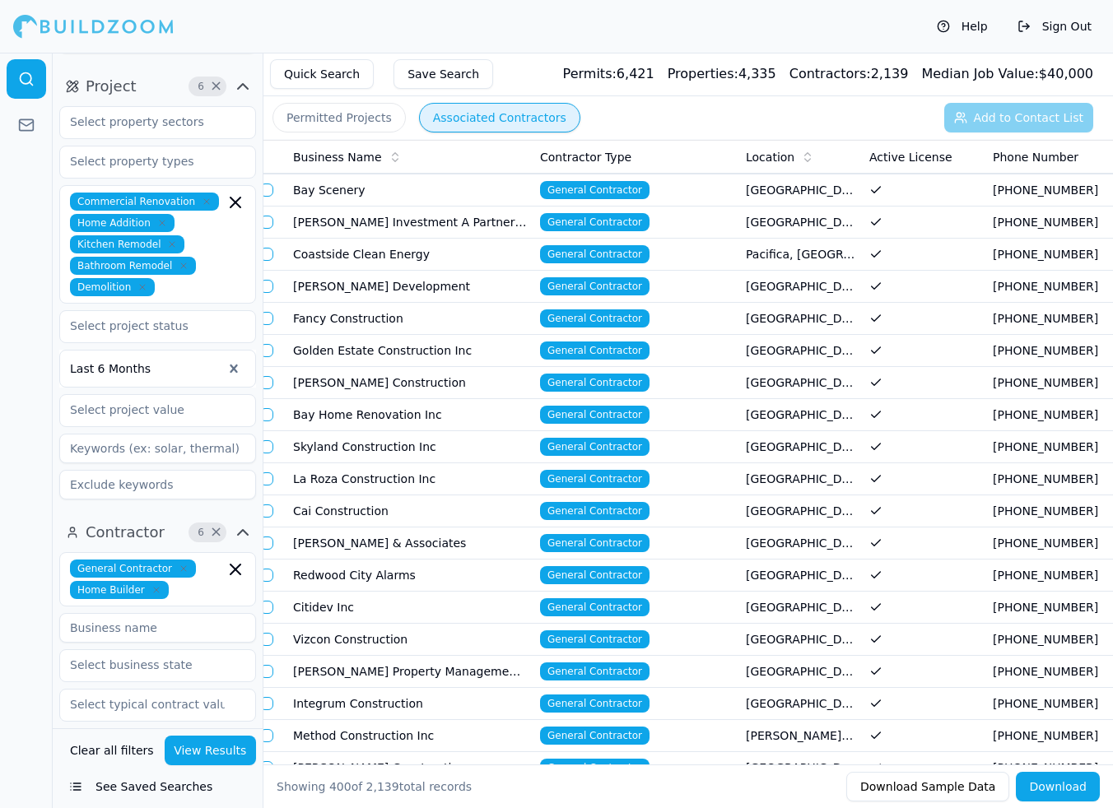
click at [359, 411] on td "Bay Home Renovation Inc" at bounding box center [409, 415] width 247 height 32
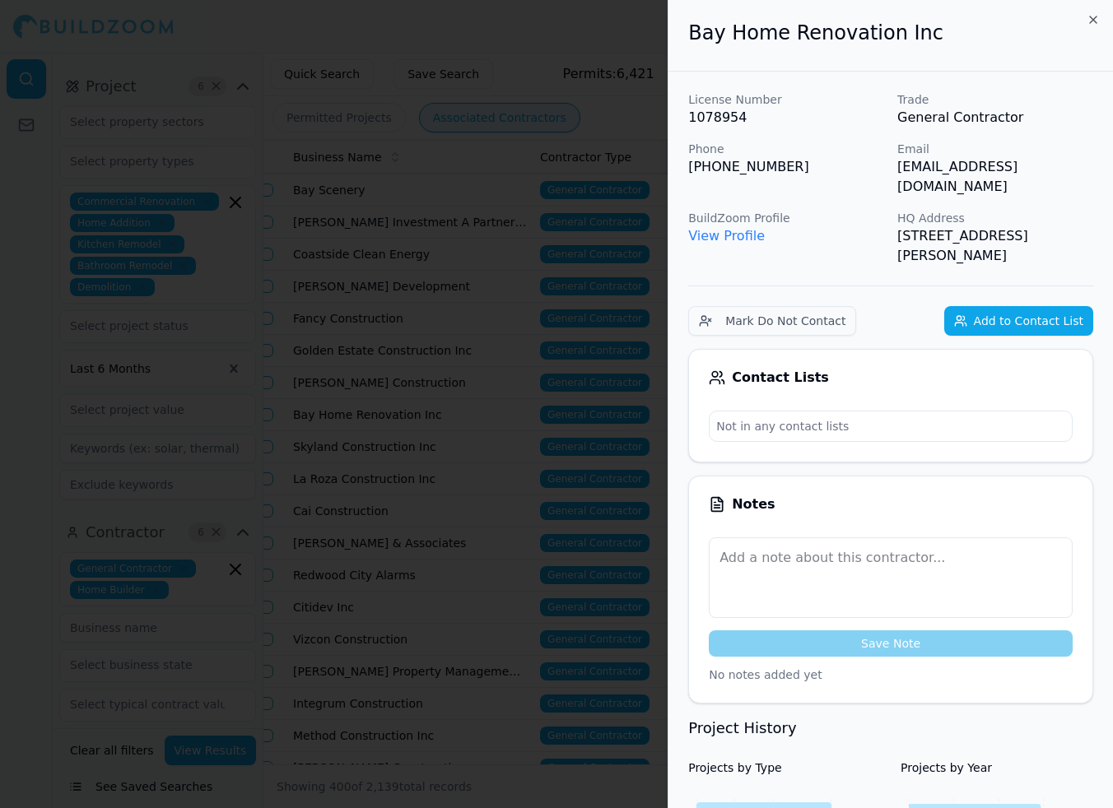
click at [358, 491] on div at bounding box center [556, 404] width 1113 height 808
